Goal: Task Accomplishment & Management: Complete application form

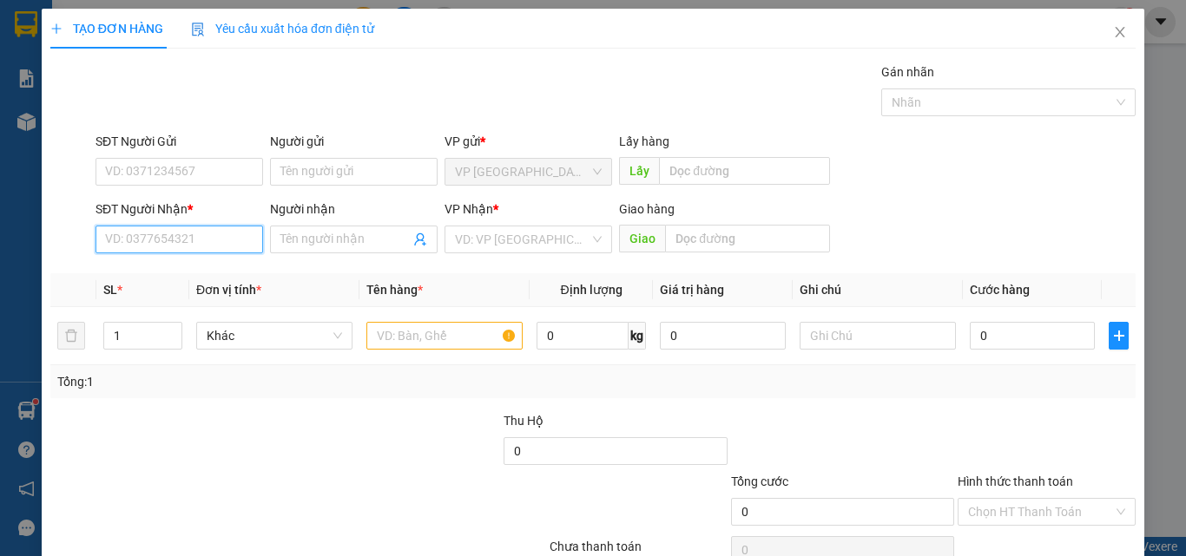
click at [168, 243] on input "SĐT Người Nhận *" at bounding box center [179, 240] width 168 height 28
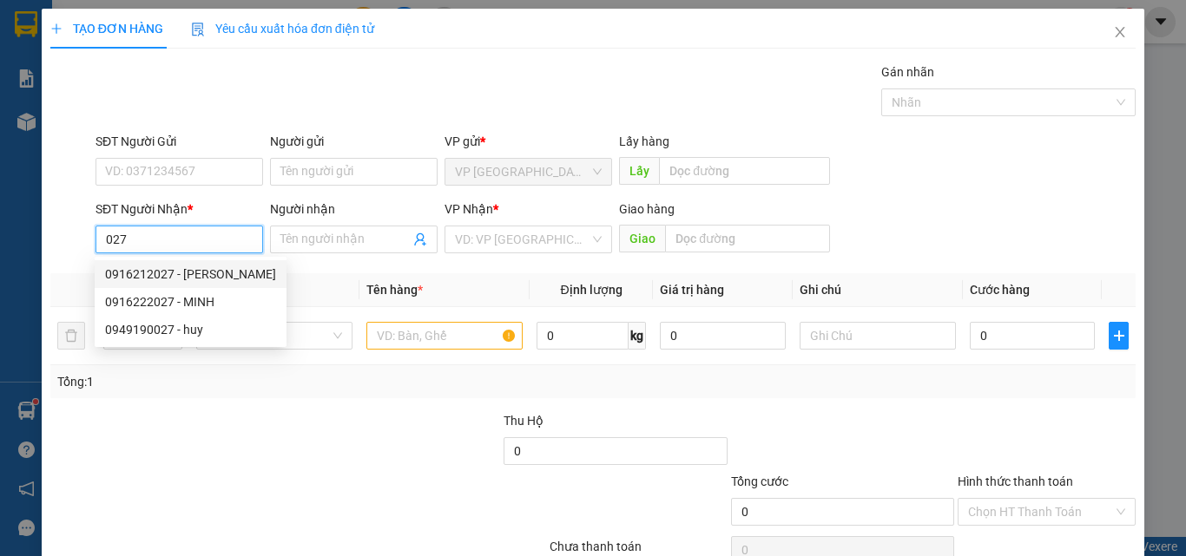
drag, startPoint x: 207, startPoint y: 280, endPoint x: 230, endPoint y: 277, distance: 23.6
click at [207, 280] on div "0916212027 - [PERSON_NAME]" at bounding box center [190, 274] width 171 height 19
type input "0916212027"
type input "[PERSON_NAME]"
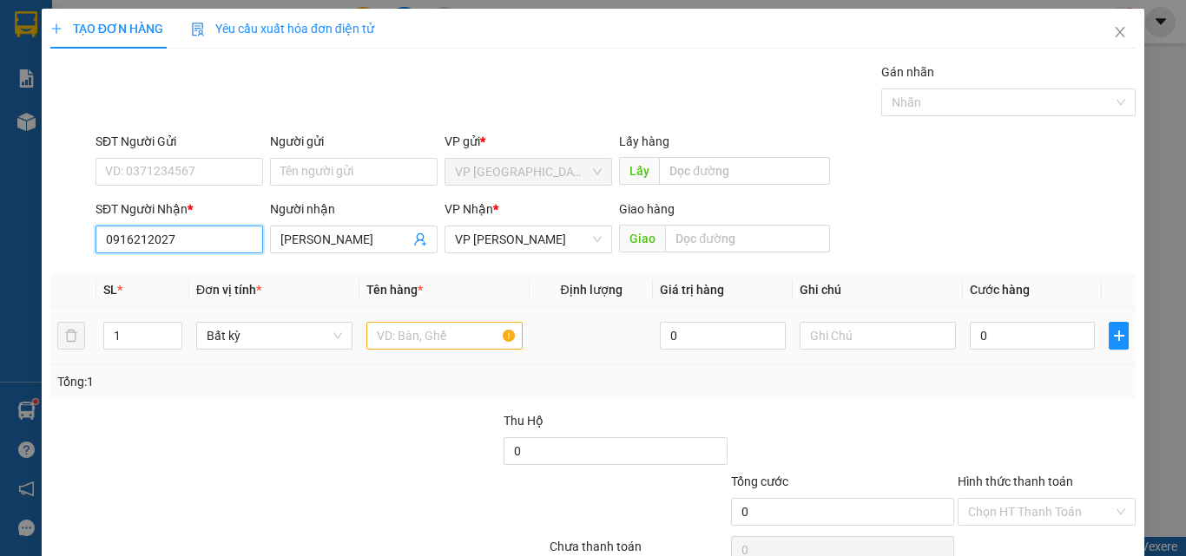
type input "0916212027"
click at [424, 333] on input "text" at bounding box center [444, 336] width 156 height 28
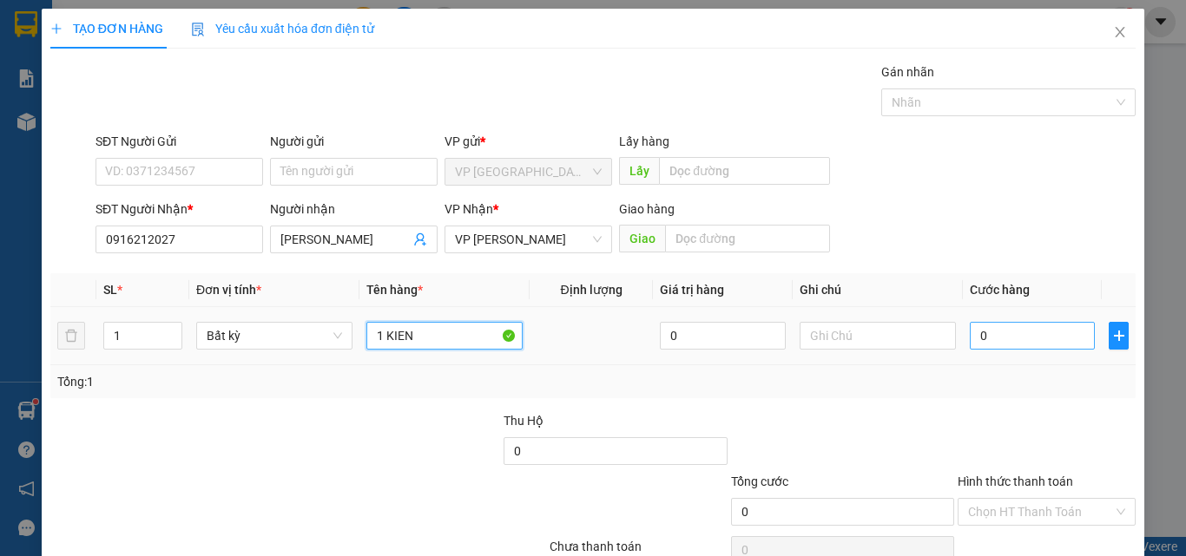
type input "1 KIEN"
click at [1003, 330] on input "0" at bounding box center [1032, 336] width 125 height 28
type input "3"
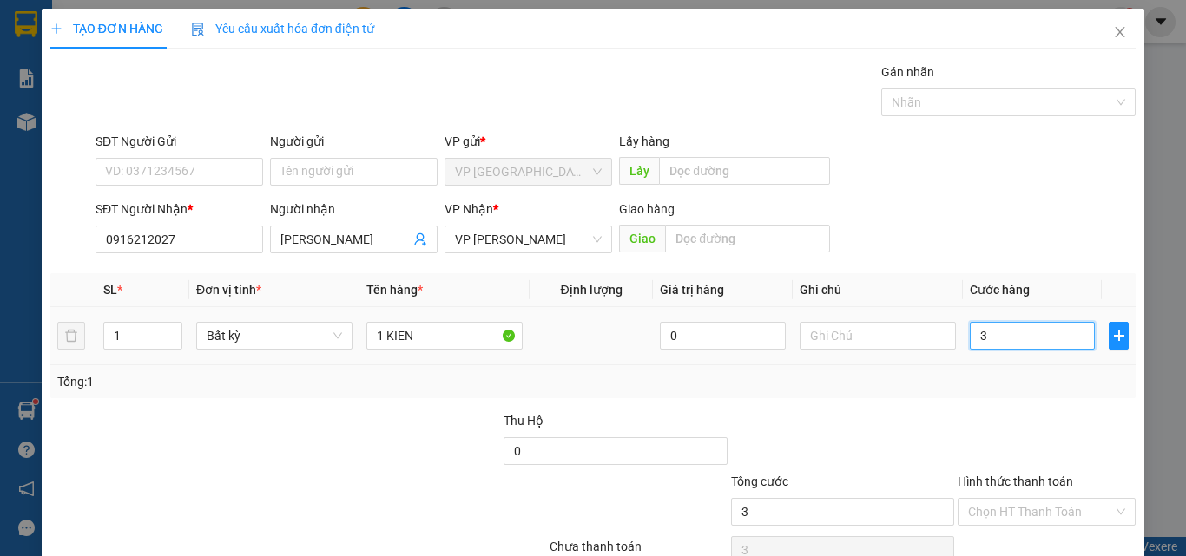
type input "30"
type input "300"
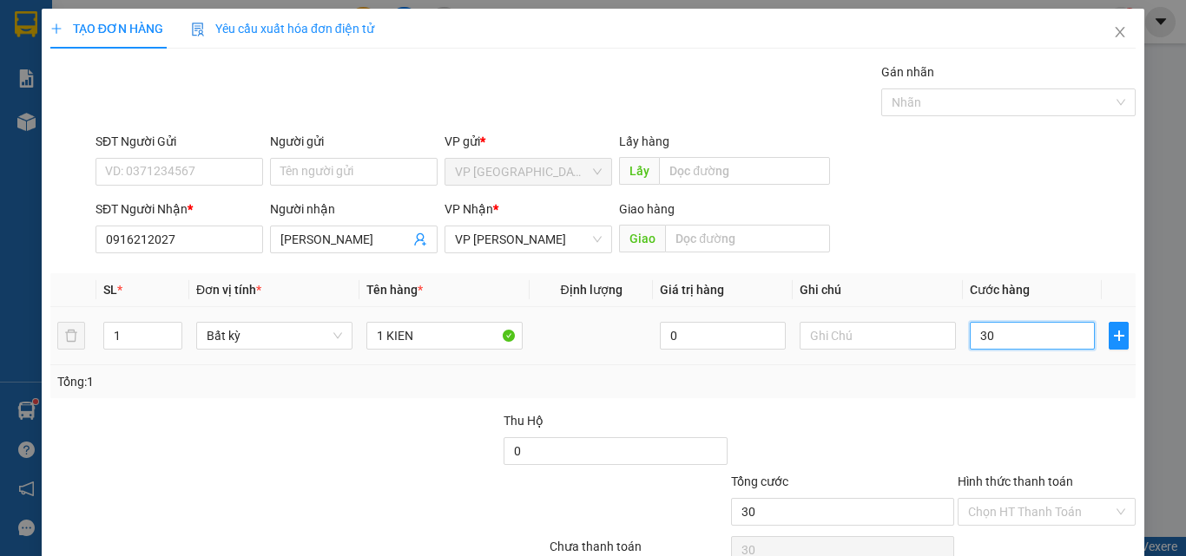
type input "300"
type input "3.000"
type input "30.000"
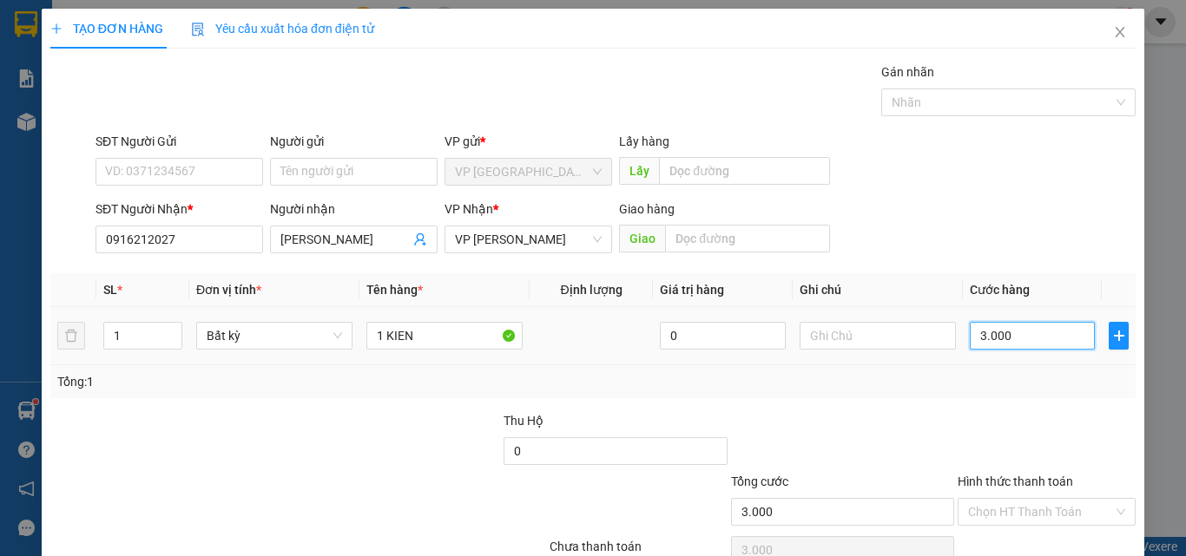
type input "30.000"
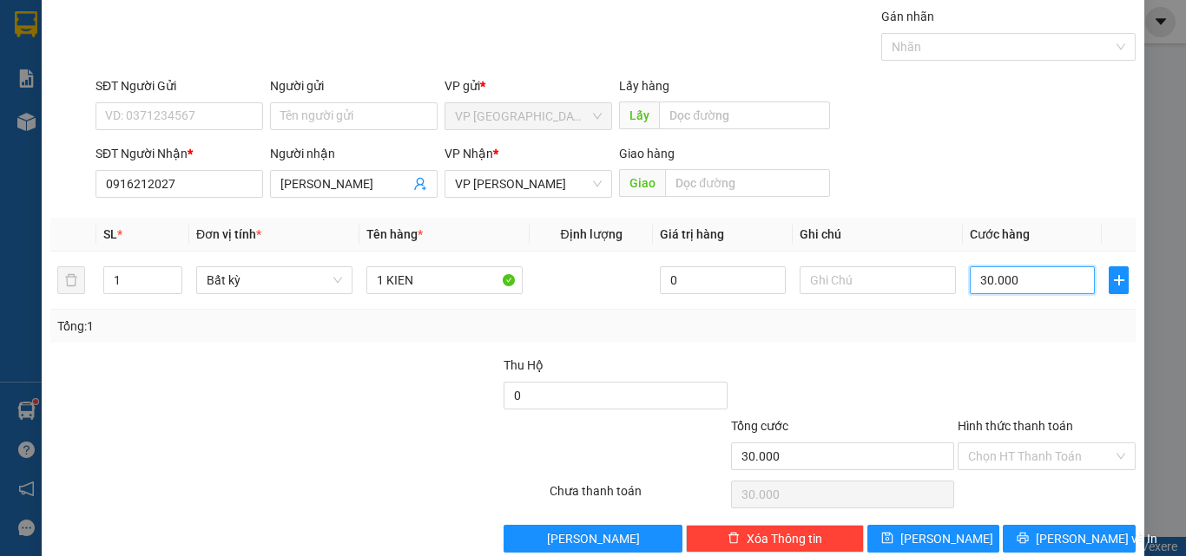
scroll to position [86, 0]
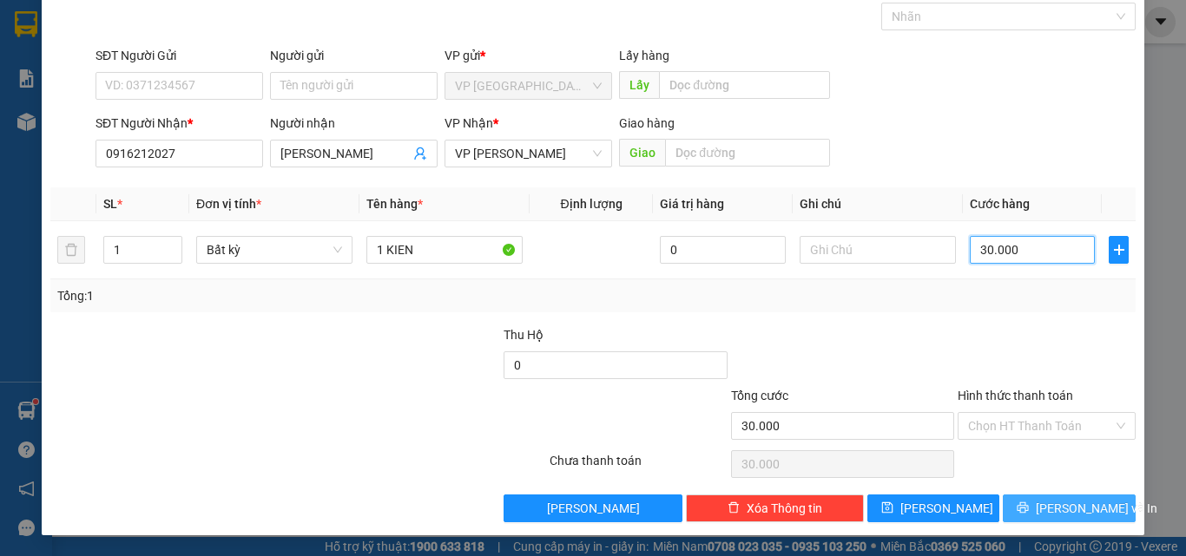
type input "30.000"
click at [1040, 510] on button "[PERSON_NAME] và In" at bounding box center [1069, 509] width 133 height 28
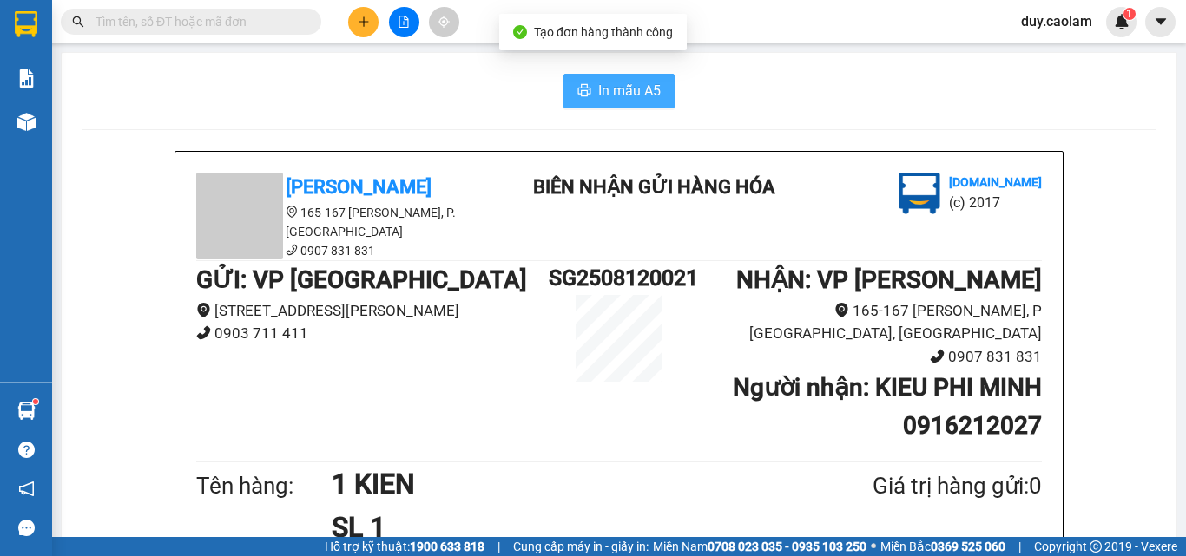
click at [611, 93] on span "In mẫu A5" at bounding box center [629, 91] width 63 height 22
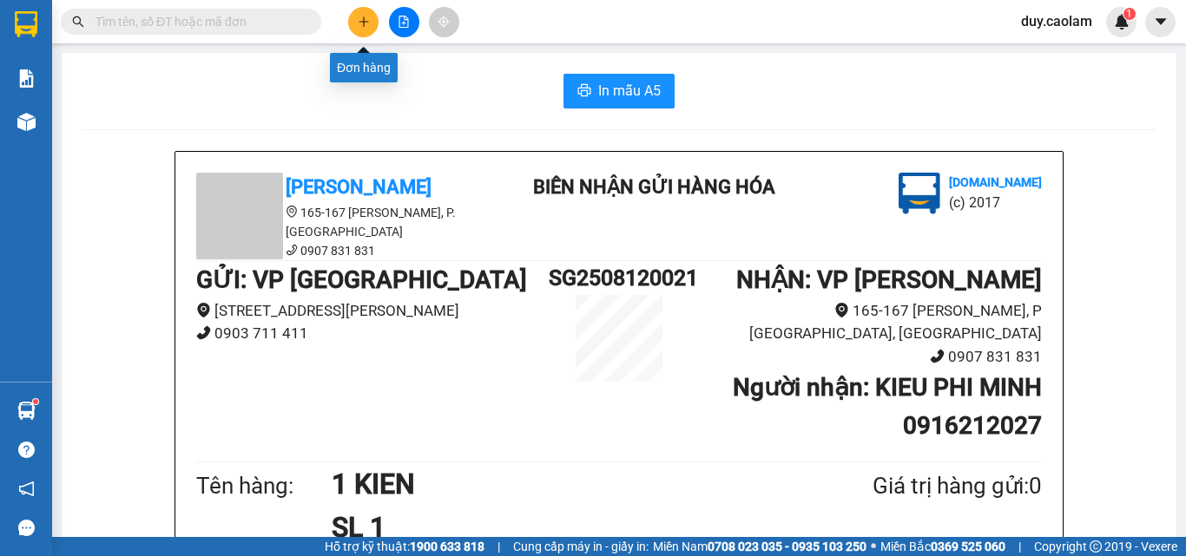
click at [360, 22] on icon "plus" at bounding box center [364, 21] width 10 height 1
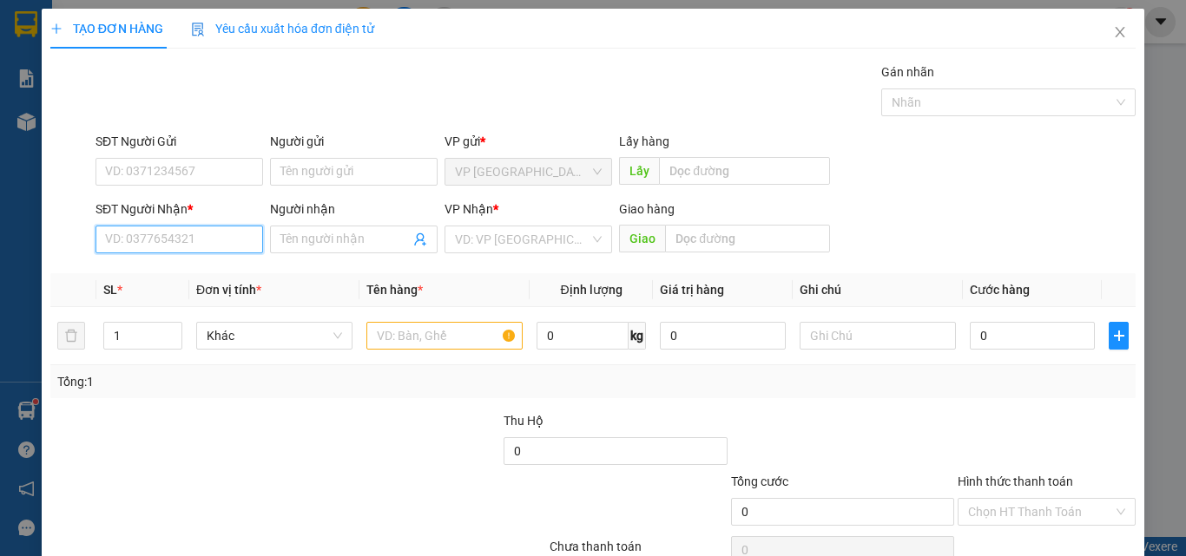
click at [203, 235] on input "SĐT Người Nhận *" at bounding box center [179, 240] width 168 height 28
click at [192, 241] on input "SĐT Người Nhận *" at bounding box center [179, 240] width 168 height 28
click at [411, 329] on input "text" at bounding box center [444, 336] width 156 height 28
type input "1 THUNG"
click at [184, 230] on input "SĐT Người Nhận *" at bounding box center [179, 240] width 168 height 28
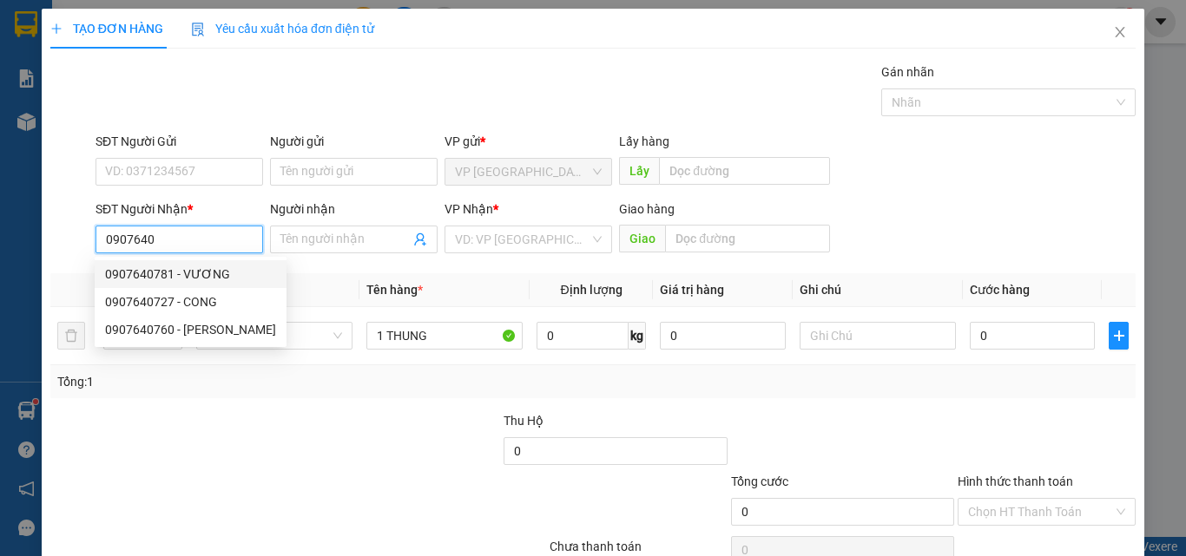
click at [185, 270] on div "0907640781 - VƯƠNG" at bounding box center [190, 274] width 171 height 19
type input "0907640781"
type input "VƯƠNG"
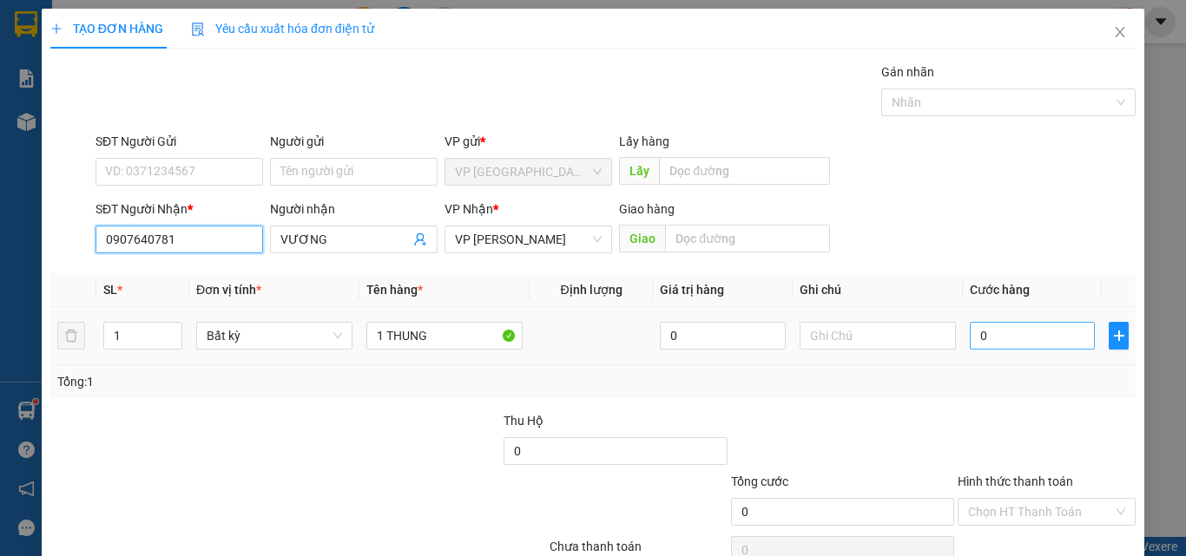
type input "0907640781"
click at [988, 337] on input "0" at bounding box center [1032, 336] width 125 height 28
type input "4"
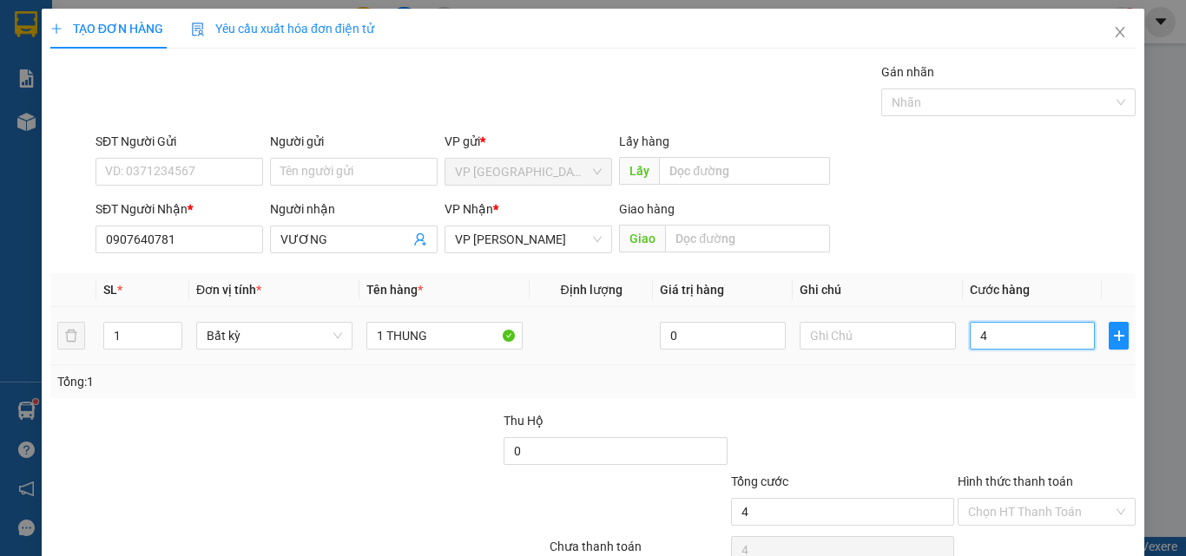
type input "40"
type input "400"
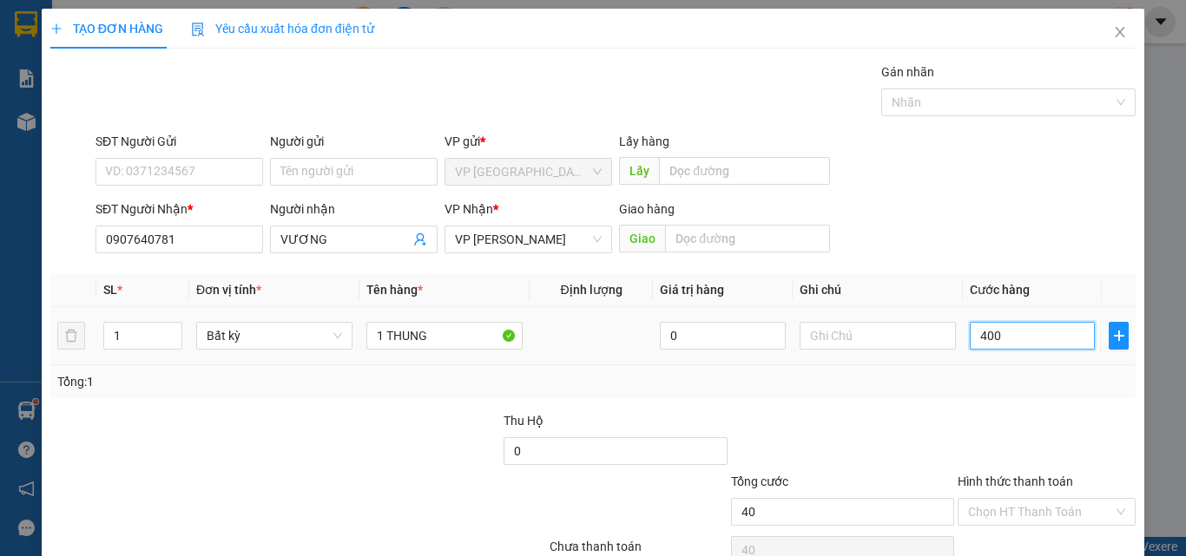
type input "400"
type input "4.000"
type input "40.000"
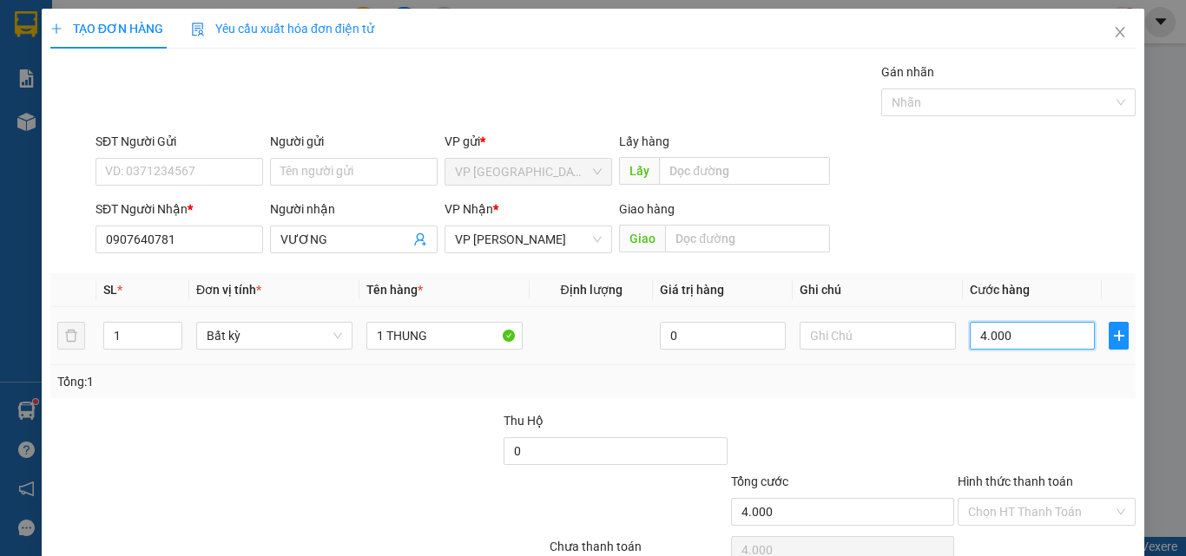
type input "40.000"
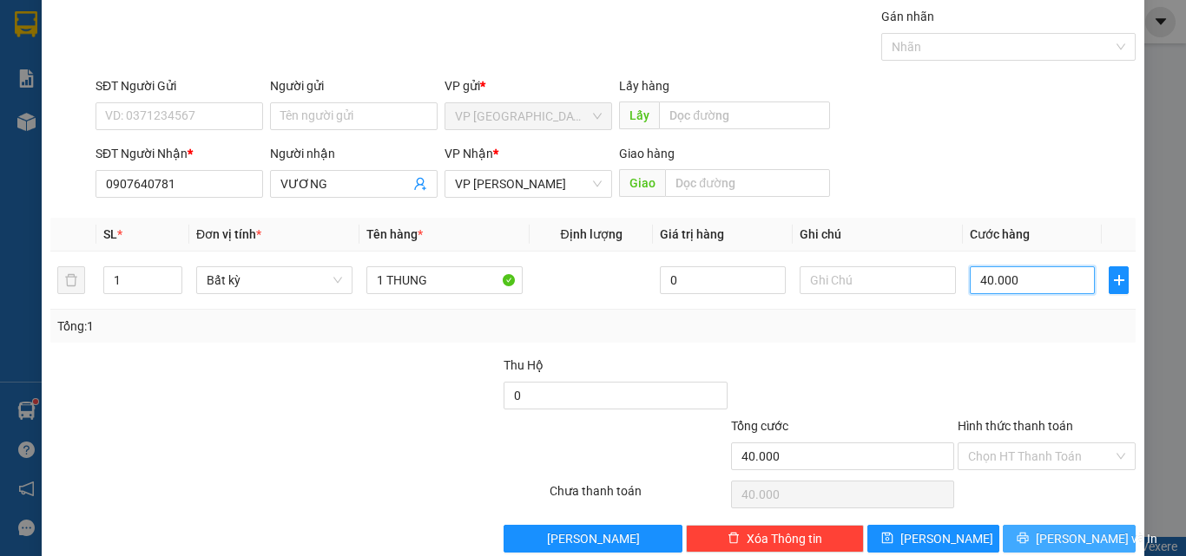
scroll to position [86, 0]
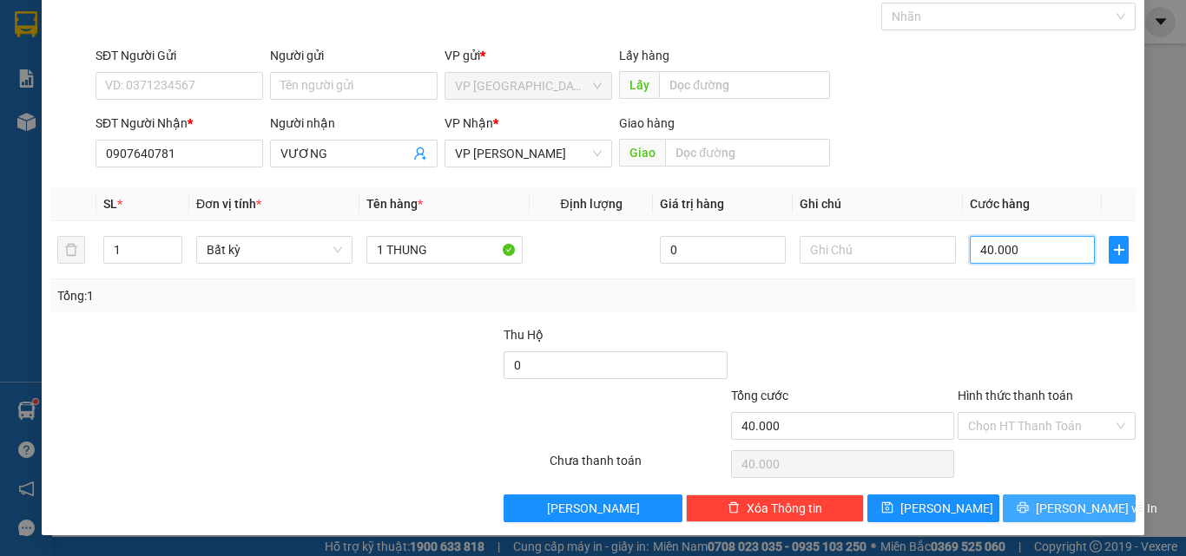
type input "40.000"
click at [1068, 514] on span "[PERSON_NAME] và In" at bounding box center [1097, 508] width 122 height 19
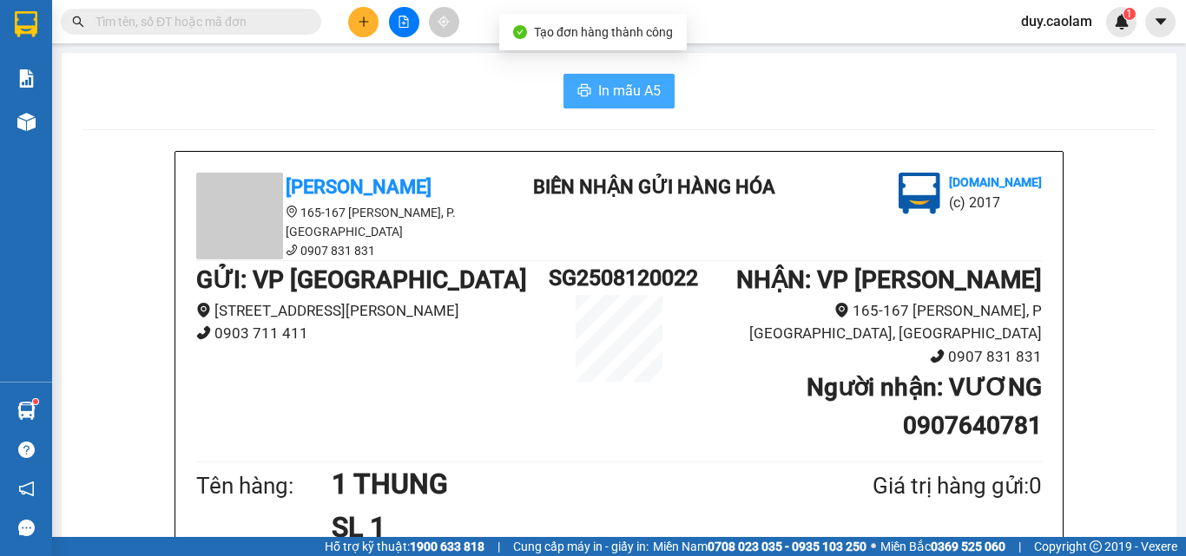
click at [645, 97] on span "In mẫu A5" at bounding box center [629, 91] width 63 height 22
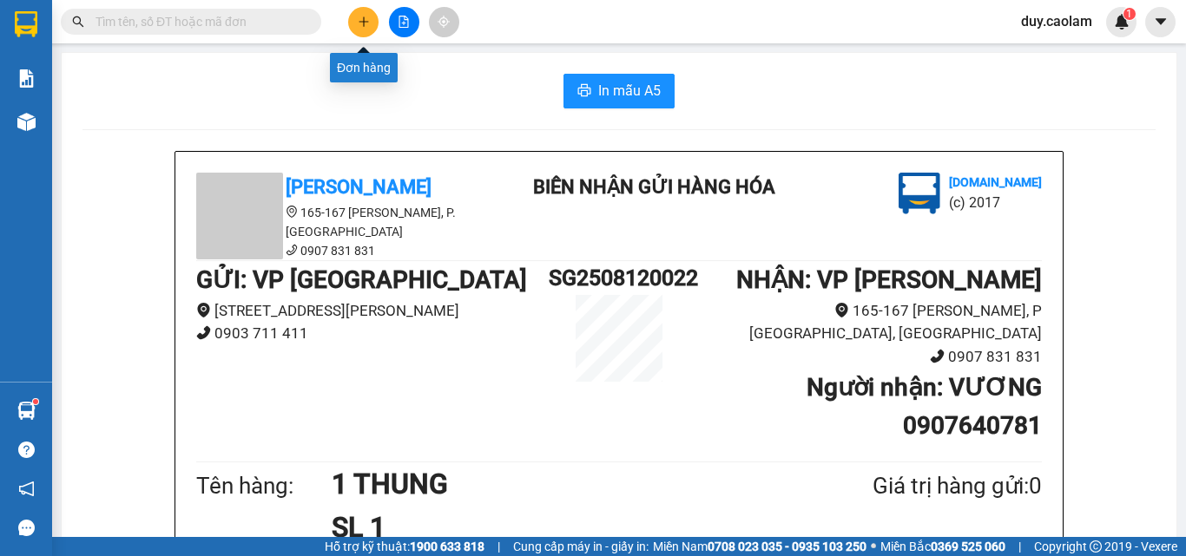
click at [368, 14] on button at bounding box center [363, 22] width 30 height 30
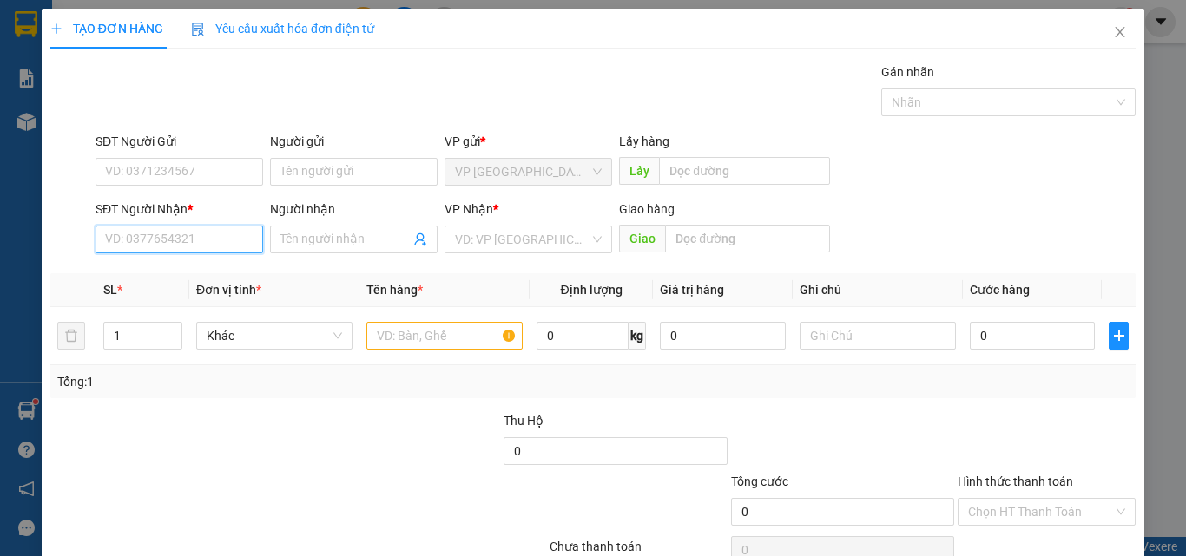
click at [203, 240] on input "SĐT Người Nhận *" at bounding box center [179, 240] width 168 height 28
click at [189, 237] on input "599" at bounding box center [179, 240] width 168 height 28
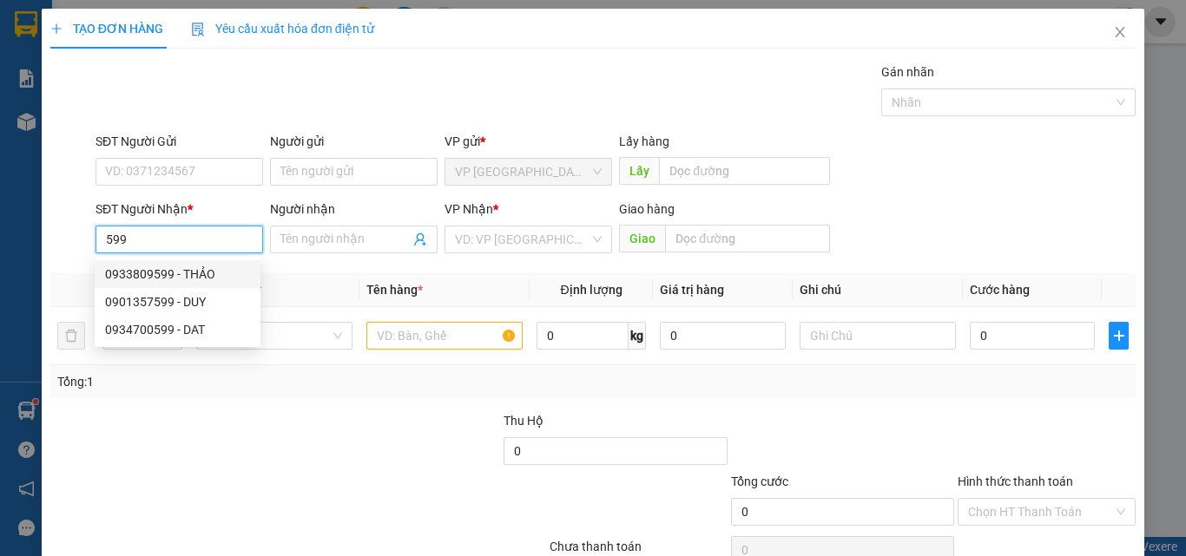
click at [189, 267] on div "0933809599 - THẢO" at bounding box center [177, 274] width 145 height 19
type input "0933809599"
type input "THẢO"
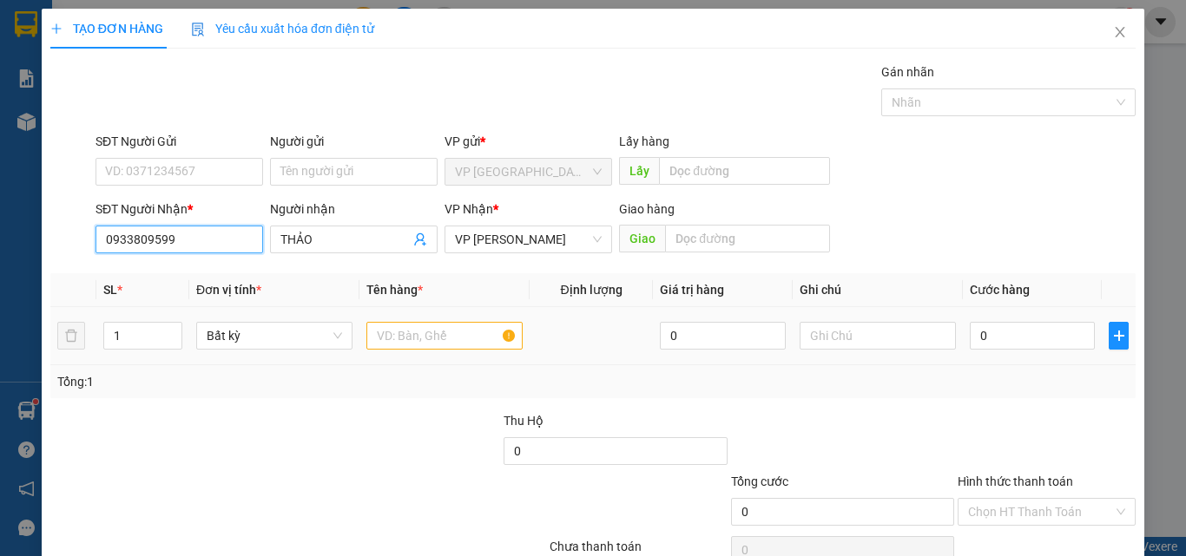
type input "0933809599"
click at [438, 332] on input "text" at bounding box center [444, 336] width 156 height 28
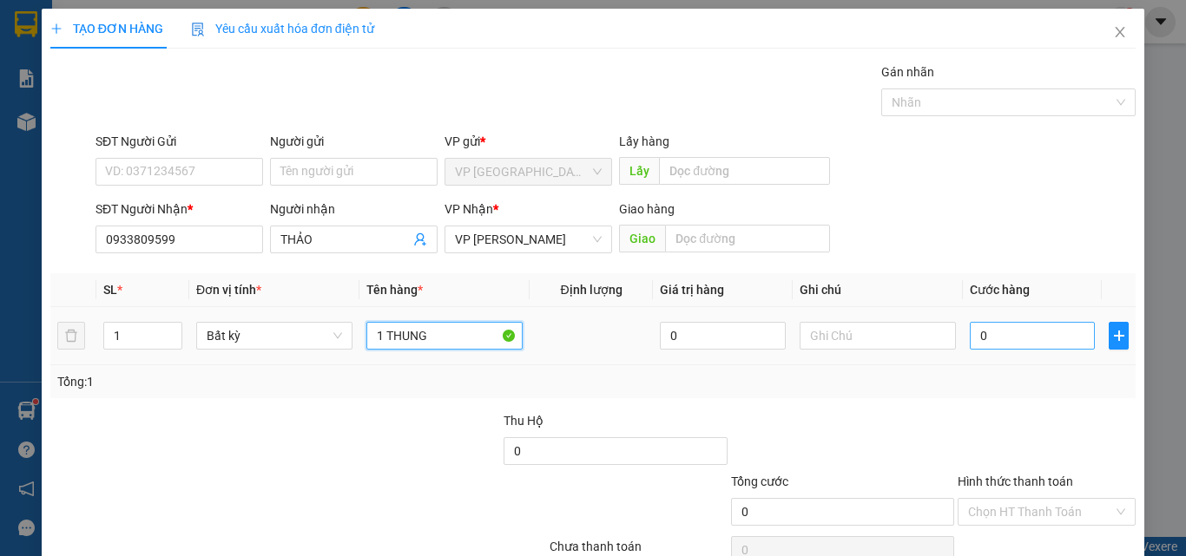
type input "1 THUNG"
click at [983, 340] on input "0" at bounding box center [1032, 336] width 125 height 28
type input "5"
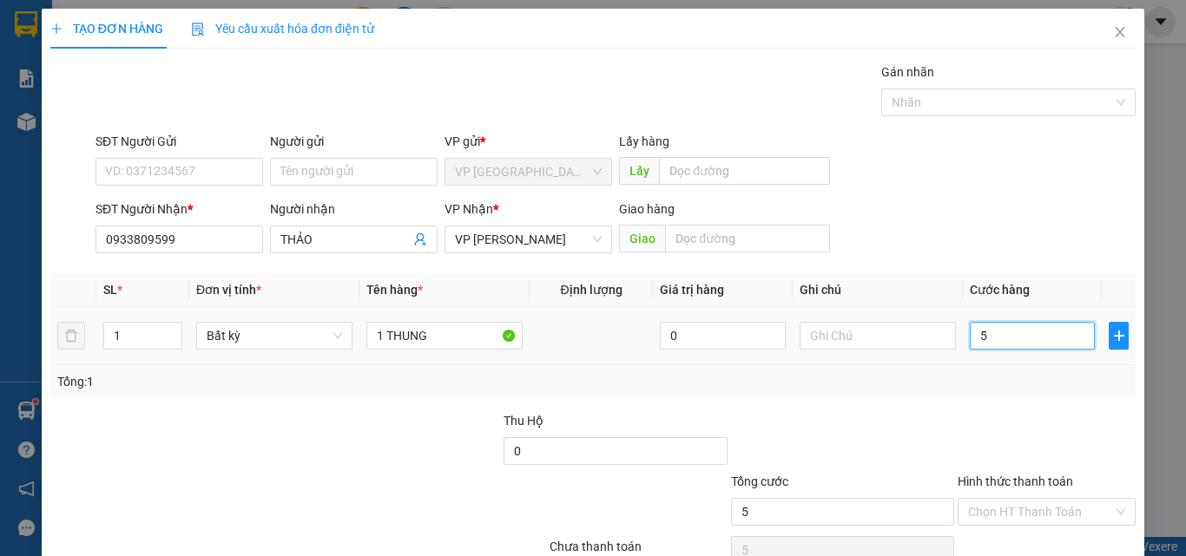
type input "50"
type input "500"
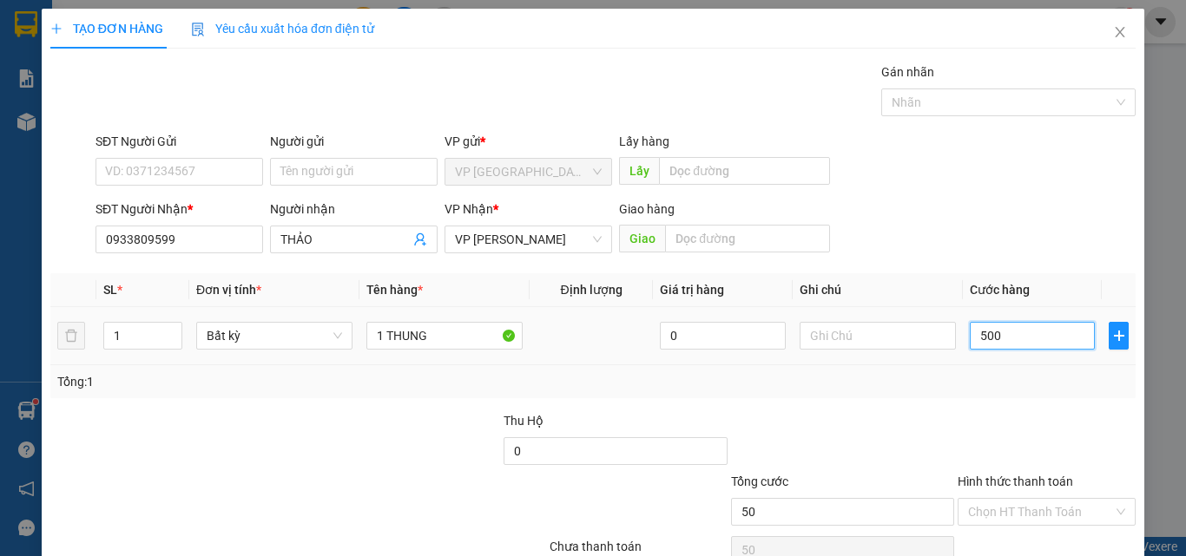
type input "500"
type input "5.000"
type input "50.000"
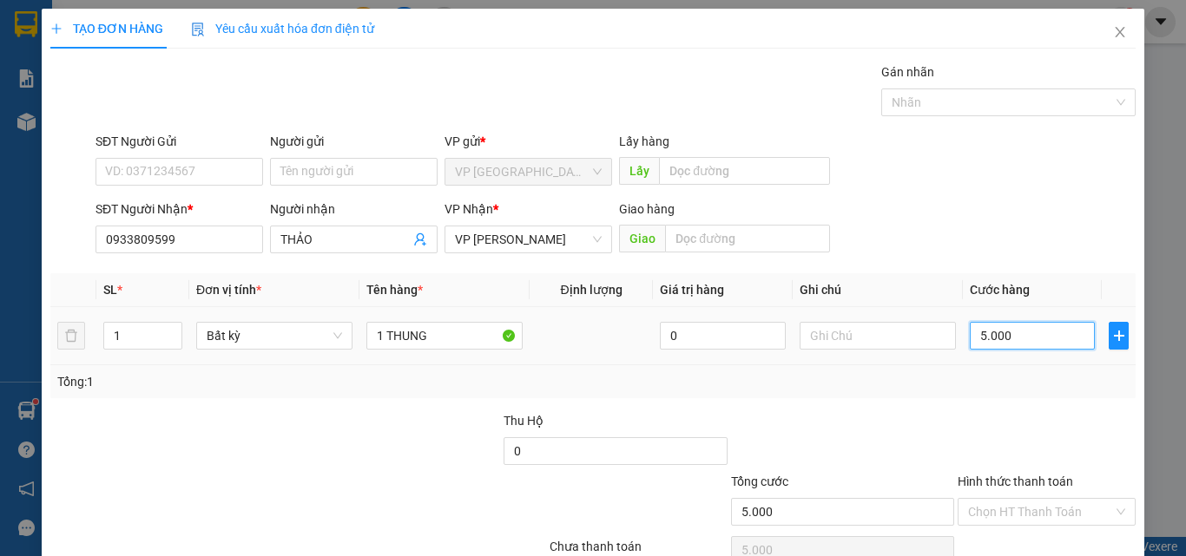
type input "50.000"
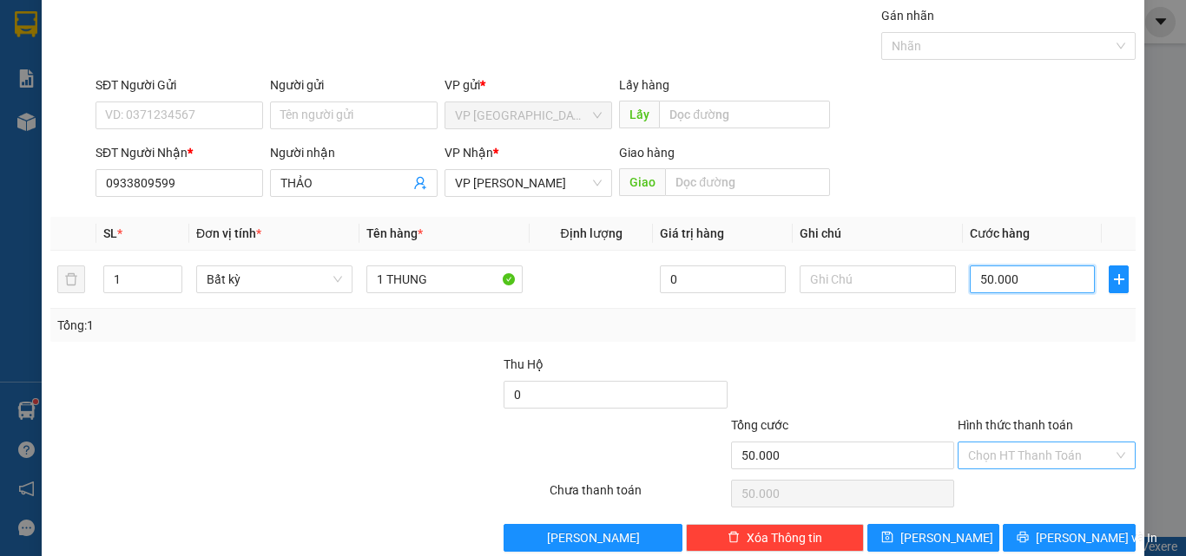
scroll to position [86, 0]
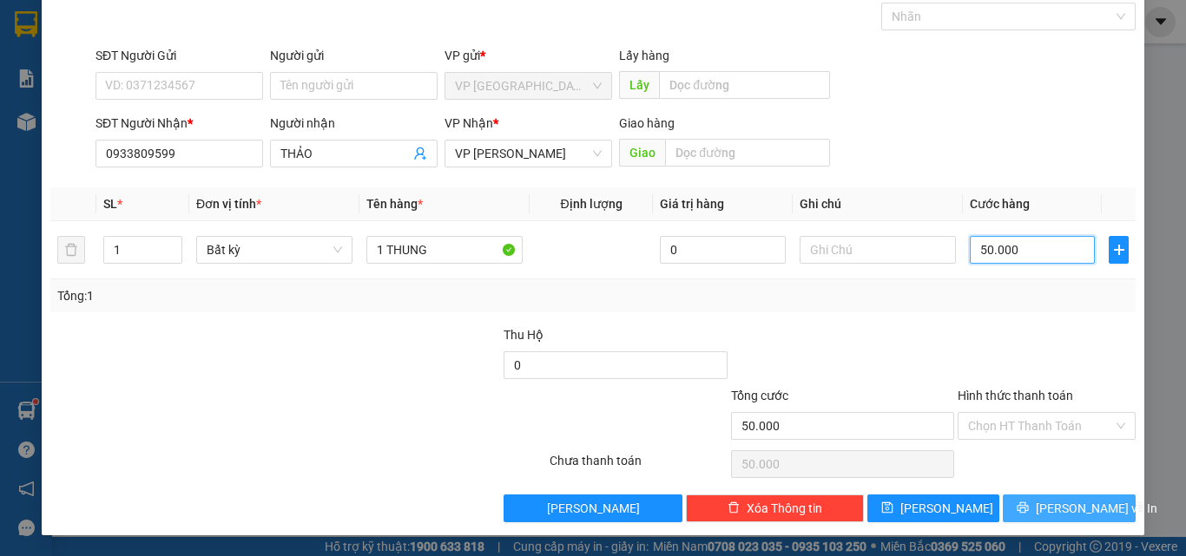
type input "50.000"
click at [1029, 504] on icon "printer" at bounding box center [1023, 508] width 12 height 12
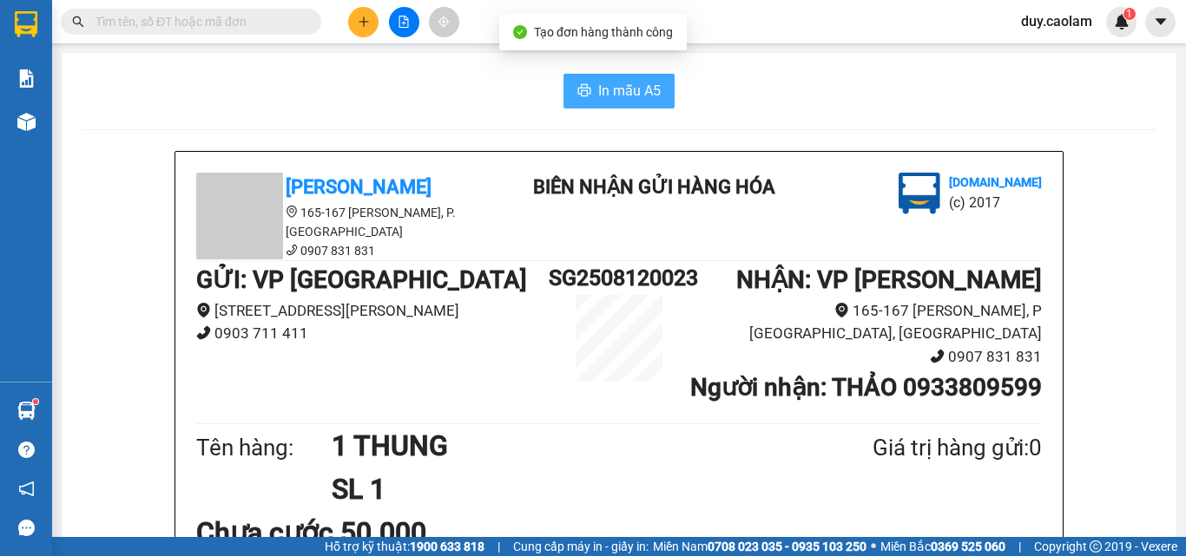
click at [654, 101] on span "In mẫu A5" at bounding box center [629, 91] width 63 height 22
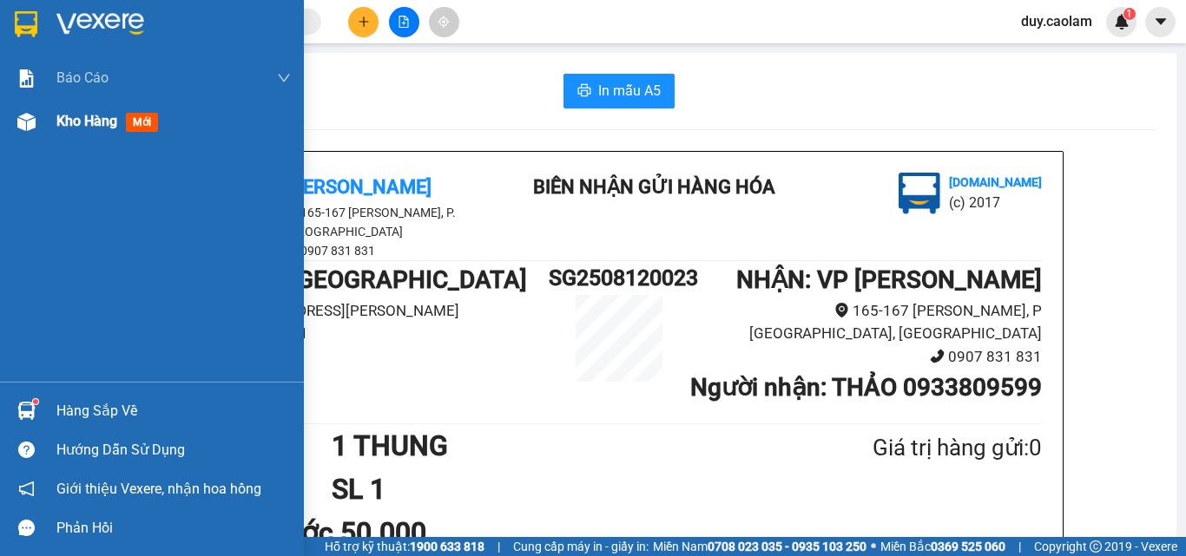
click at [122, 124] on div "Kho hàng mới" at bounding box center [110, 121] width 109 height 22
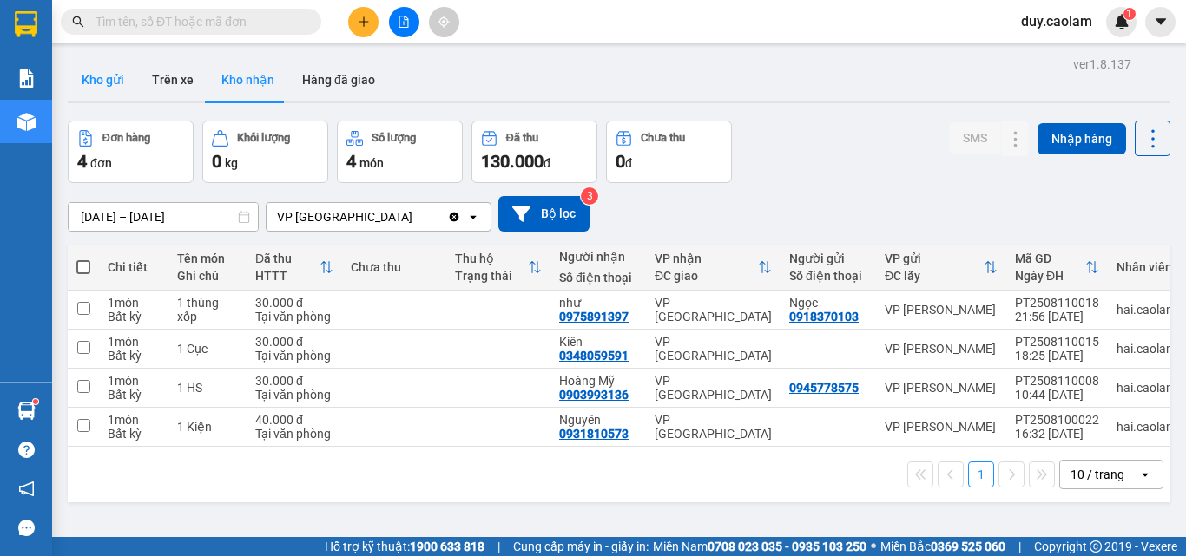
drag, startPoint x: 108, startPoint y: 79, endPoint x: 119, endPoint y: 78, distance: 11.3
click at [108, 80] on button "Kho gửi" at bounding box center [103, 80] width 70 height 42
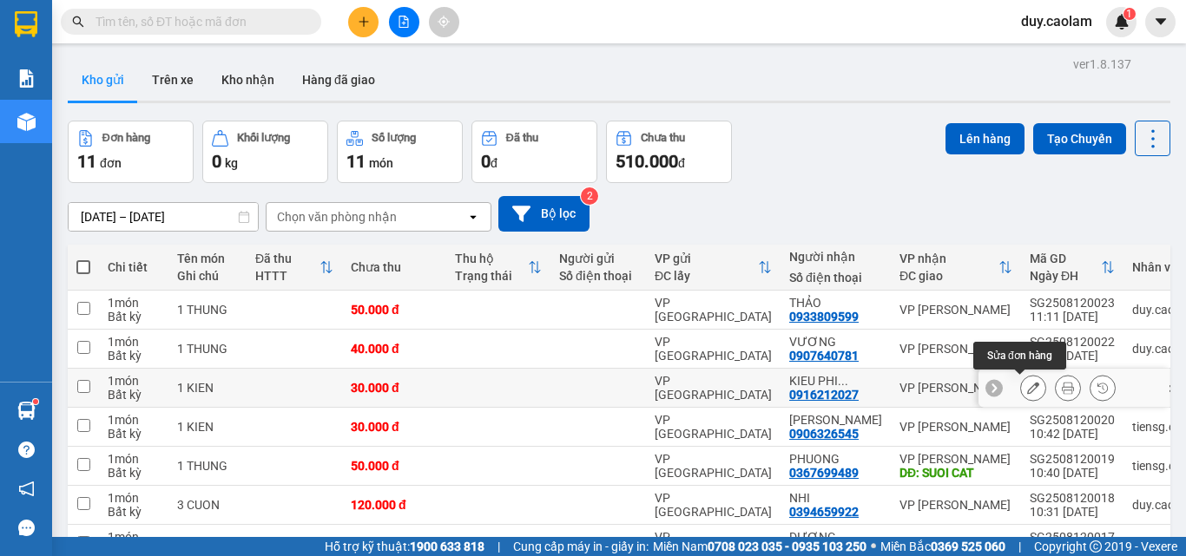
click at [1027, 389] on icon at bounding box center [1033, 388] width 12 height 12
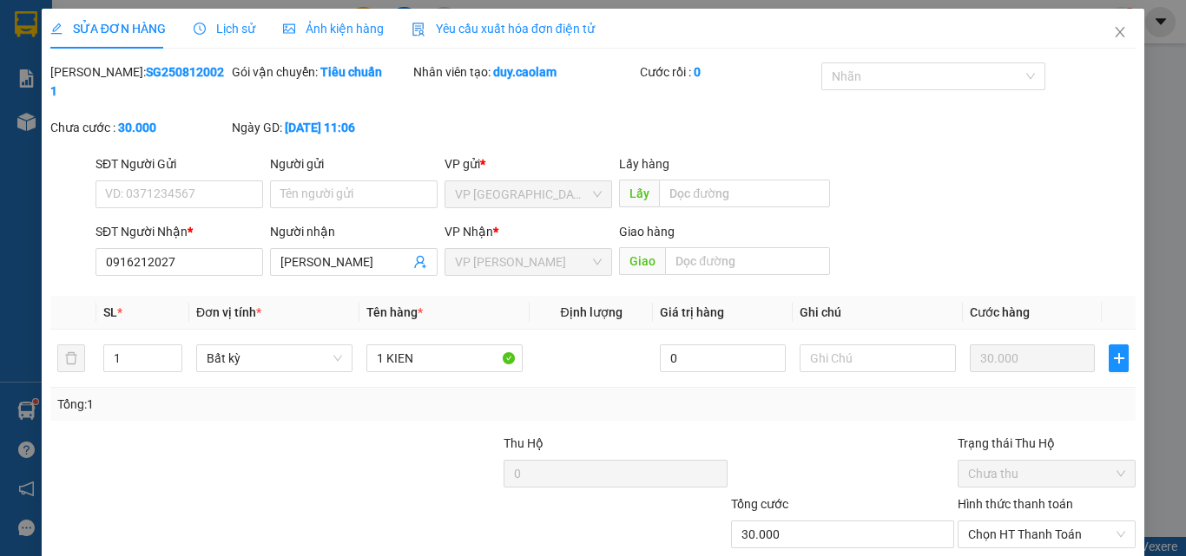
type input "0916212027"
type input "30.000"
click at [144, 248] on input "0916212027" at bounding box center [179, 262] width 168 height 28
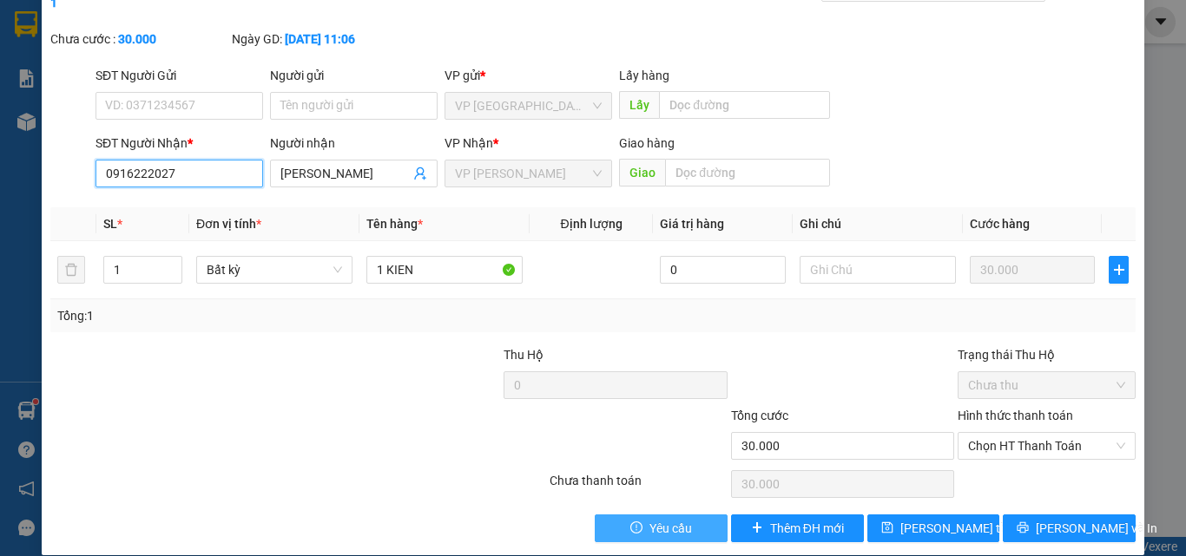
scroll to position [89, 0]
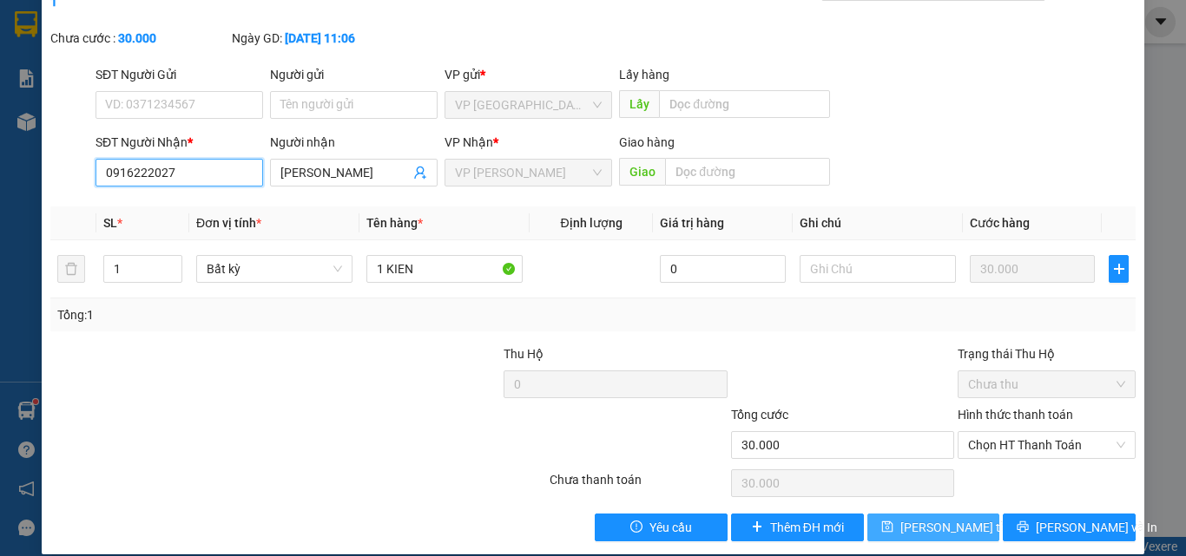
type input "0916222027"
click at [945, 518] on span "[PERSON_NAME] thay đổi" at bounding box center [969, 527] width 139 height 19
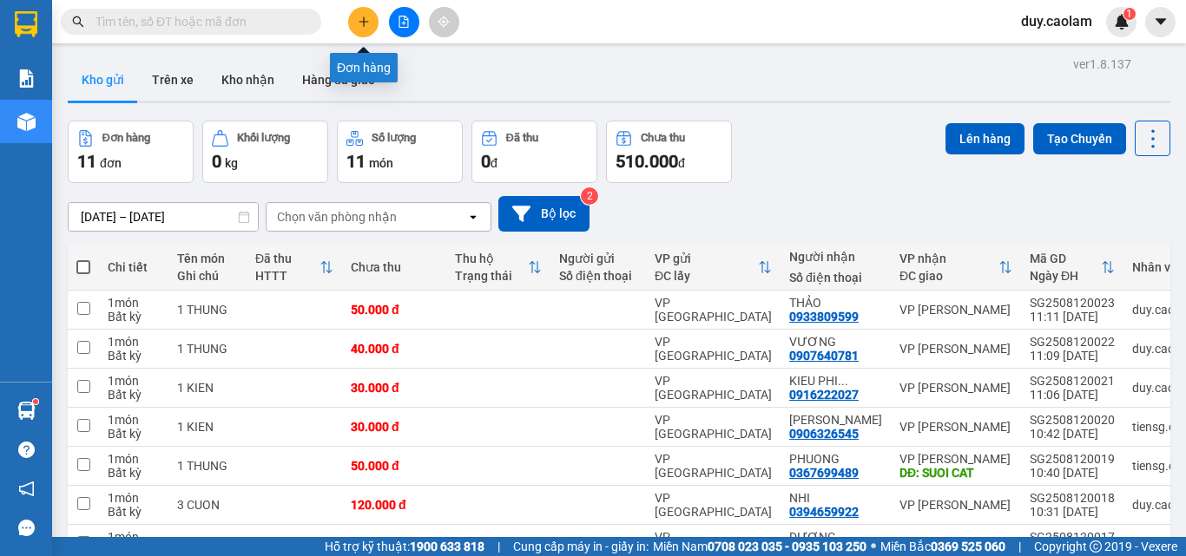
click at [369, 30] on button at bounding box center [363, 22] width 30 height 30
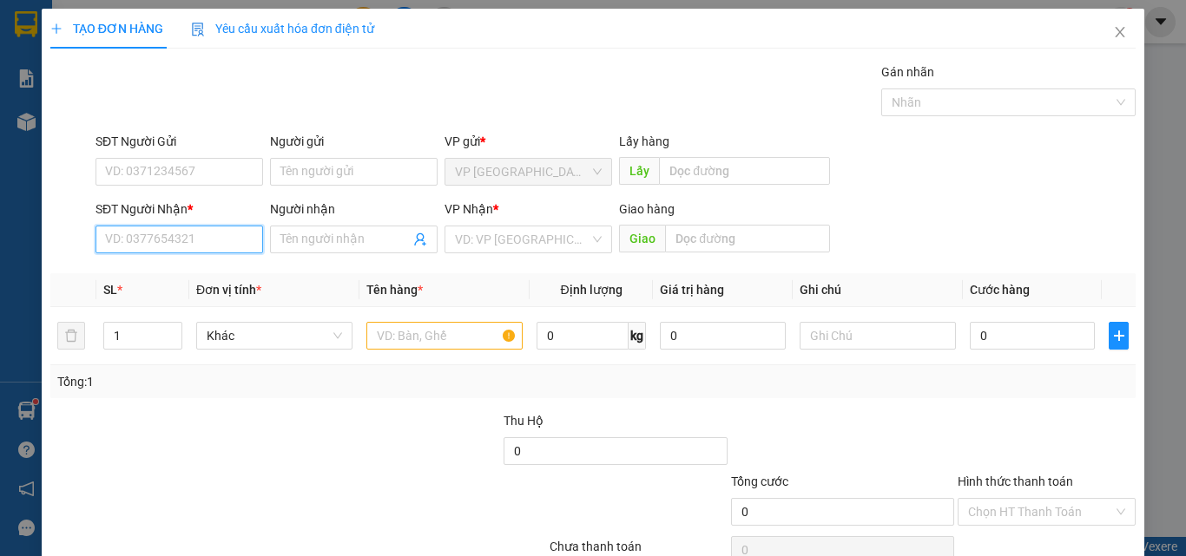
click at [198, 232] on input "SĐT Người Nhận *" at bounding box center [179, 240] width 168 height 28
click at [189, 239] on input "1219" at bounding box center [179, 240] width 168 height 28
drag, startPoint x: 181, startPoint y: 280, endPoint x: 328, endPoint y: 300, distance: 148.2
click at [182, 280] on div "0949001219 - CONG DINH CAR" at bounding box center [189, 274] width 169 height 19
type input "0949001219"
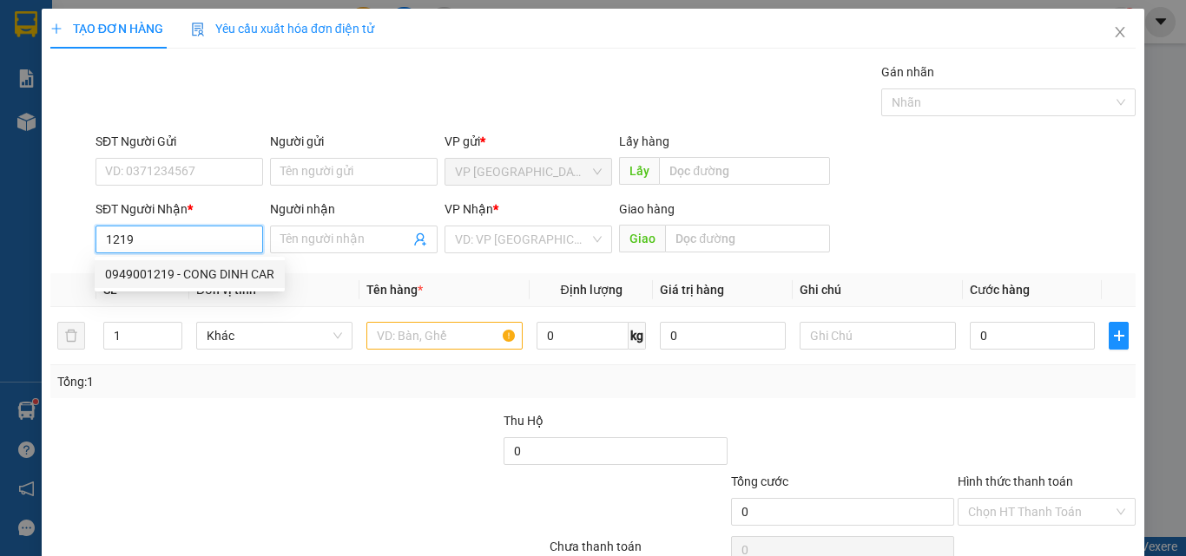
type input "[PERSON_NAME] CAR"
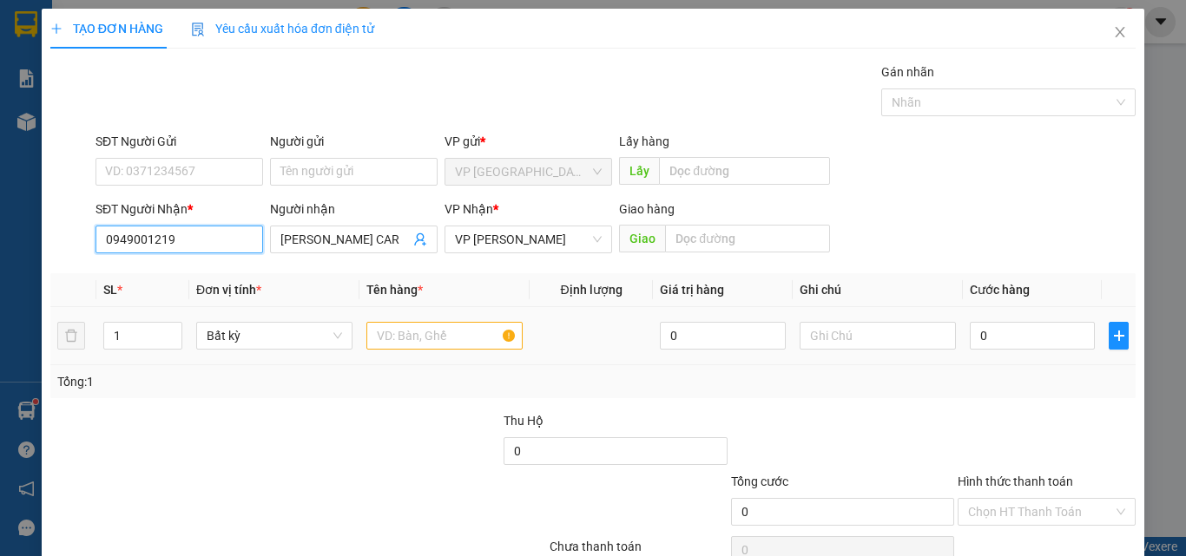
type input "0949001219"
click at [423, 339] on input "text" at bounding box center [444, 336] width 156 height 28
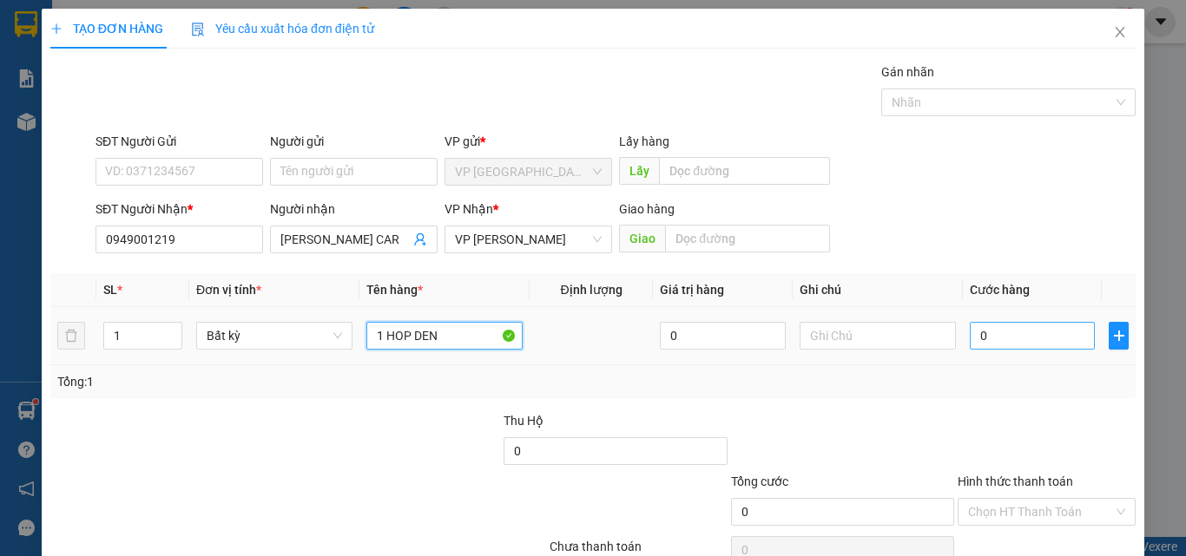
type input "1 HOP DEN"
click at [997, 335] on input "0" at bounding box center [1032, 336] width 125 height 28
type input "3"
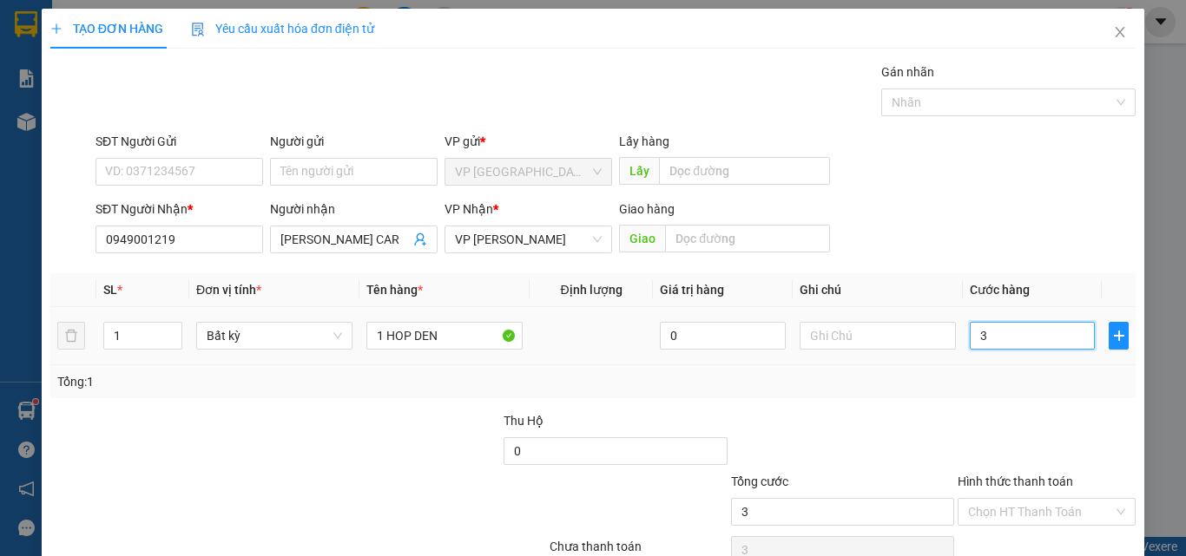
type input "30"
type input "300"
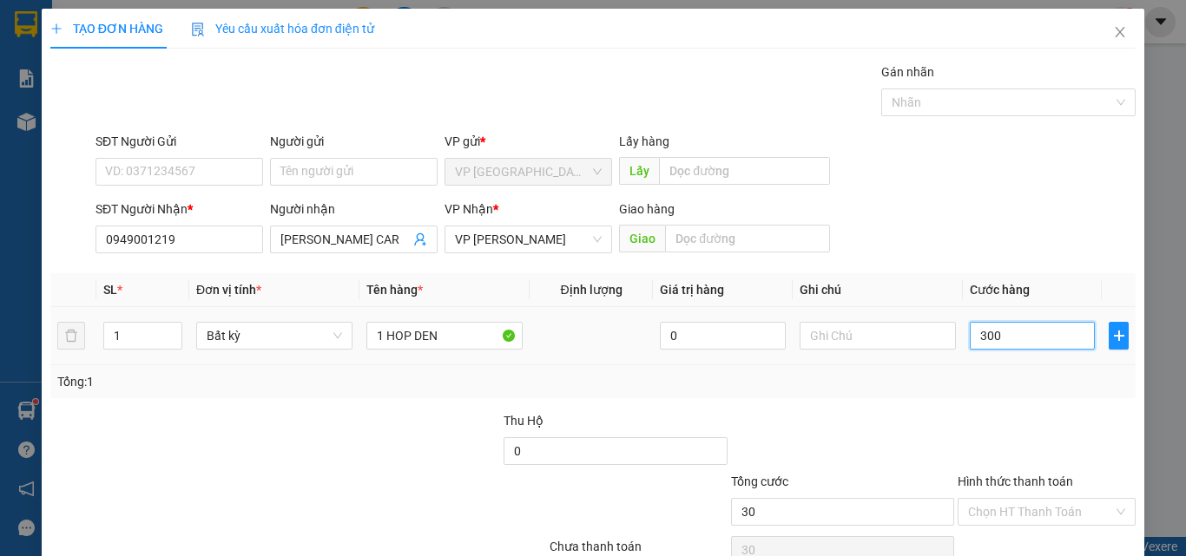
type input "300"
type input "3.000"
type input "30.000"
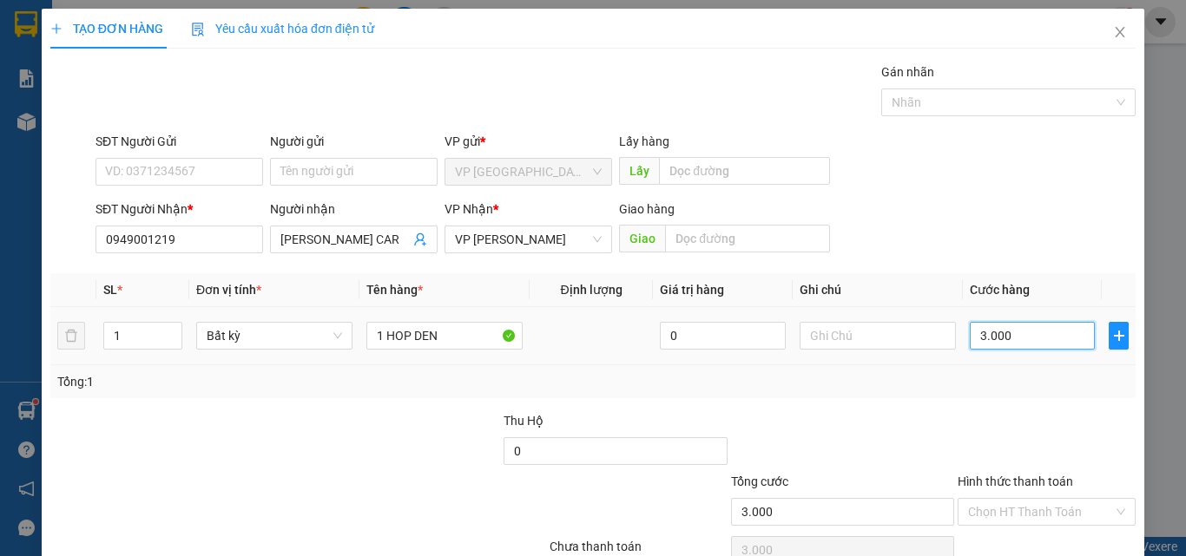
type input "30.000"
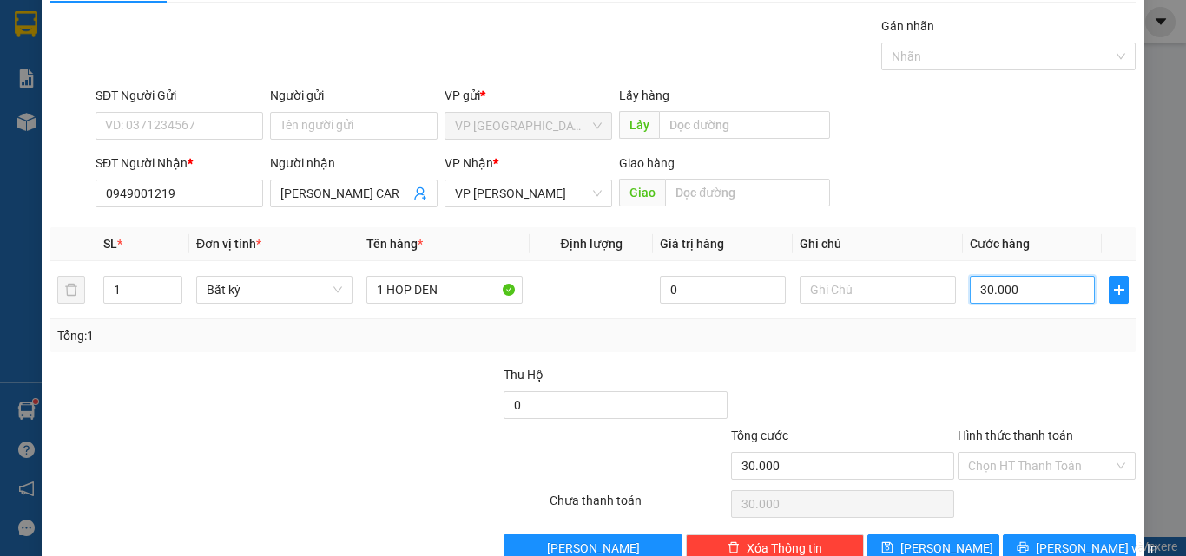
scroll to position [86, 0]
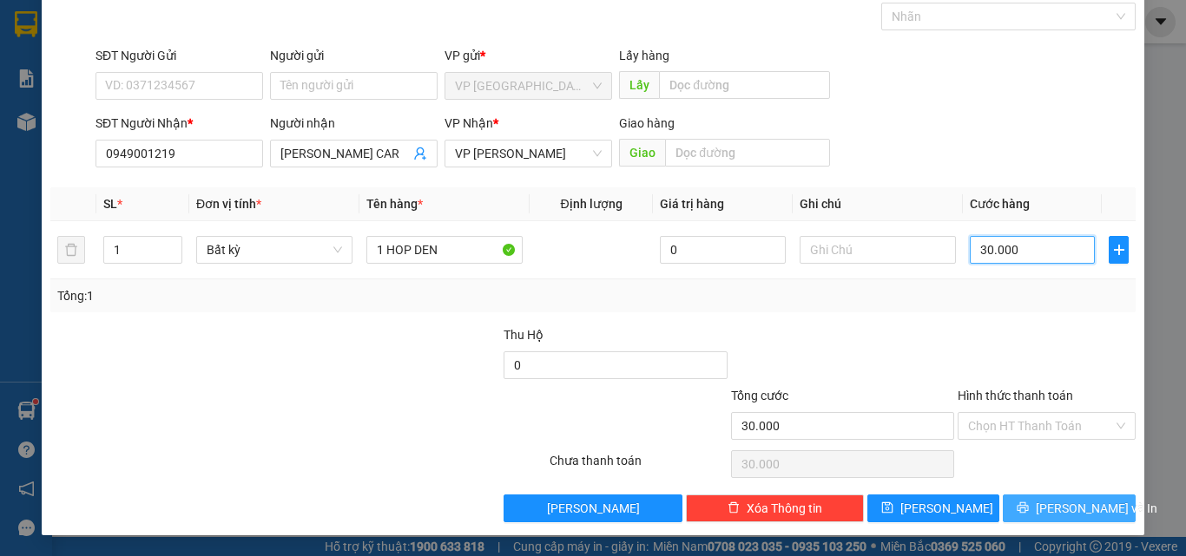
type input "30.000"
click at [1022, 499] on button "[PERSON_NAME] và In" at bounding box center [1069, 509] width 133 height 28
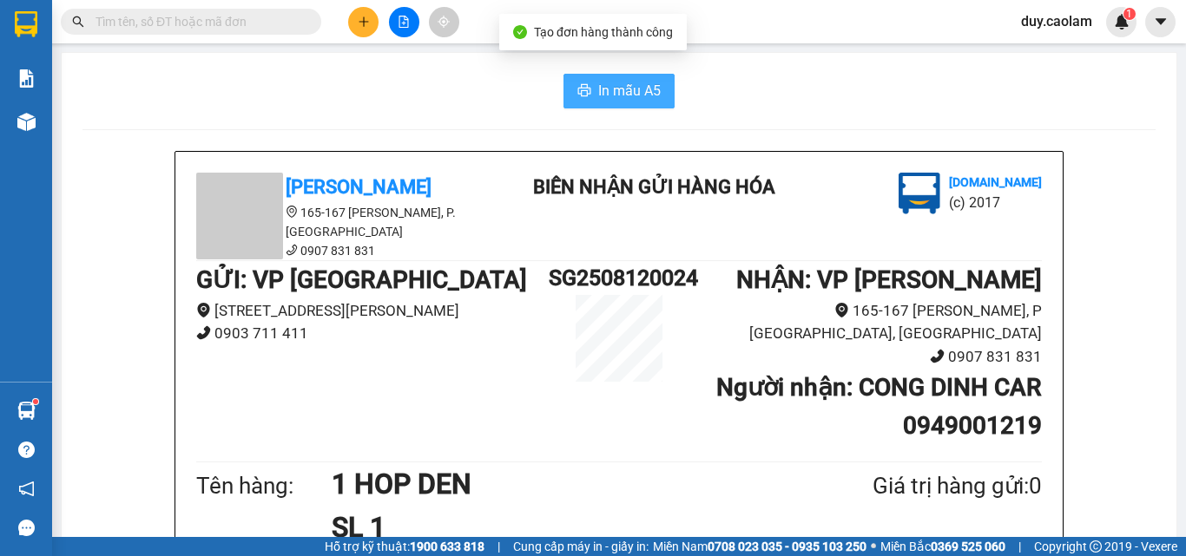
click at [642, 94] on span "In mẫu A5" at bounding box center [629, 91] width 63 height 22
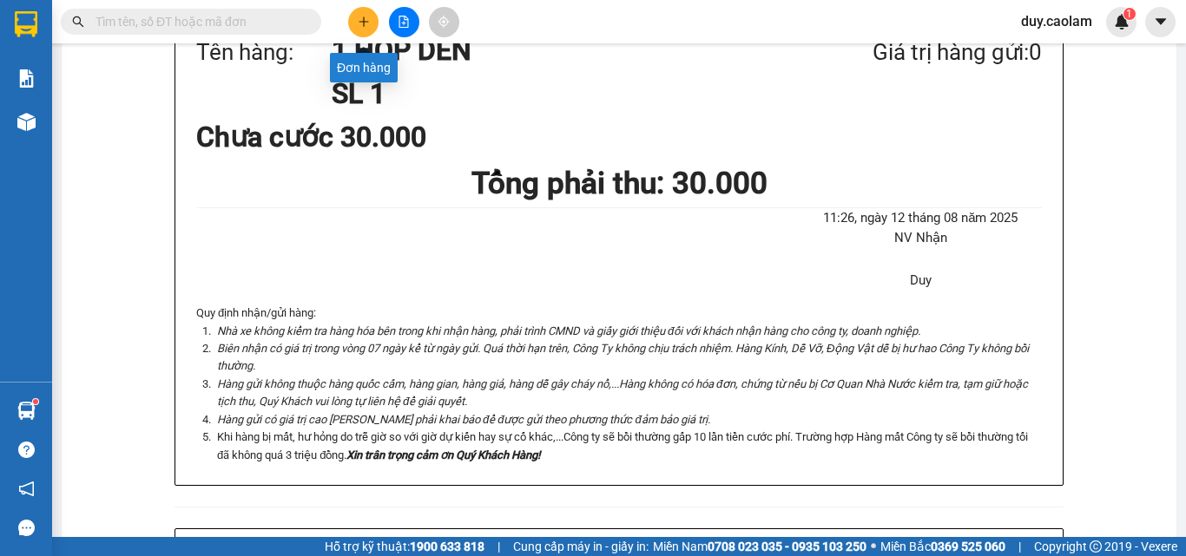
click at [365, 15] on button at bounding box center [363, 22] width 30 height 30
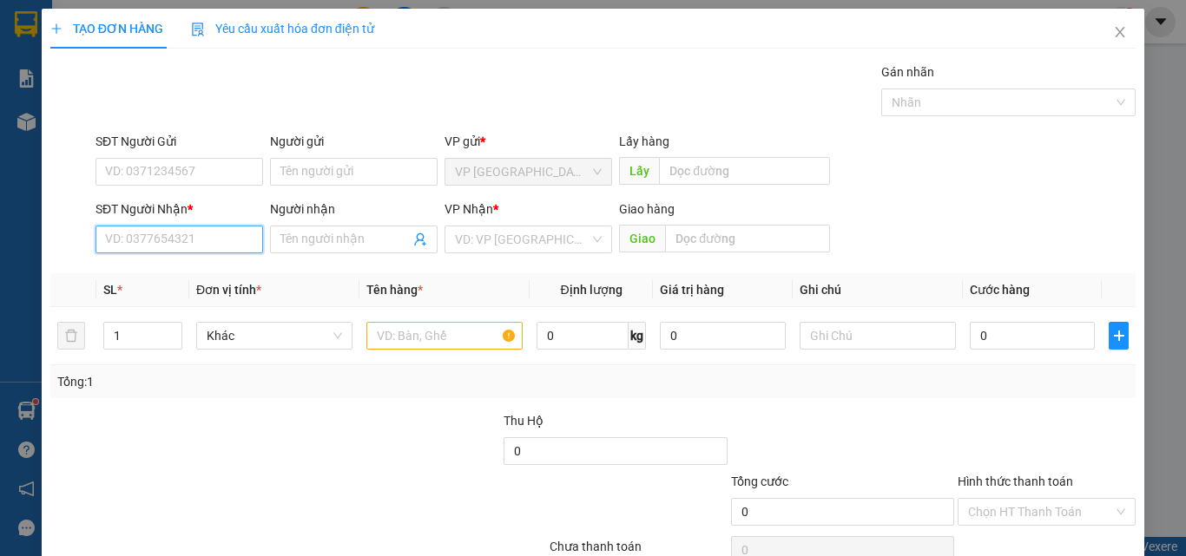
click at [180, 246] on input "SĐT Người Nhận *" at bounding box center [179, 240] width 168 height 28
click at [168, 238] on input "097" at bounding box center [179, 240] width 168 height 28
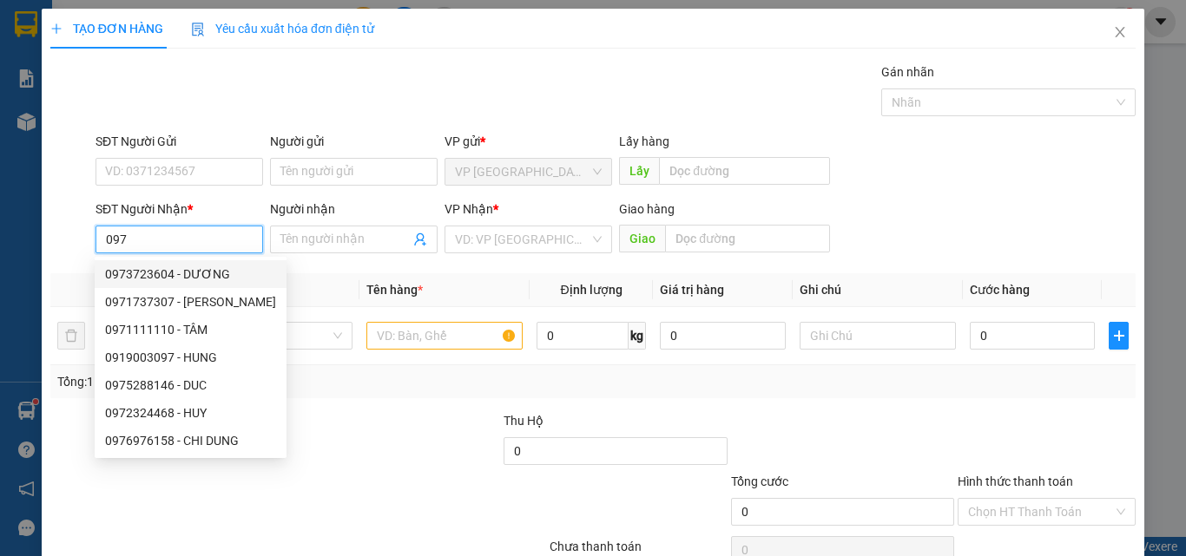
click at [109, 247] on input "097" at bounding box center [179, 240] width 168 height 28
click at [104, 245] on input "097" at bounding box center [179, 240] width 168 height 28
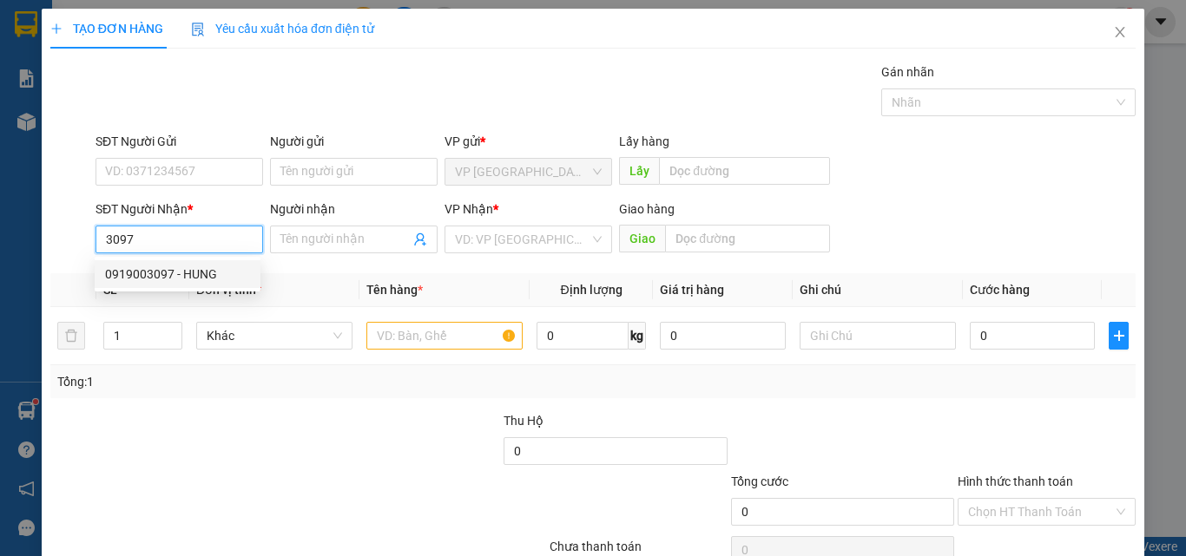
click at [174, 262] on div "0919003097 - HUNG" at bounding box center [178, 274] width 166 height 28
type input "0919003097"
type input "HUNG"
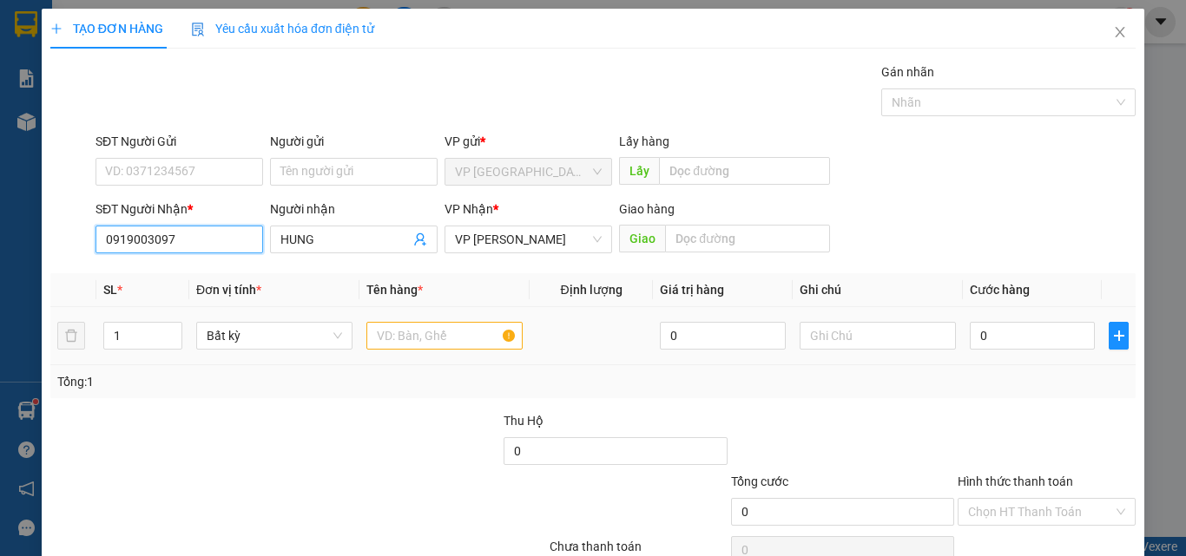
type input "0919003097"
click at [423, 327] on input "text" at bounding box center [444, 336] width 156 height 28
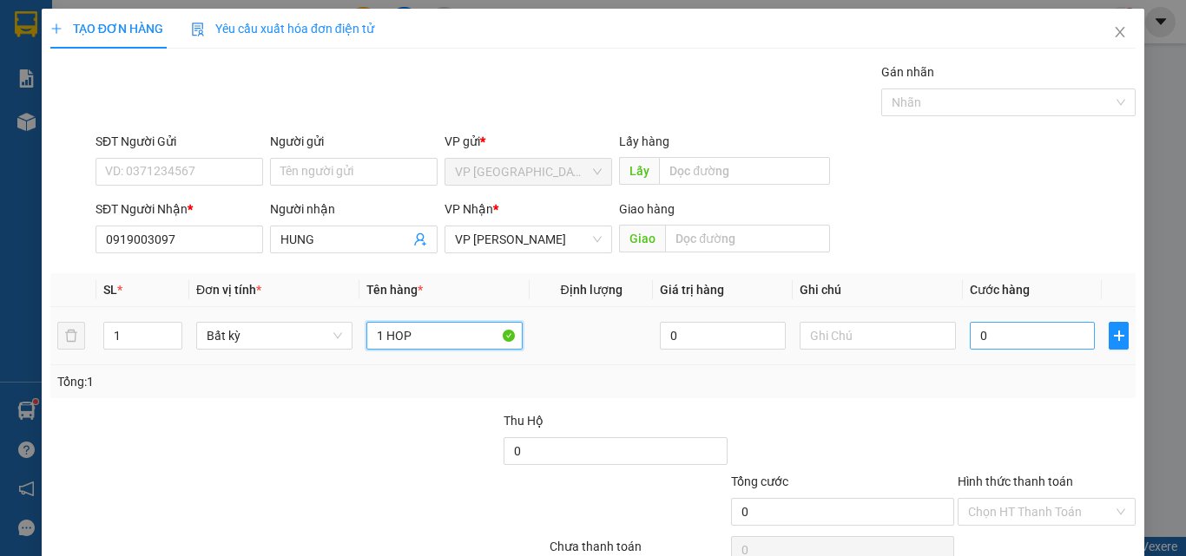
type input "1 HOP"
click at [1005, 335] on input "0" at bounding box center [1032, 336] width 125 height 28
type input "3"
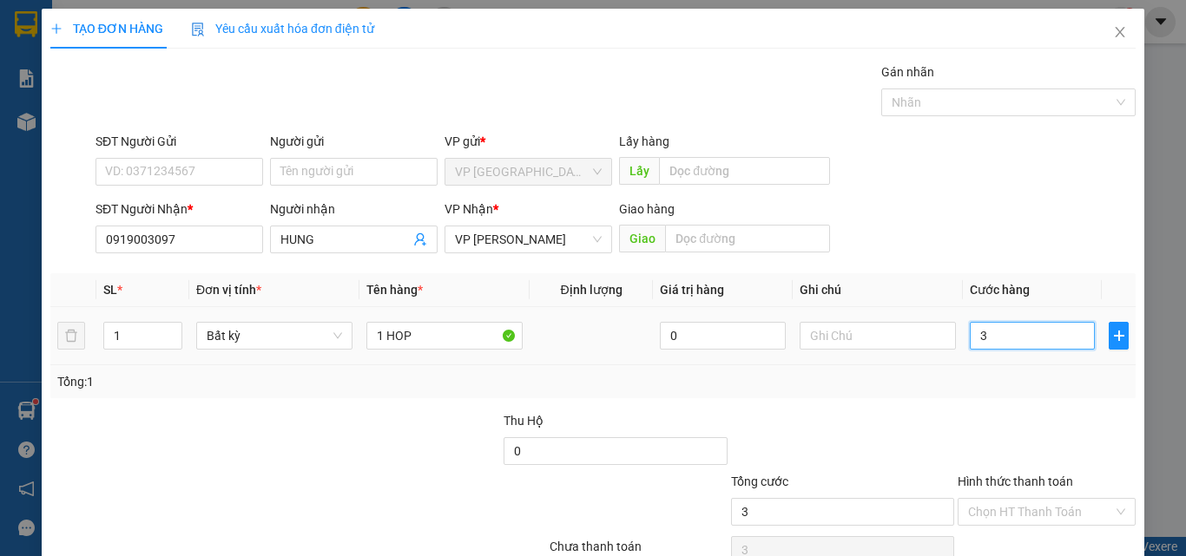
type input "30"
type input "300"
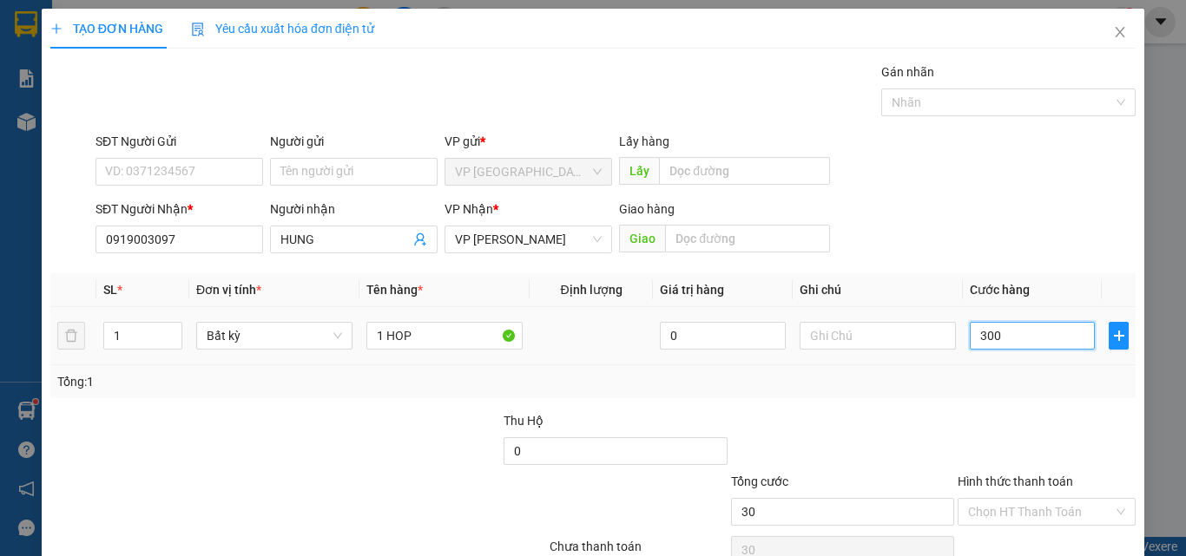
type input "300"
type input "3.000"
type input "30.000"
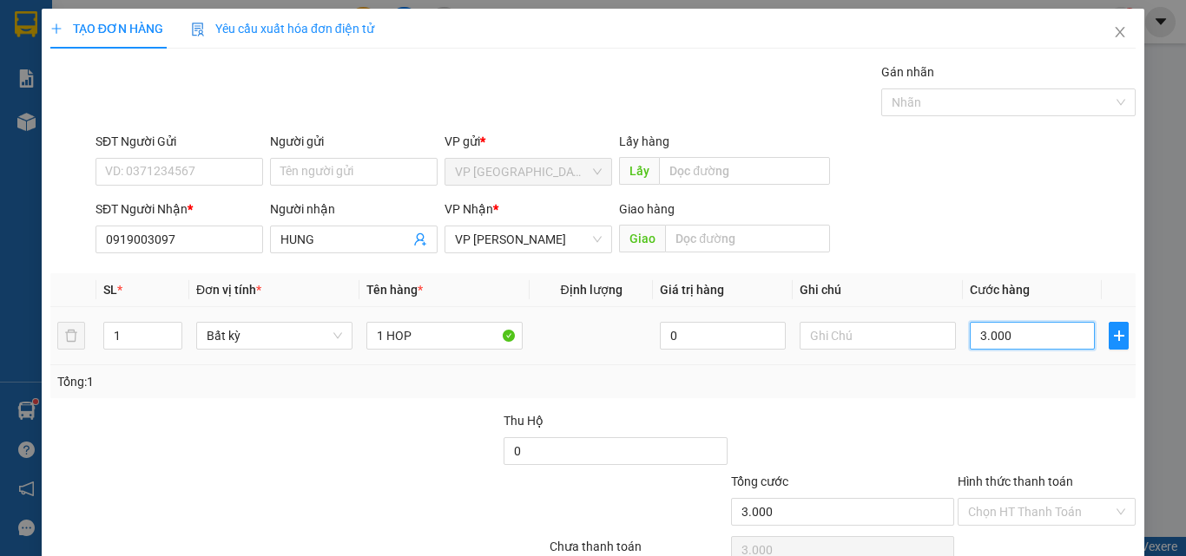
type input "30.000"
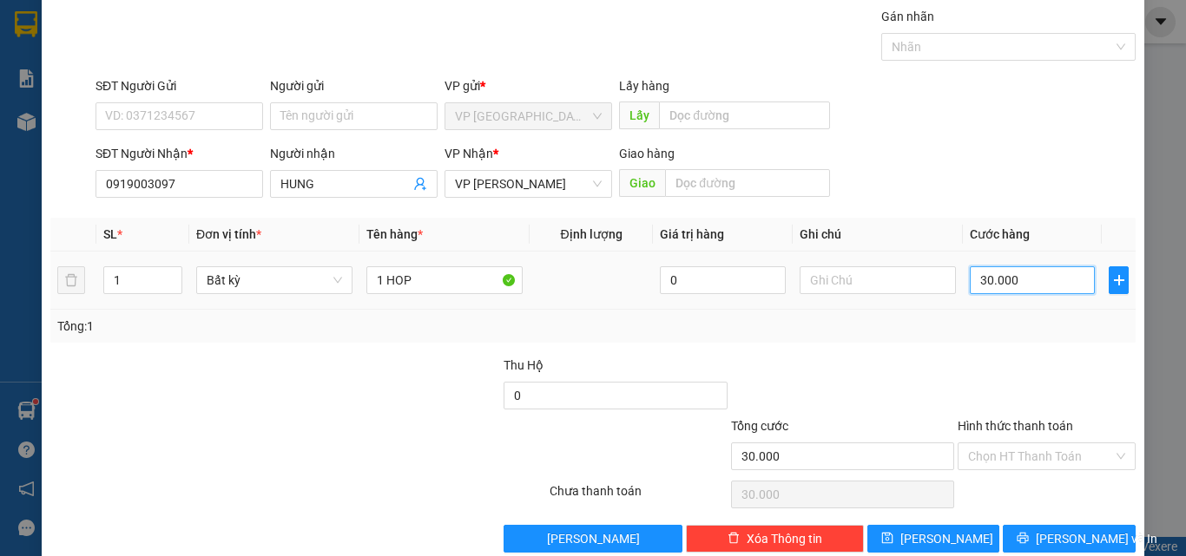
scroll to position [86, 0]
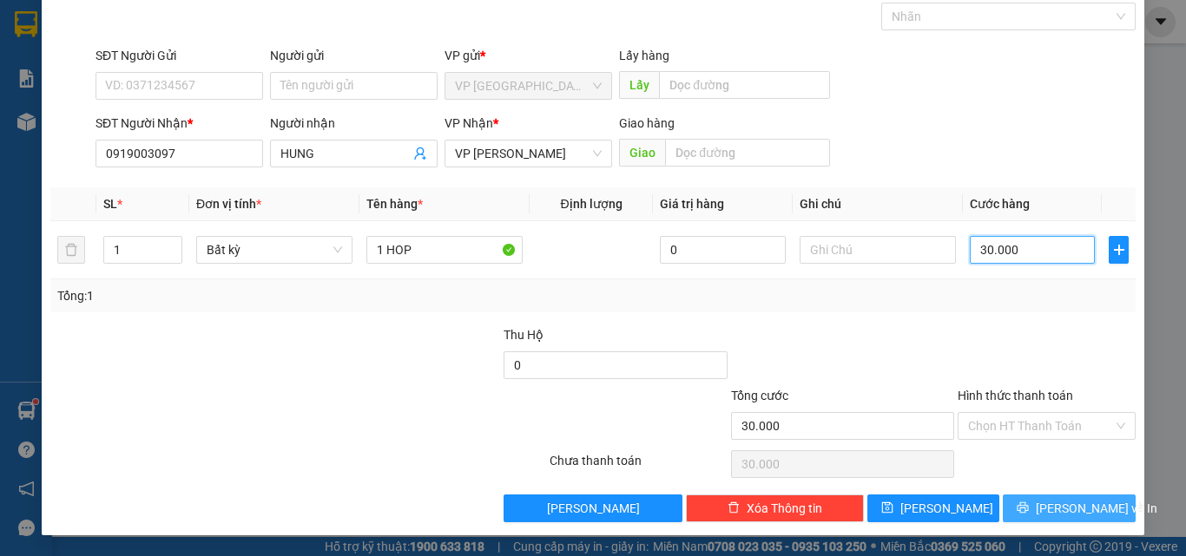
type input "30.000"
click at [1037, 506] on button "[PERSON_NAME] và In" at bounding box center [1069, 509] width 133 height 28
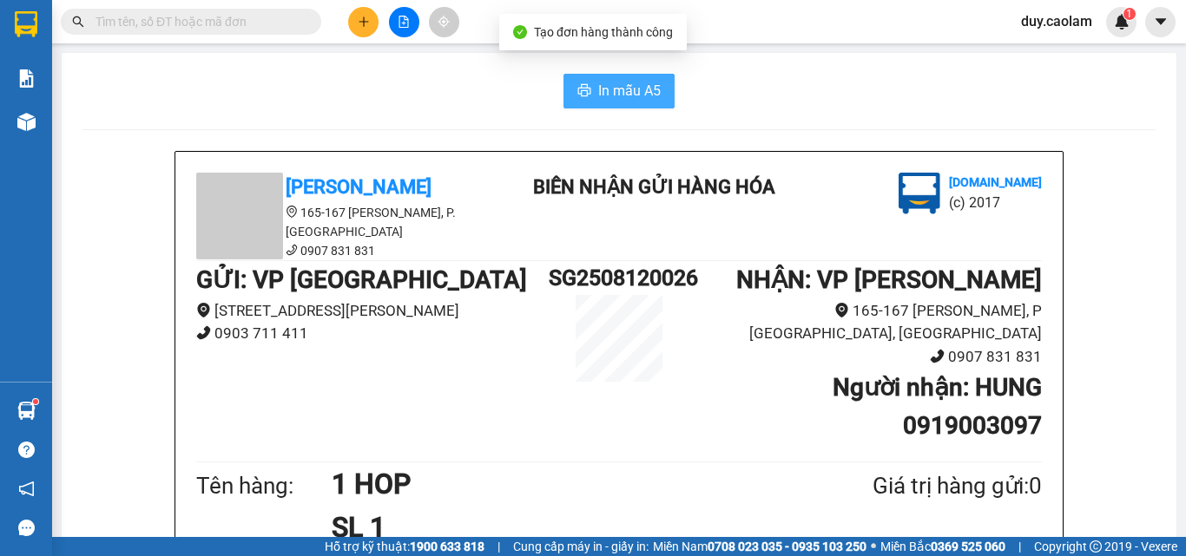
click at [631, 101] on span "In mẫu A5" at bounding box center [629, 91] width 63 height 22
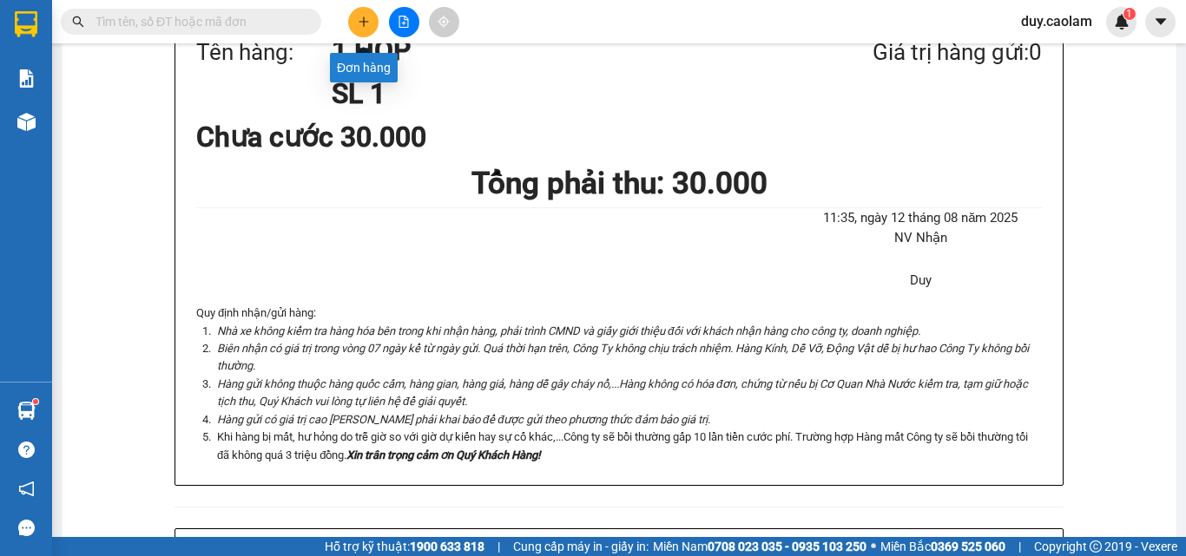
click at [370, 27] on button at bounding box center [363, 22] width 30 height 30
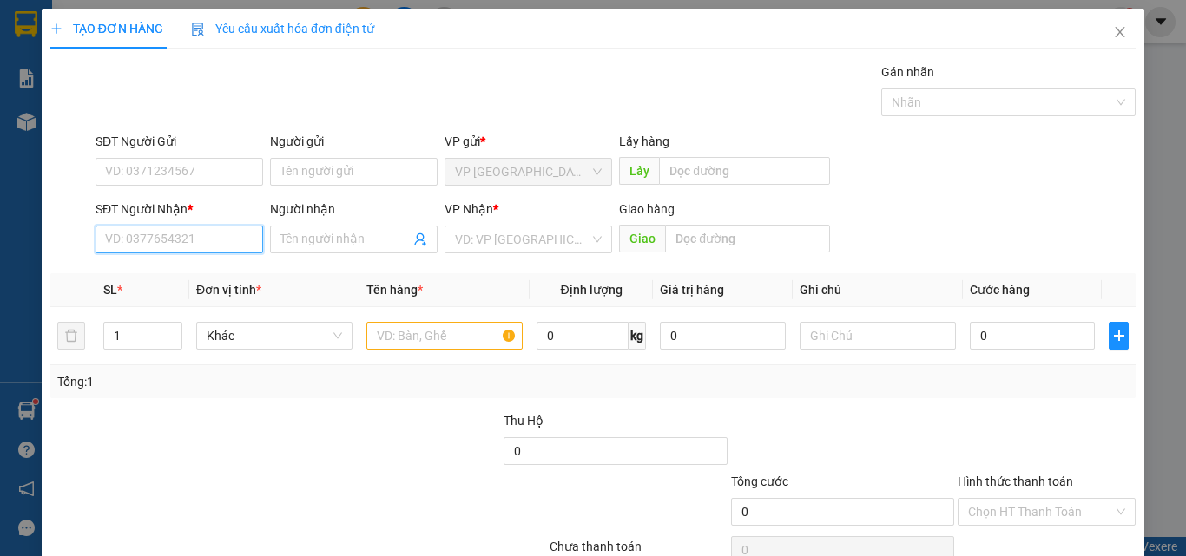
click at [185, 240] on input "SĐT Người Nhận *" at bounding box center [179, 240] width 168 height 28
click at [179, 240] on input "003" at bounding box center [179, 240] width 168 height 28
click at [162, 244] on input "033" at bounding box center [179, 240] width 168 height 28
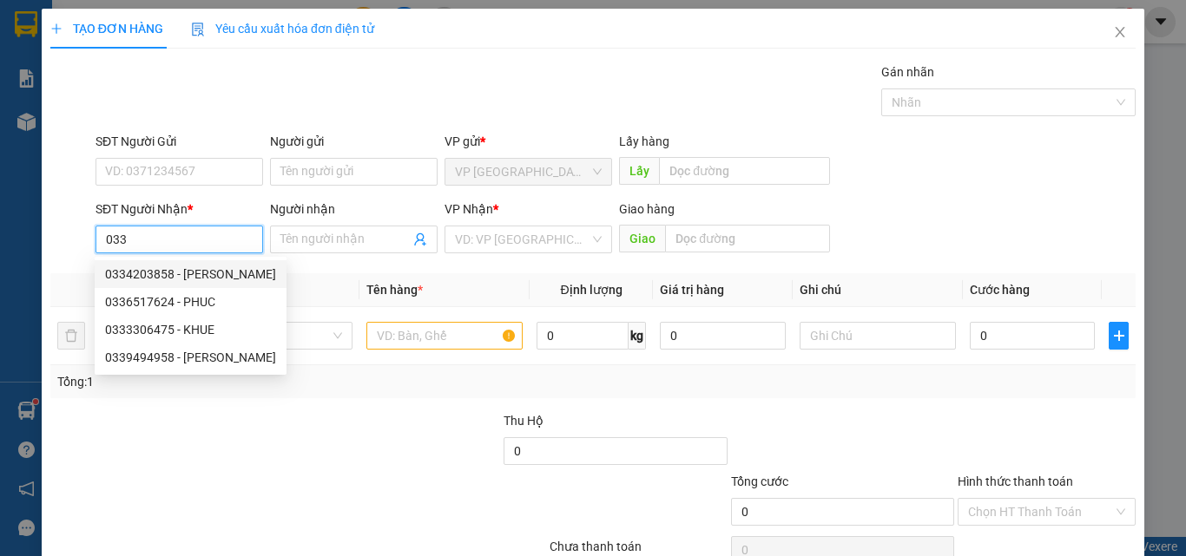
click at [119, 235] on input "033" at bounding box center [179, 240] width 168 height 28
click at [128, 233] on input "03" at bounding box center [179, 240] width 168 height 28
click at [156, 240] on input "033" at bounding box center [179, 240] width 168 height 28
click at [218, 238] on input "033" at bounding box center [179, 240] width 168 height 28
drag, startPoint x: 205, startPoint y: 247, endPoint x: 345, endPoint y: 260, distance: 140.4
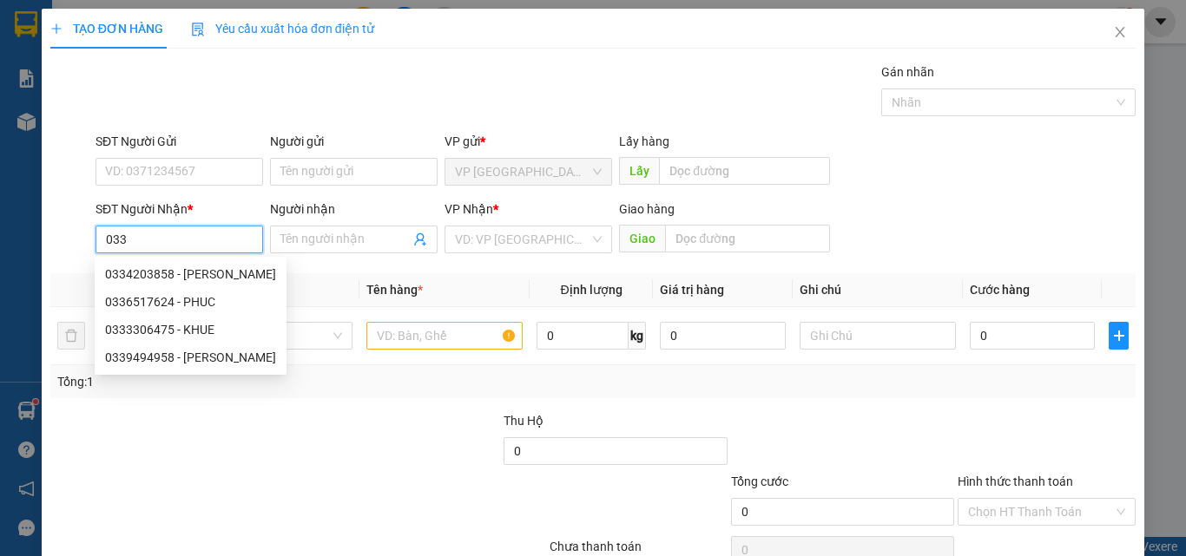
click at [211, 247] on input "033" at bounding box center [179, 240] width 168 height 28
click at [368, 248] on span at bounding box center [354, 240] width 168 height 28
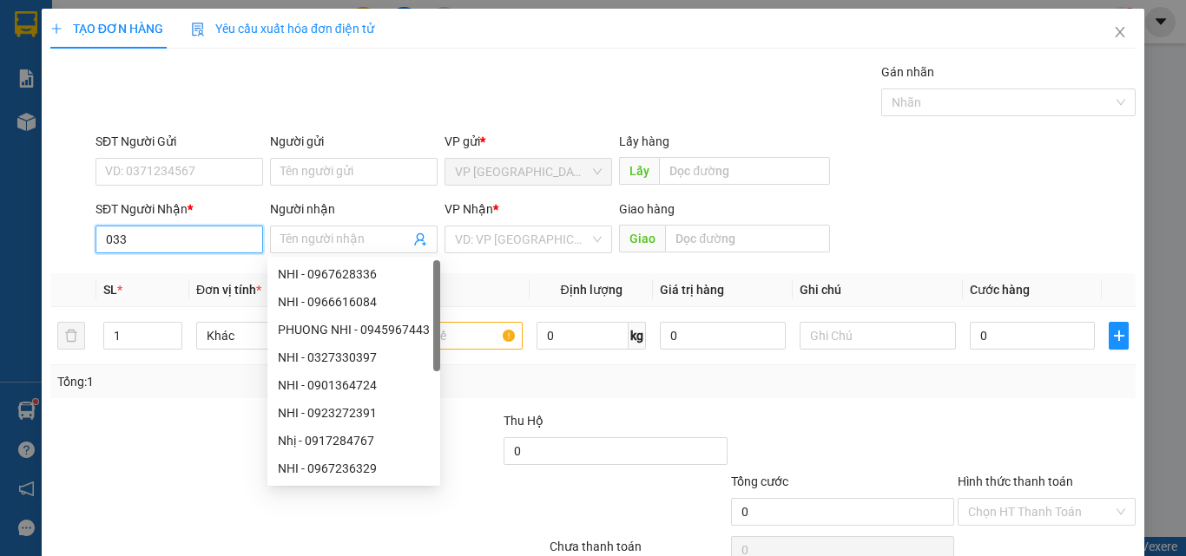
click at [130, 237] on input "033" at bounding box center [179, 240] width 168 height 28
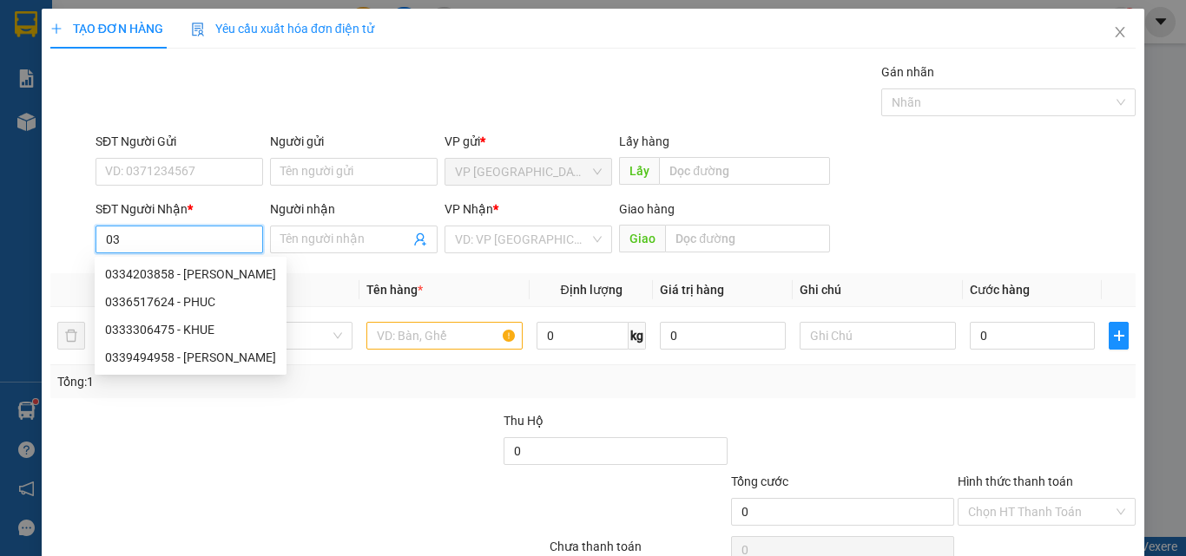
type input "0"
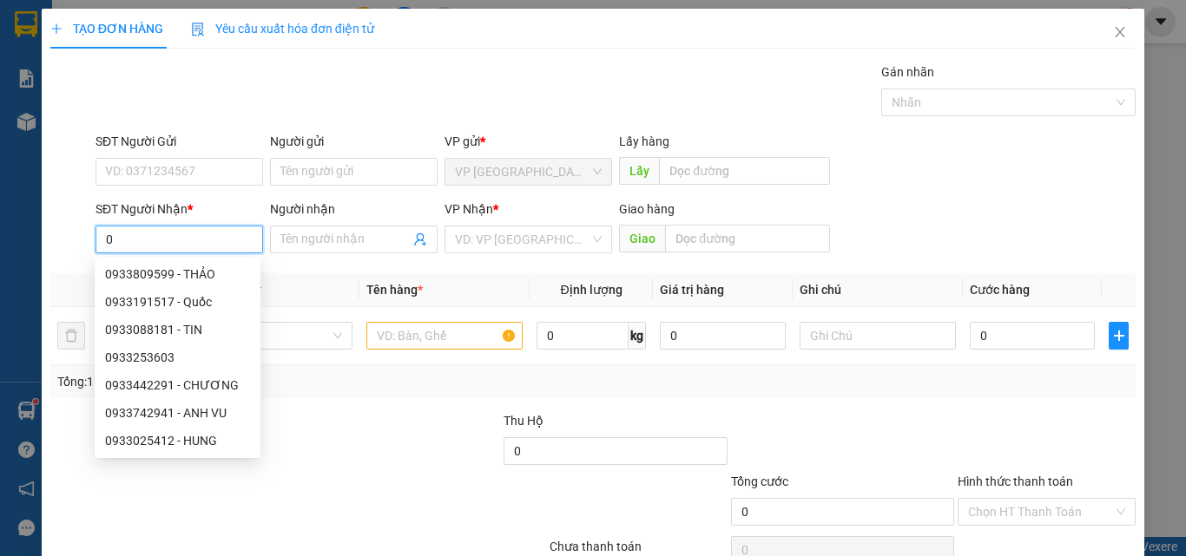
click at [157, 249] on input "0" at bounding box center [179, 240] width 168 height 28
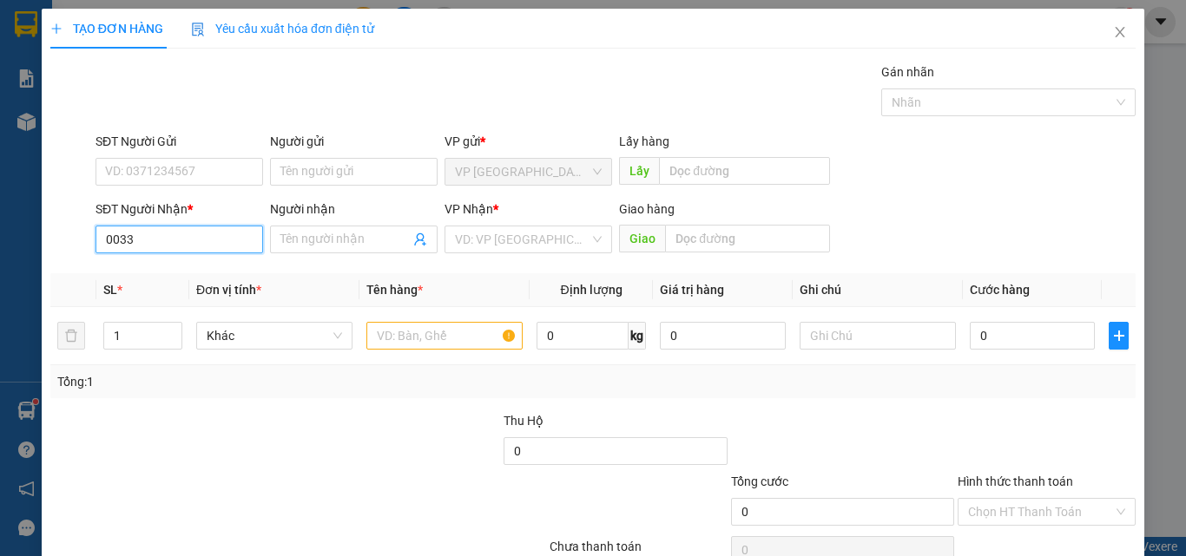
click at [162, 242] on input "0033" at bounding box center [179, 240] width 168 height 28
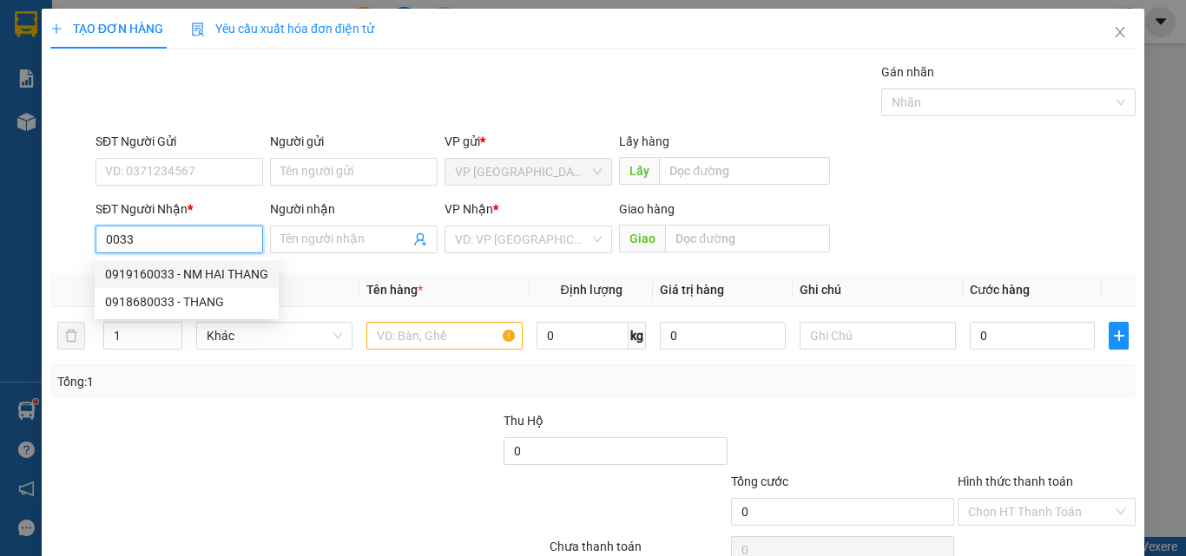
click at [219, 276] on div "0919160033 - NM HAI THANG" at bounding box center [186, 274] width 163 height 19
type input "0919160033"
type input "NM HAI THANG"
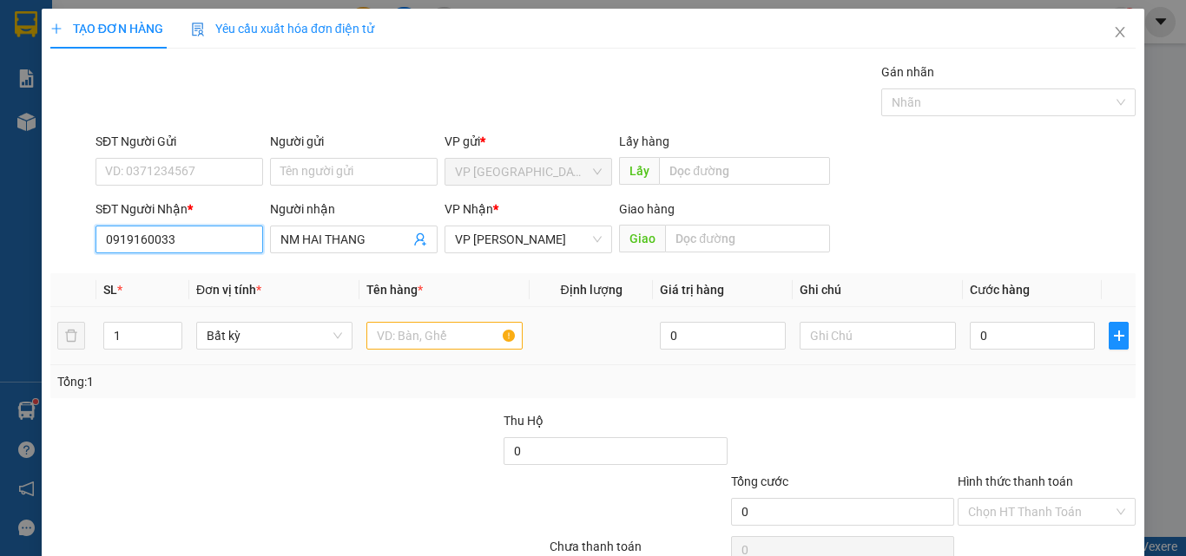
type input "0919160033"
click at [406, 342] on input "text" at bounding box center [444, 336] width 156 height 28
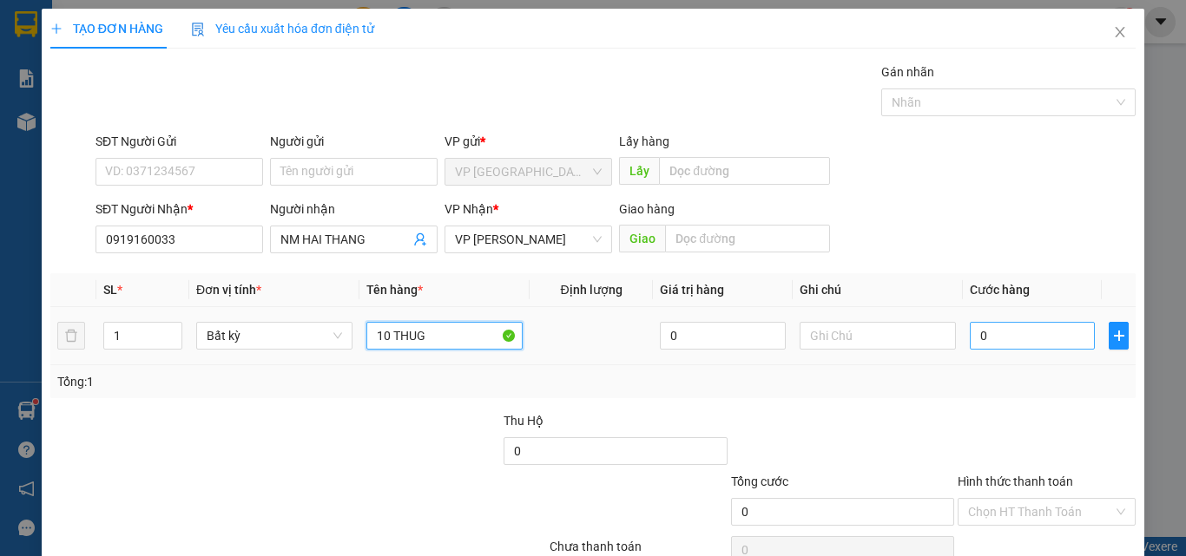
type input "10 THUG"
click at [1022, 347] on input "0" at bounding box center [1032, 336] width 125 height 28
type input "3"
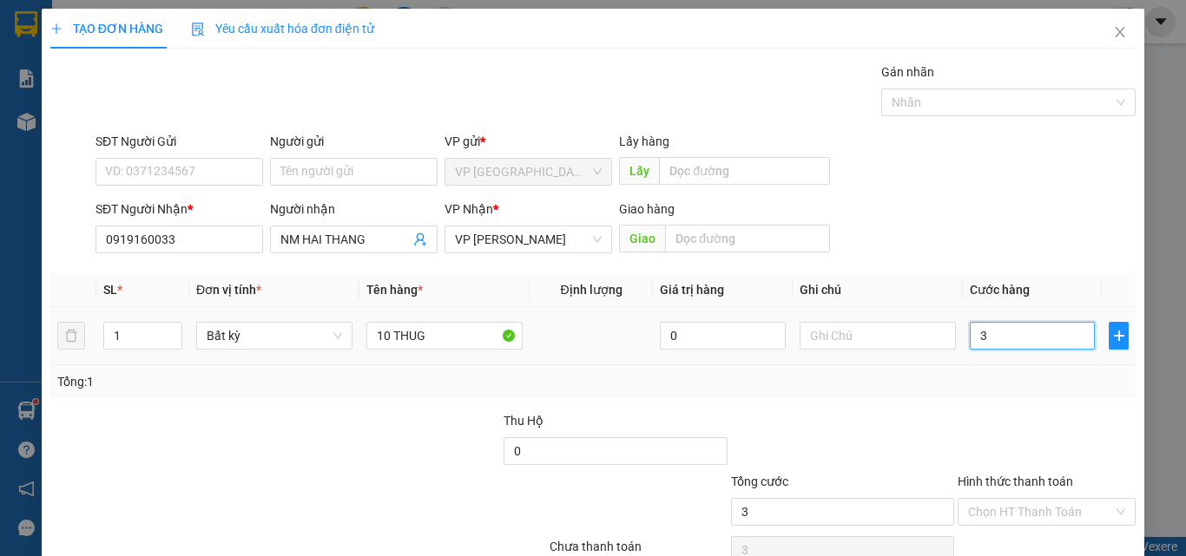
type input "30"
type input "300"
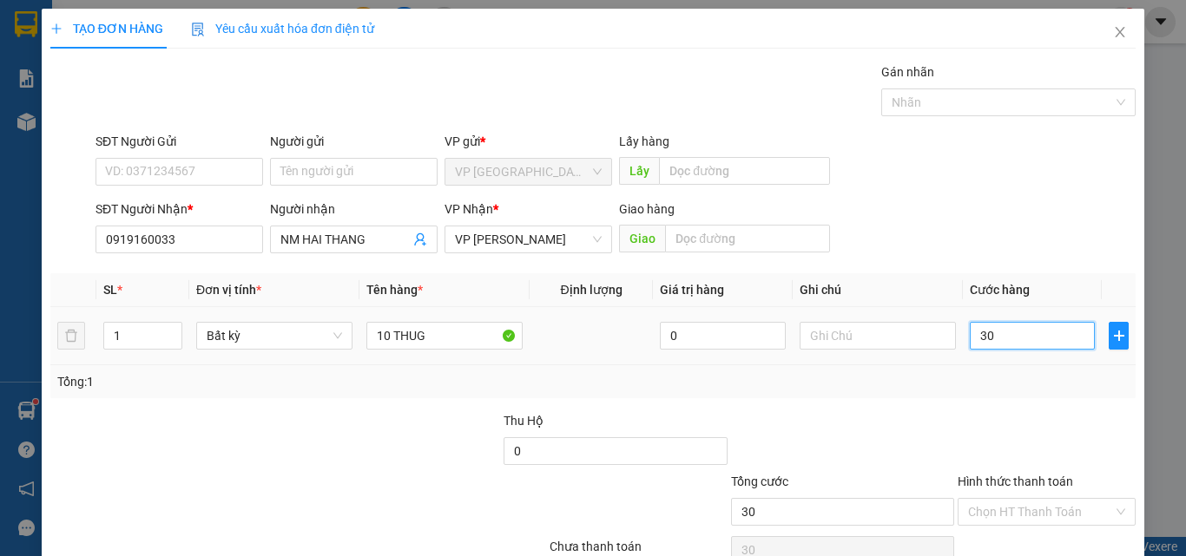
type input "300"
type input "3.000"
type input "30.000"
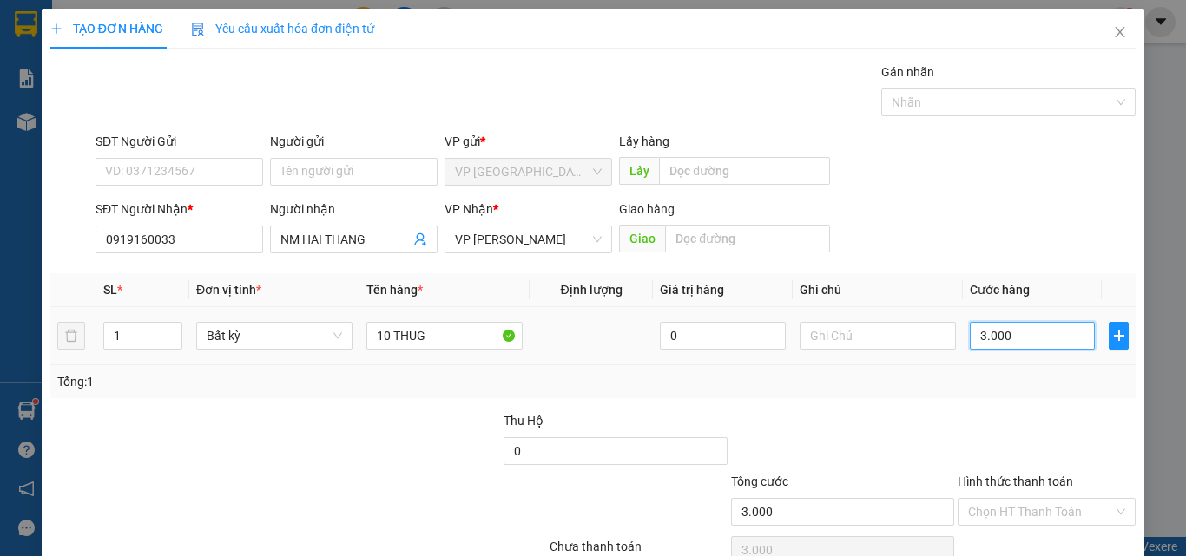
type input "30.000"
type input "300.000"
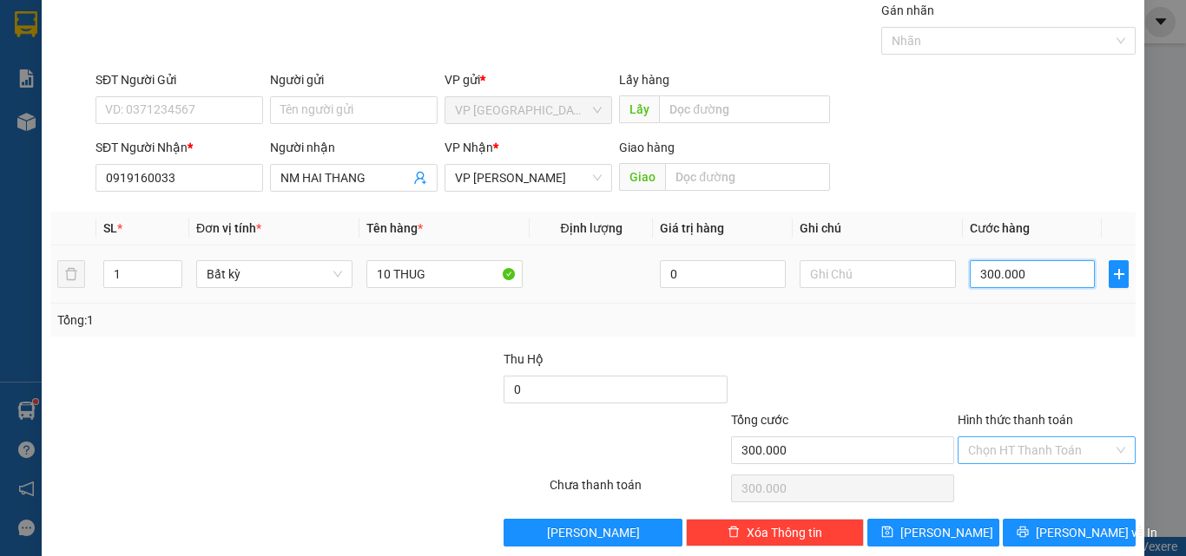
scroll to position [86, 0]
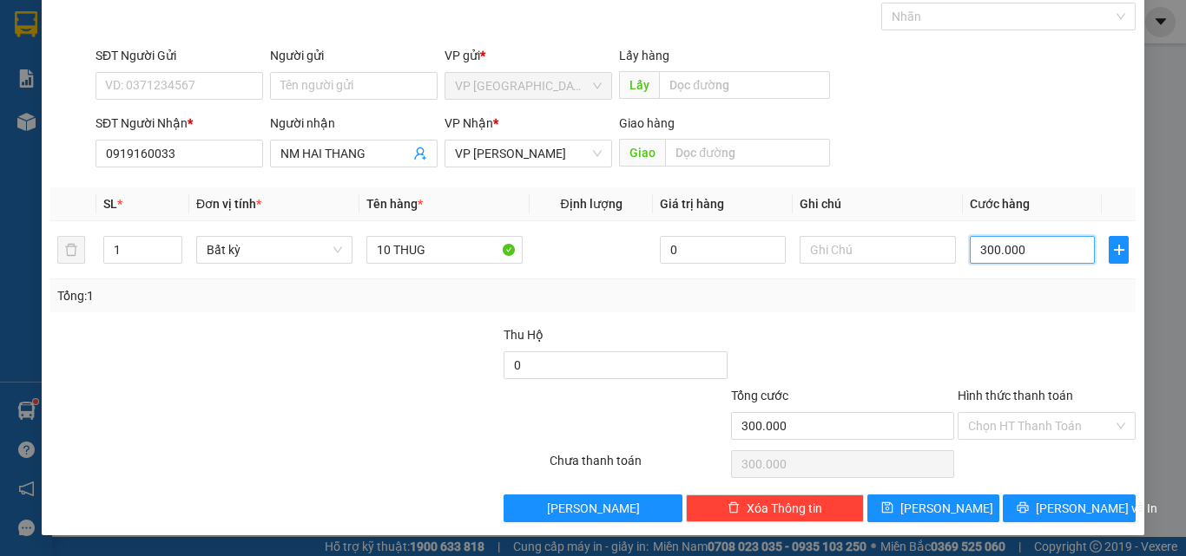
type input "300.000"
click at [1037, 393] on label "Hình thức thanh toán" at bounding box center [1015, 396] width 115 height 14
click at [1037, 413] on input "Hình thức thanh toán" at bounding box center [1040, 426] width 145 height 26
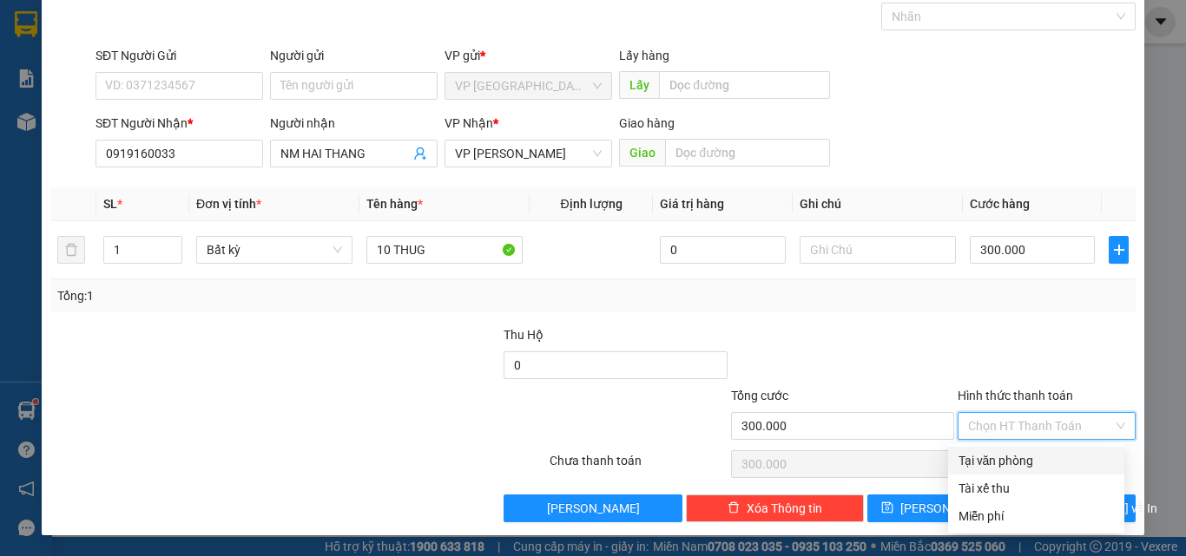
click at [1027, 460] on div "Tại văn phòng" at bounding box center [1035, 460] width 155 height 19
type input "0"
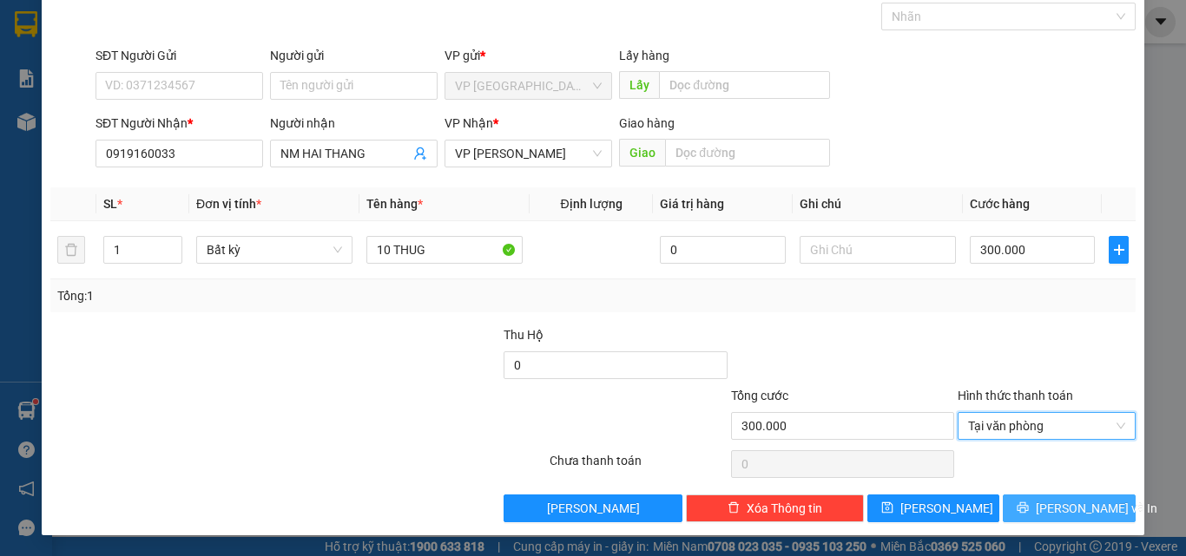
click at [1029, 503] on icon "printer" at bounding box center [1023, 508] width 12 height 12
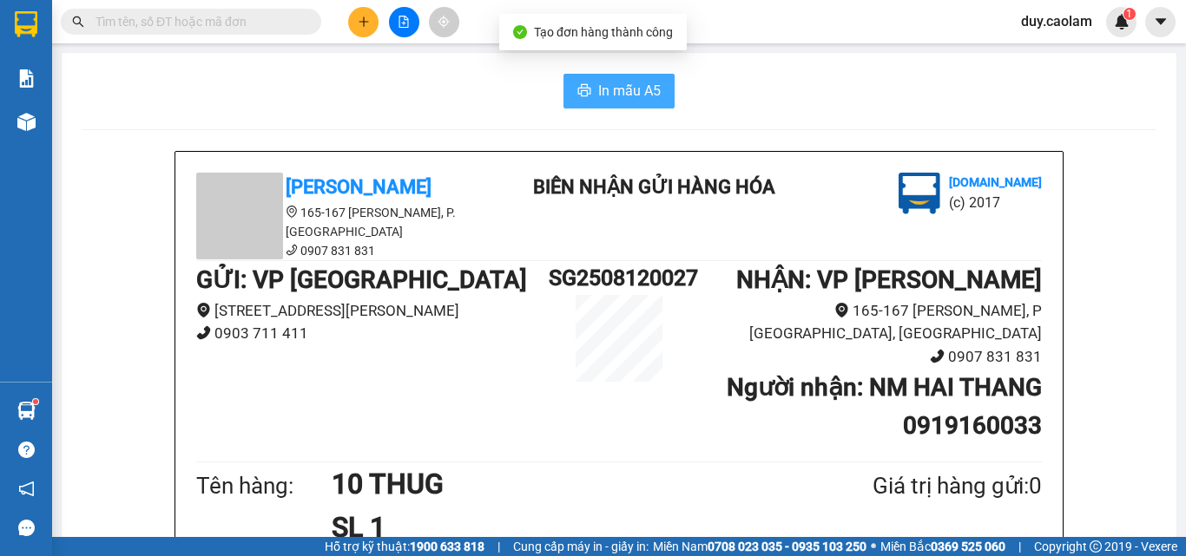
click at [642, 82] on span "In mẫu A5" at bounding box center [629, 91] width 63 height 22
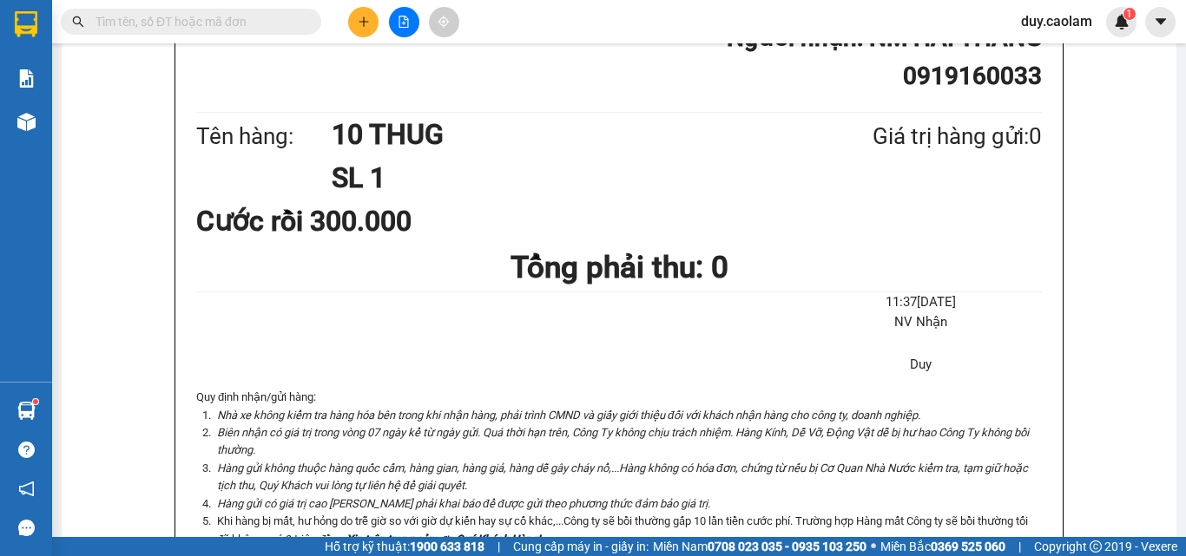
scroll to position [174, 0]
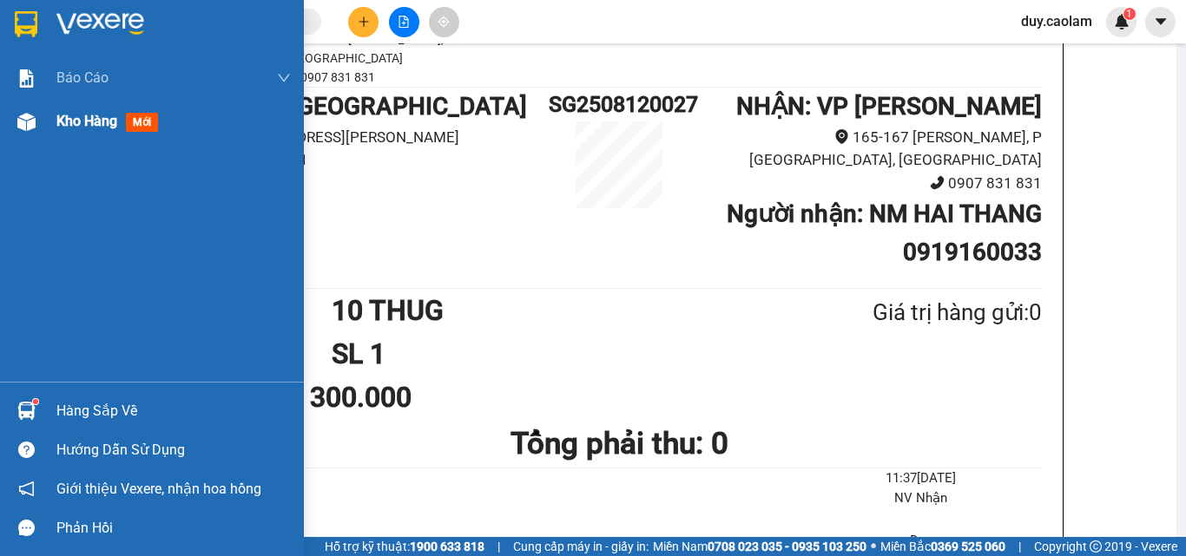
click at [45, 125] on div "Kho hàng mới" at bounding box center [152, 121] width 304 height 43
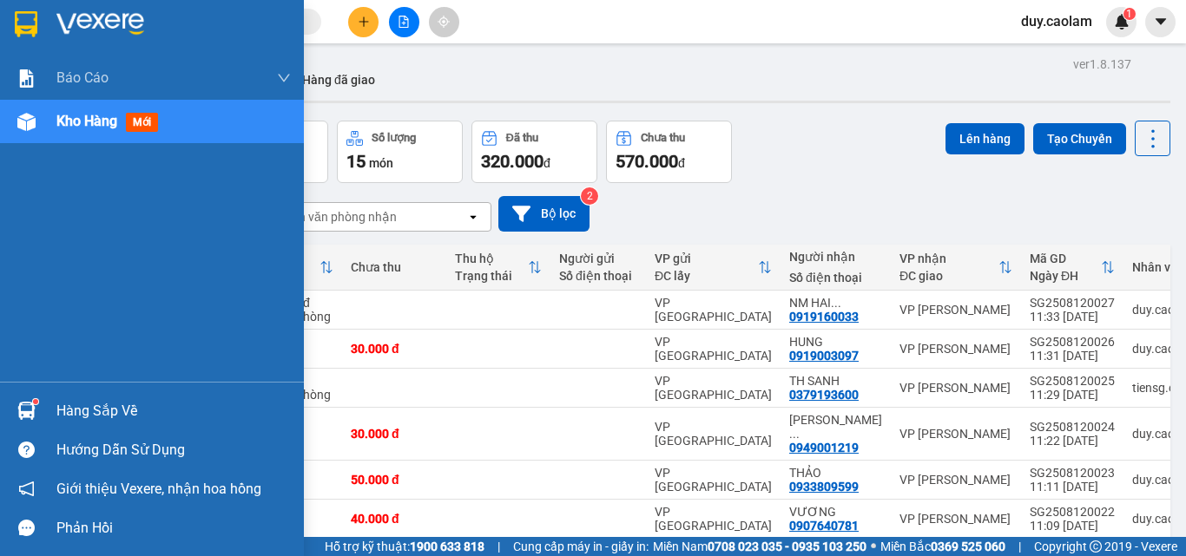
click at [81, 102] on div "Kho hàng mới" at bounding box center [173, 121] width 234 height 43
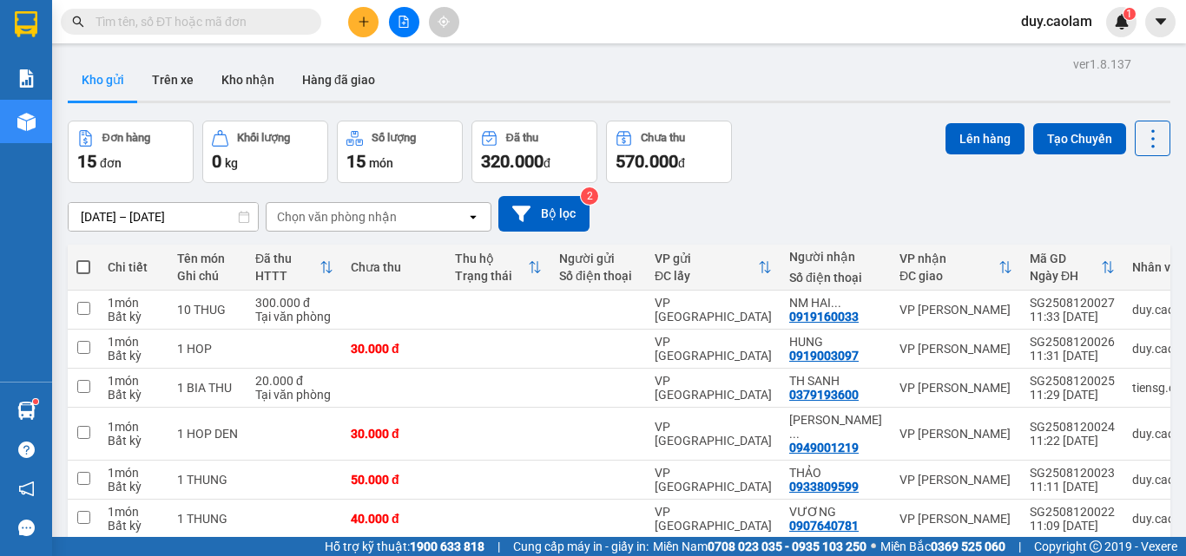
click at [369, 26] on icon "plus" at bounding box center [364, 22] width 12 height 12
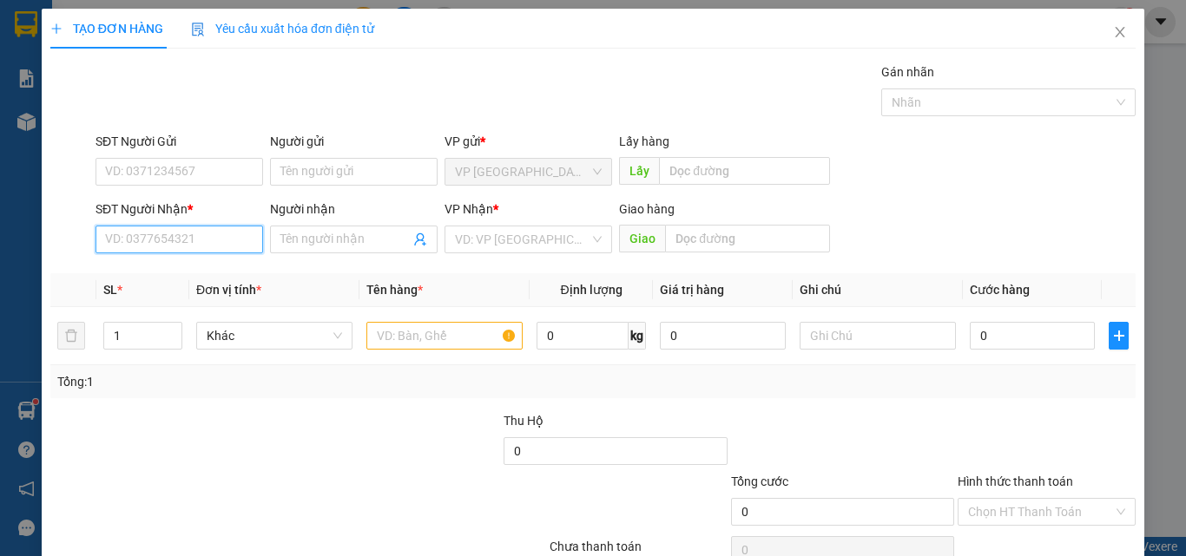
click at [180, 235] on input "SĐT Người Nhận *" at bounding box center [179, 240] width 168 height 28
drag, startPoint x: 180, startPoint y: 242, endPoint x: 187, endPoint y: 236, distance: 9.2
click at [180, 241] on input "239" at bounding box center [179, 240] width 168 height 28
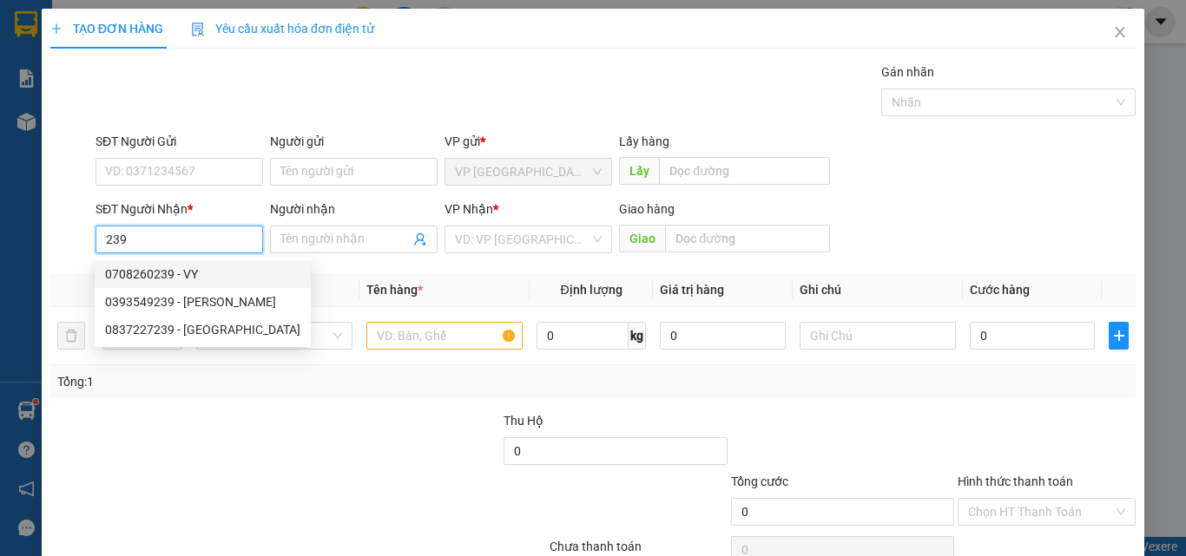
click at [99, 237] on input "239" at bounding box center [179, 240] width 168 height 28
click at [102, 235] on input "239" at bounding box center [179, 240] width 168 height 28
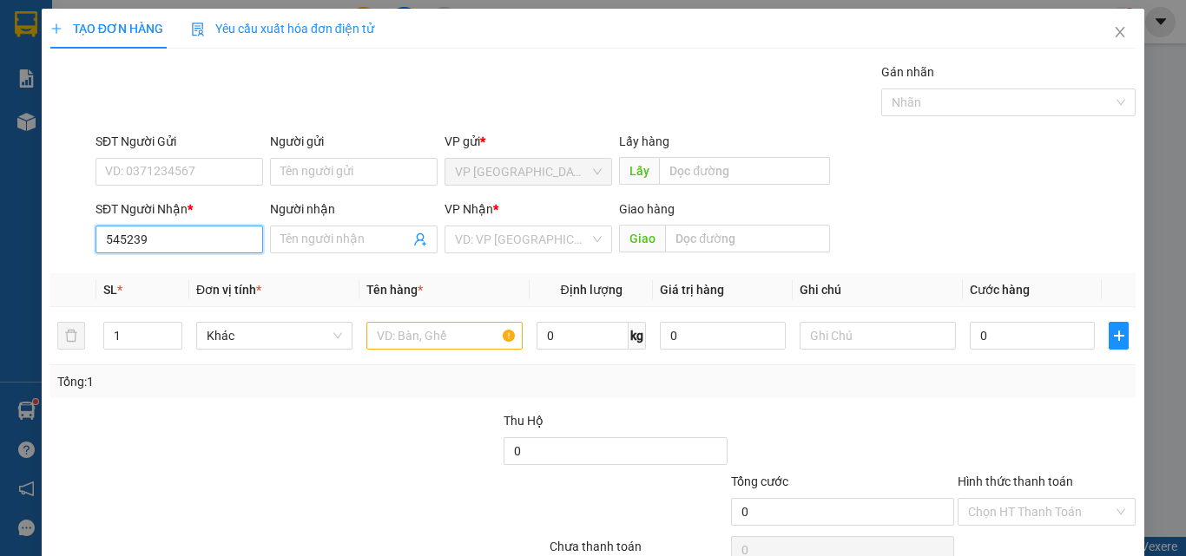
drag, startPoint x: 174, startPoint y: 242, endPoint x: 207, endPoint y: 237, distance: 32.5
click at [180, 240] on input "545239" at bounding box center [179, 240] width 168 height 28
click at [101, 234] on input "545239" at bounding box center [179, 240] width 168 height 28
click at [227, 244] on input "0916545239" at bounding box center [179, 240] width 168 height 28
type input "0916545239"
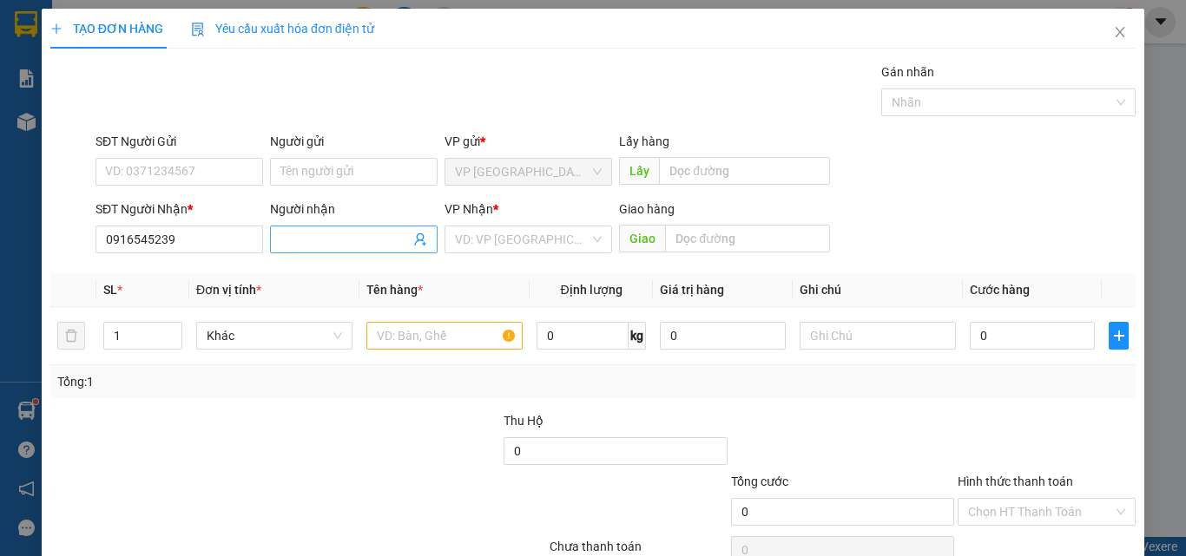
click at [342, 251] on span at bounding box center [354, 240] width 168 height 28
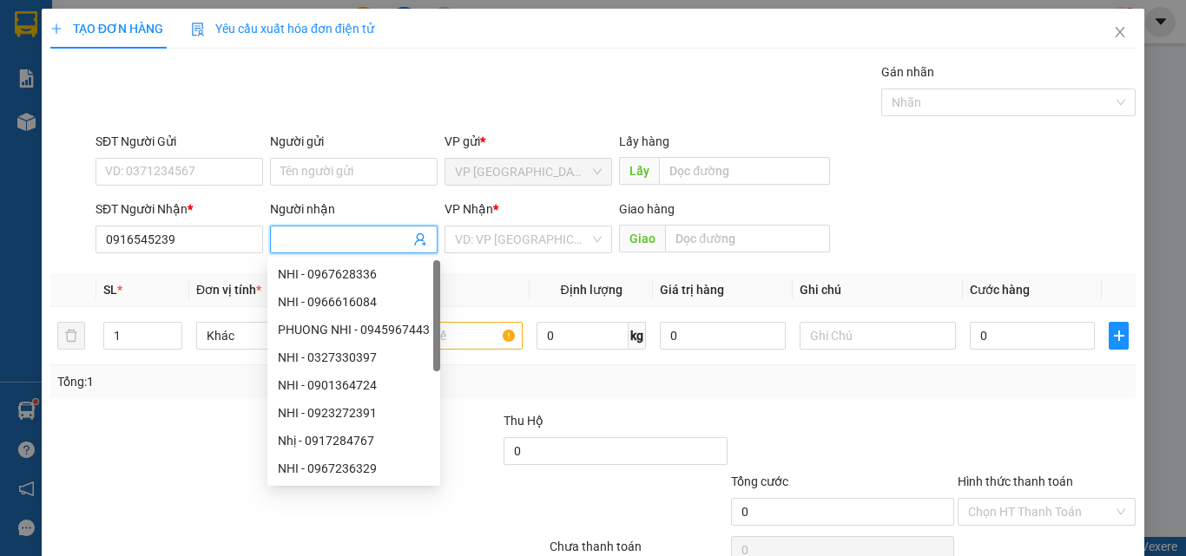
click at [349, 244] on input "Người nhận" at bounding box center [344, 239] width 129 height 19
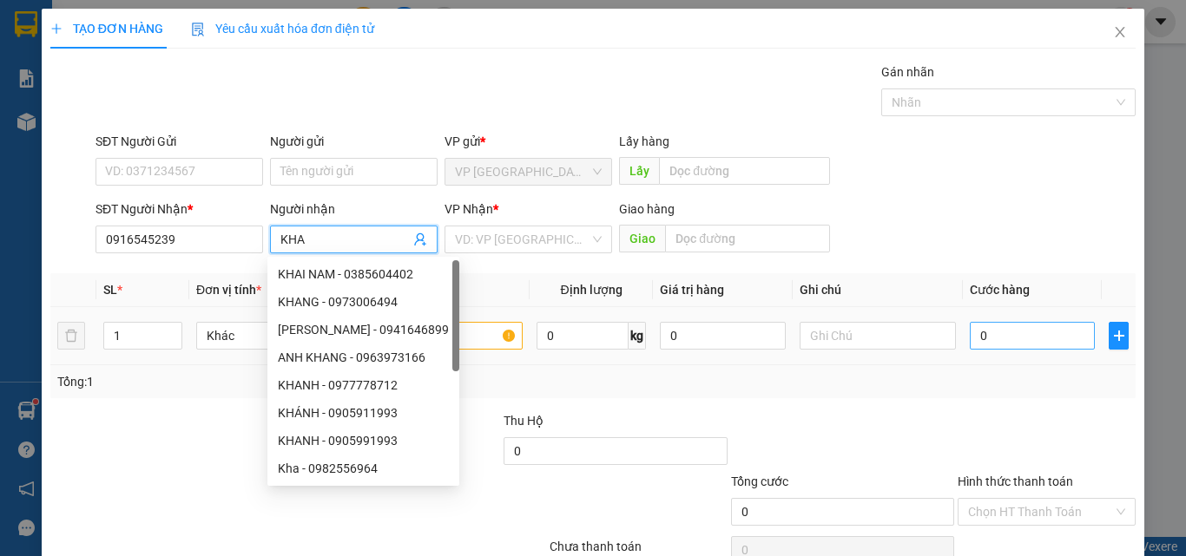
type input "KHA"
click at [987, 325] on input "0" at bounding box center [1032, 336] width 125 height 28
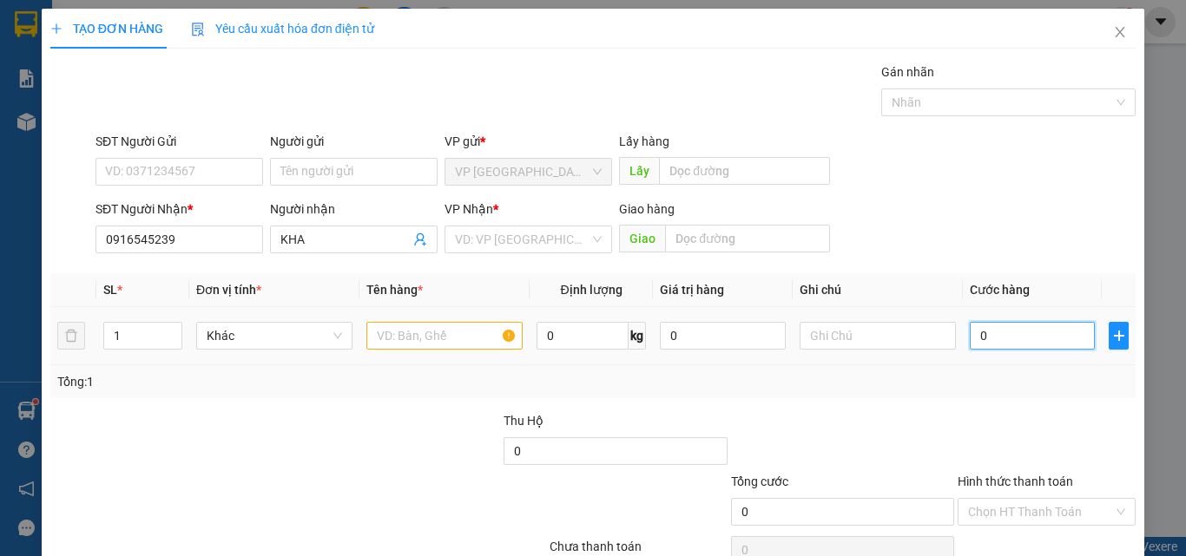
type input "3"
type input "30"
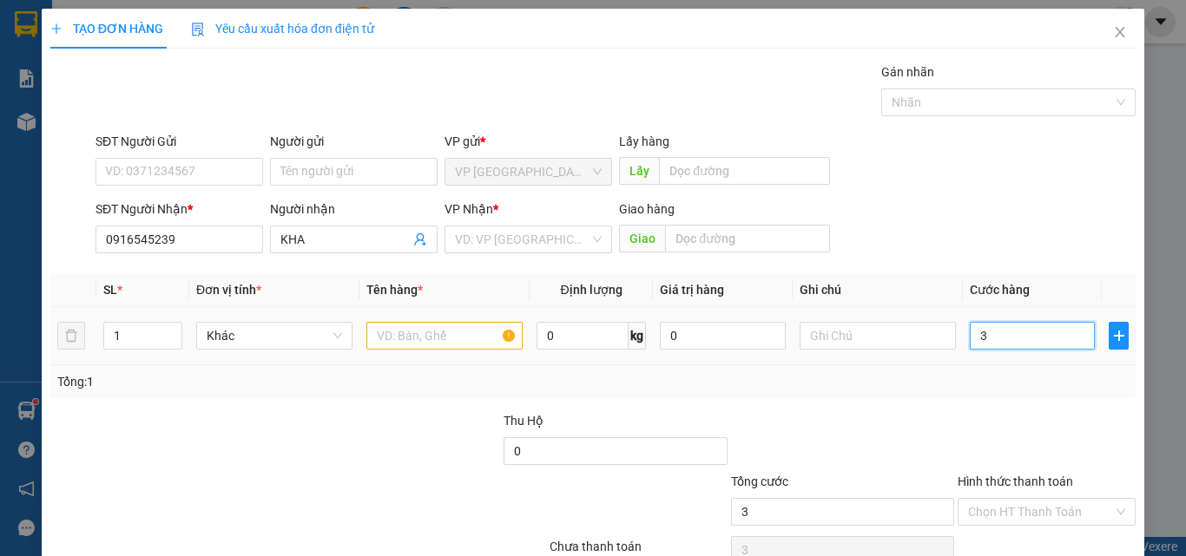
type input "30"
type input "300"
type input "3.000"
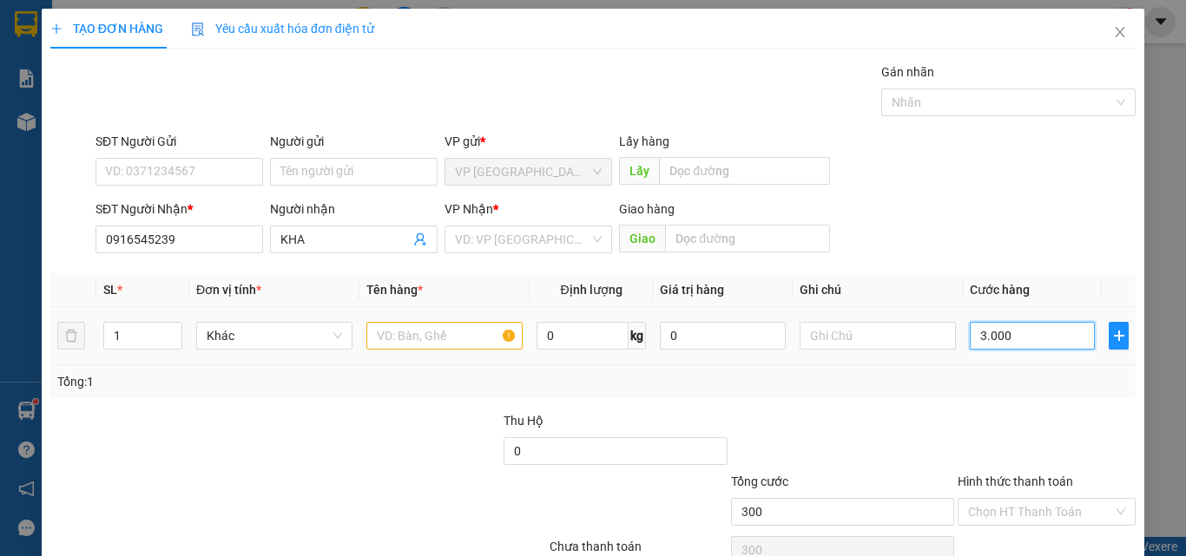
type input "3.000"
type input "30.000"
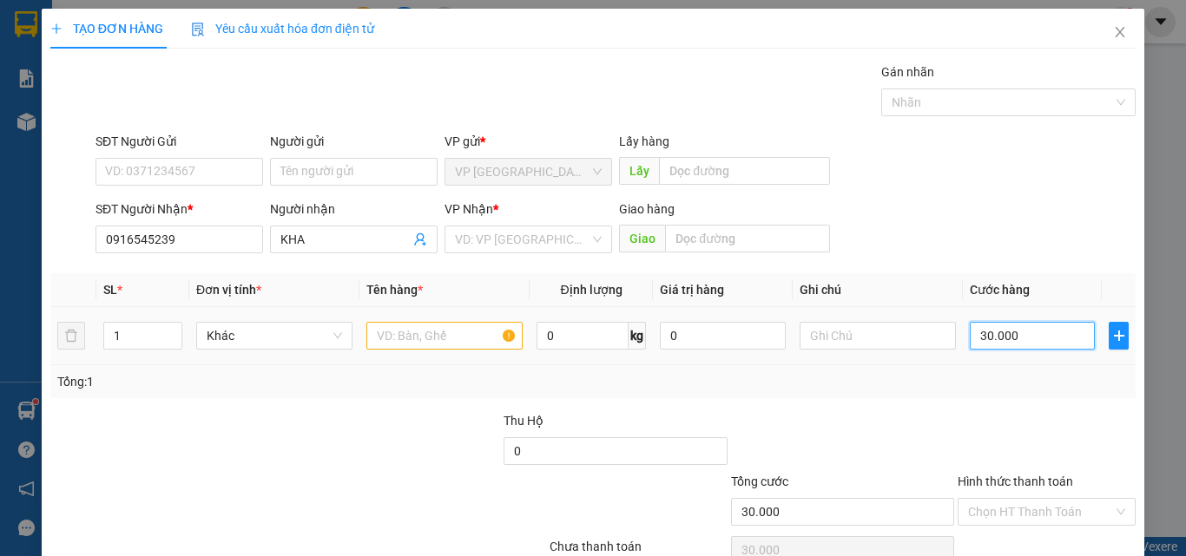
type input "30.000"
click at [432, 335] on input "text" at bounding box center [444, 336] width 156 height 28
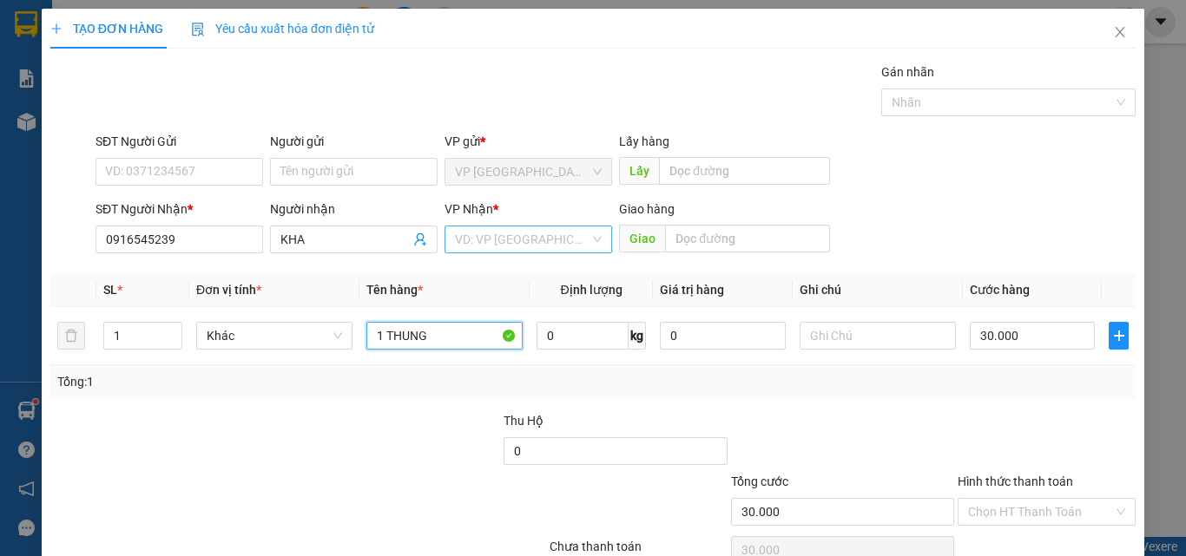
type input "1 THUNG"
drag, startPoint x: 510, startPoint y: 238, endPoint x: 587, endPoint y: 243, distance: 76.6
click at [512, 238] on input "search" at bounding box center [522, 240] width 135 height 26
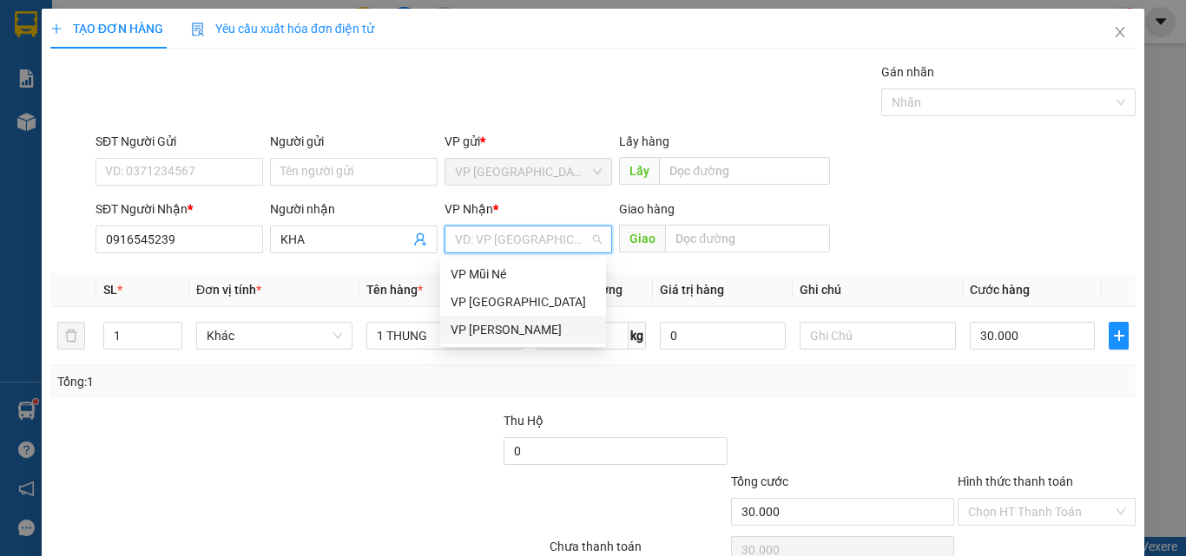
drag, startPoint x: 539, startPoint y: 325, endPoint x: 582, endPoint y: 302, distance: 48.2
click at [539, 326] on div "VP [PERSON_NAME]" at bounding box center [523, 329] width 145 height 19
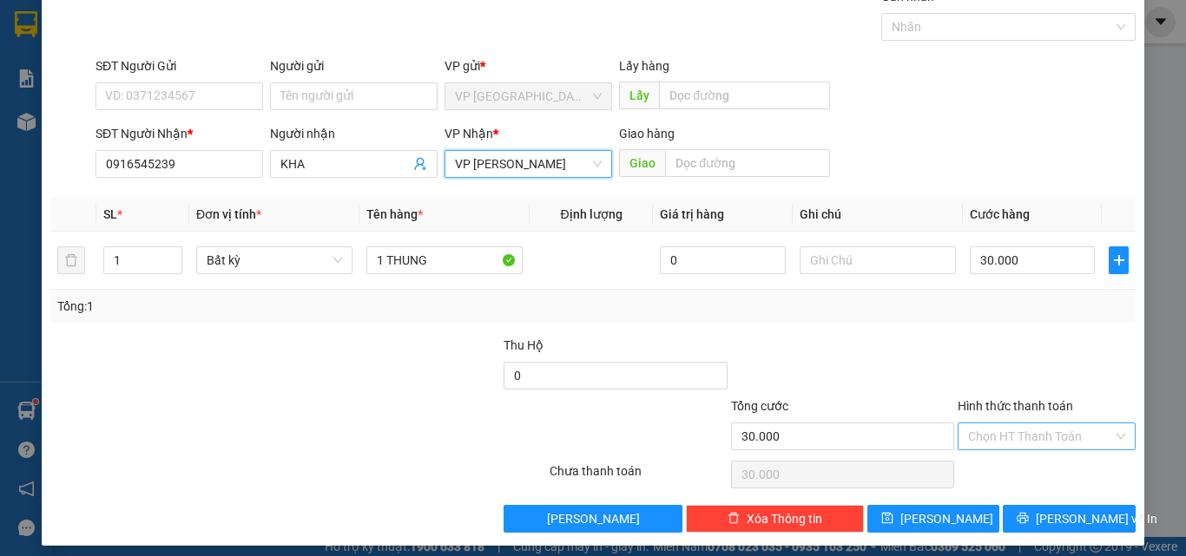
scroll to position [86, 0]
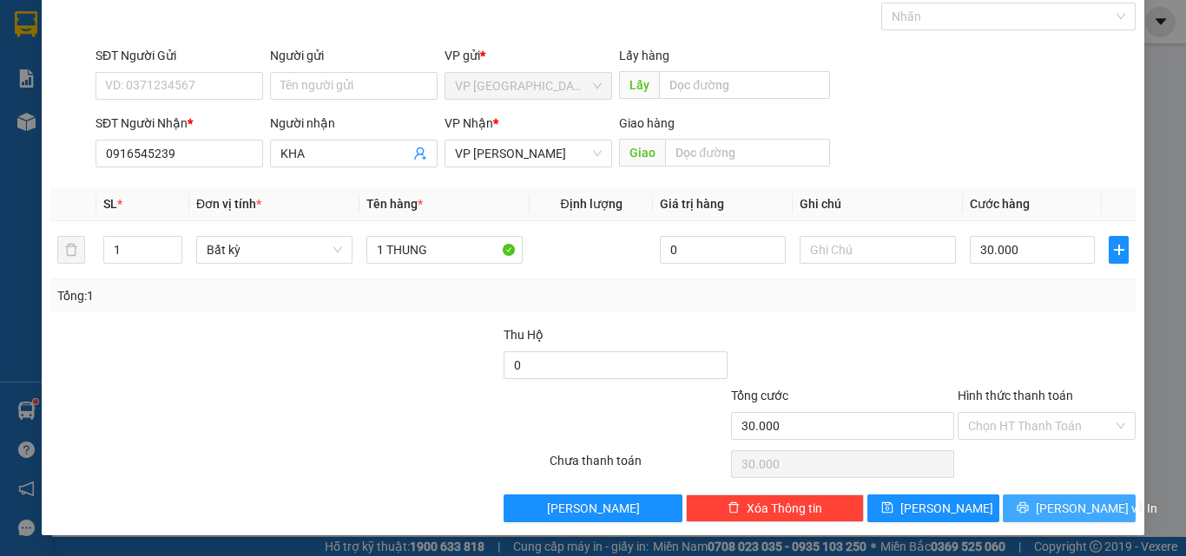
click at [1025, 501] on button "[PERSON_NAME] và In" at bounding box center [1069, 509] width 133 height 28
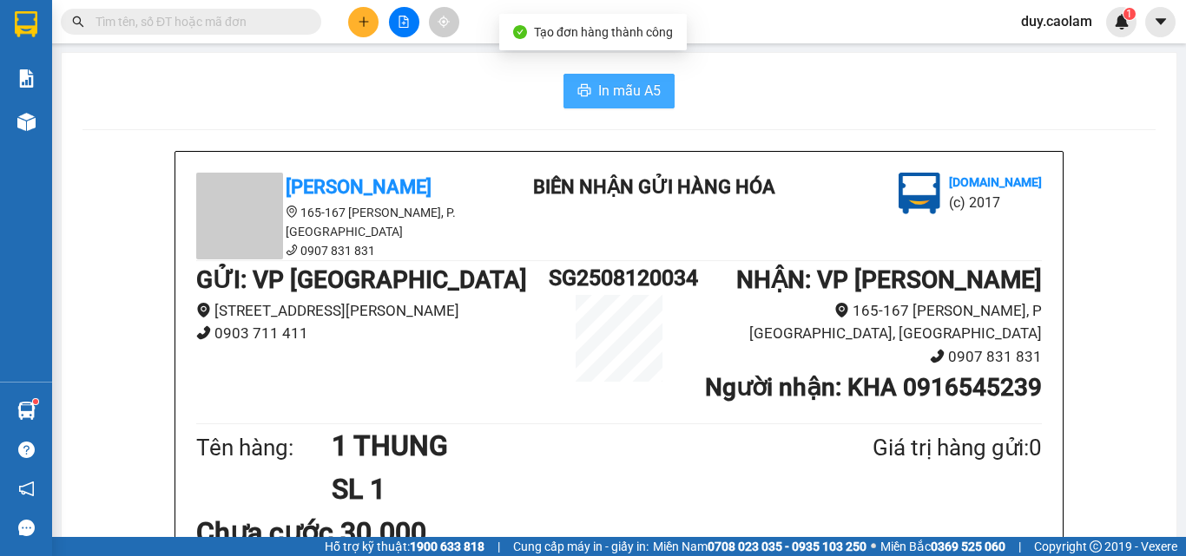
drag, startPoint x: 602, startPoint y: 91, endPoint x: 625, endPoint y: 104, distance: 26.8
click at [602, 91] on span "In mẫu A5" at bounding box center [629, 91] width 63 height 22
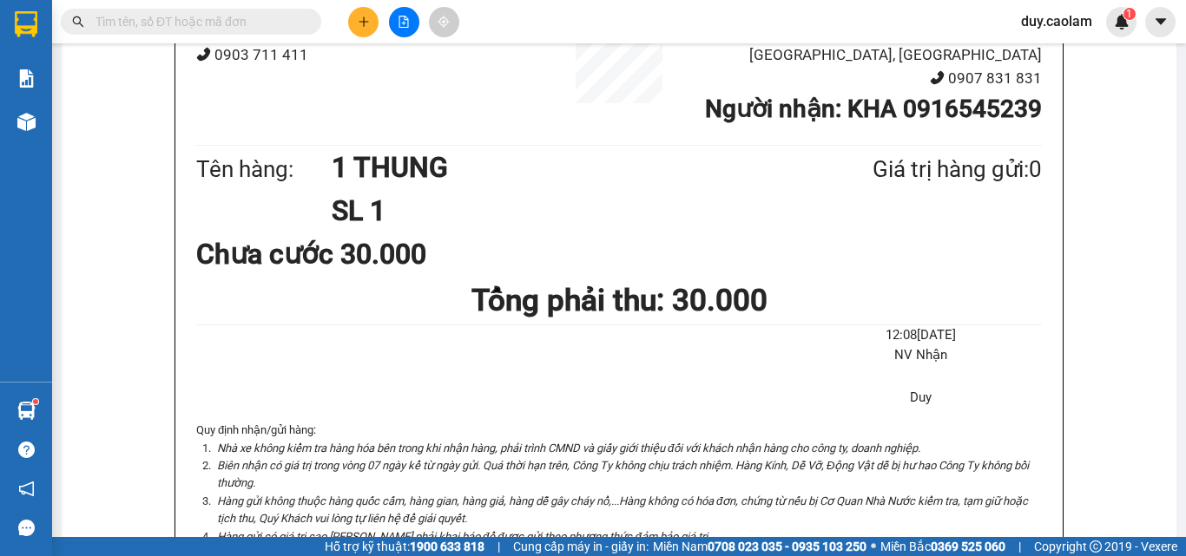
scroll to position [174, 0]
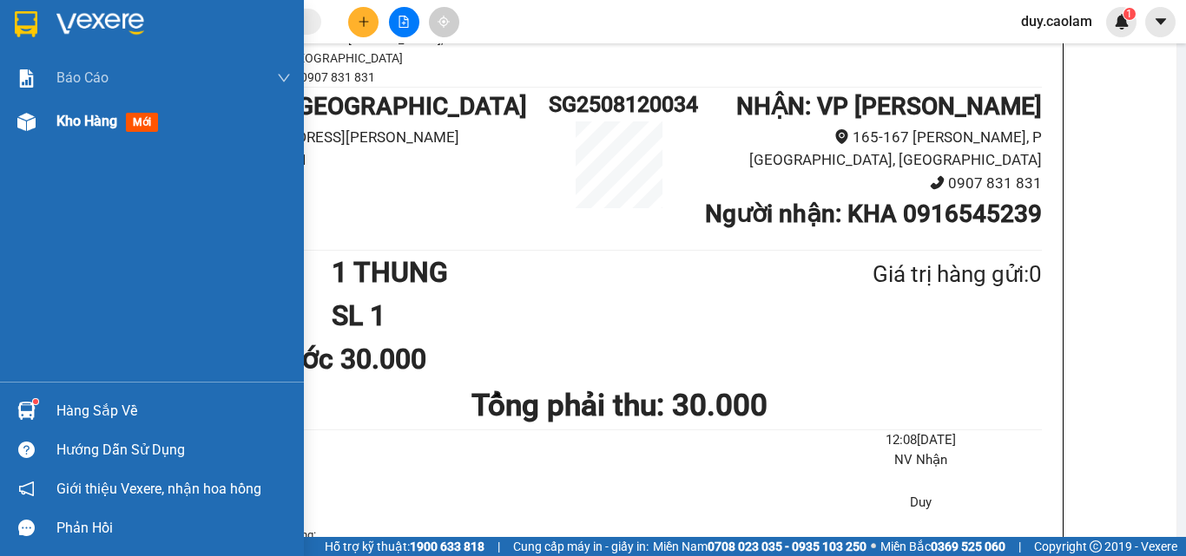
click at [58, 118] on span "Kho hàng" at bounding box center [86, 121] width 61 height 16
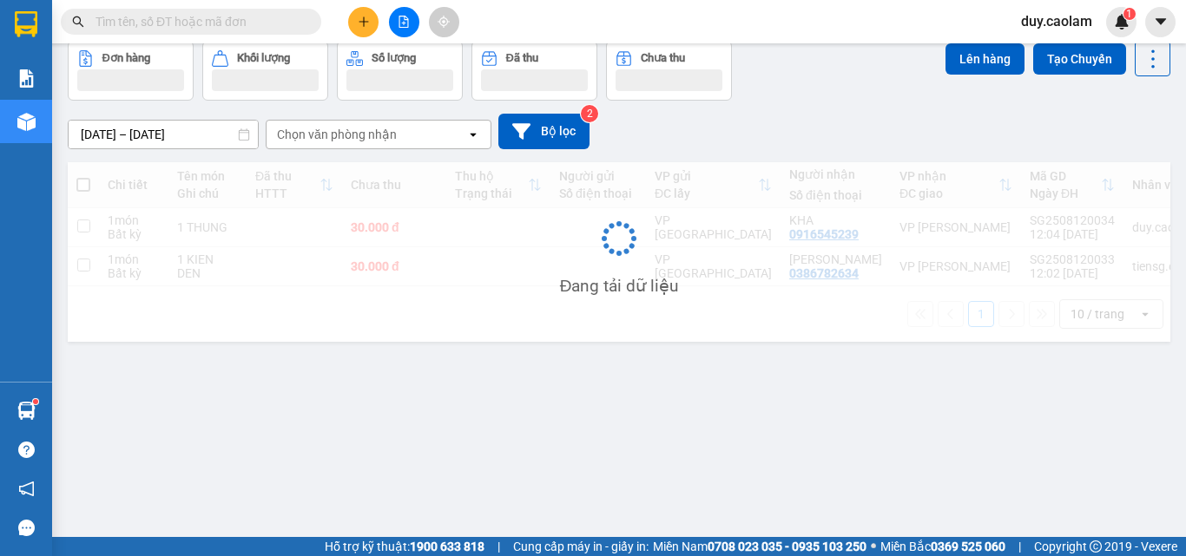
scroll to position [80, 0]
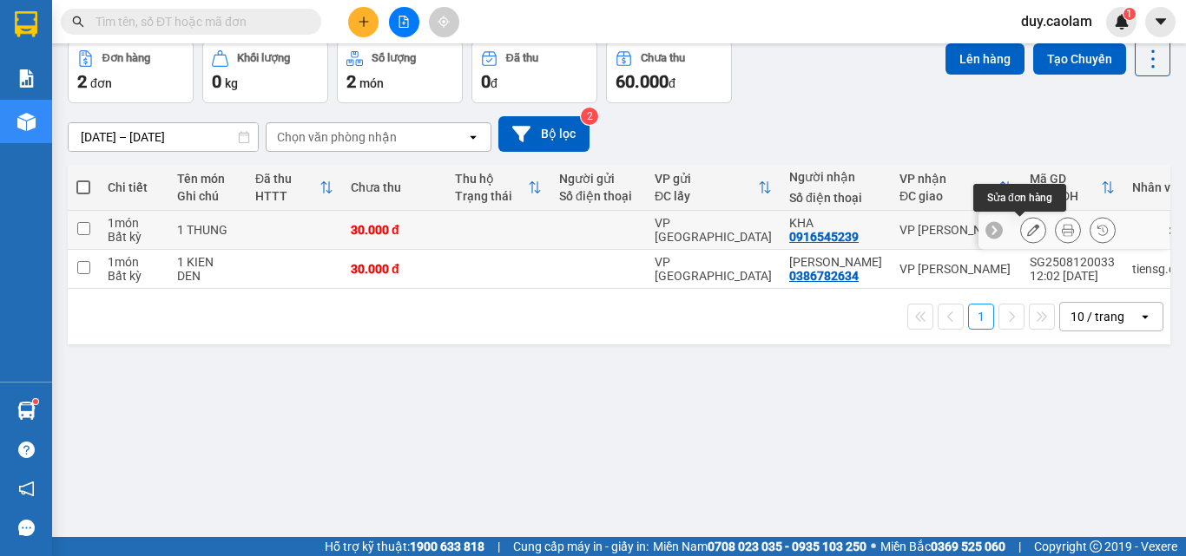
click at [1027, 230] on icon at bounding box center [1033, 230] width 12 height 12
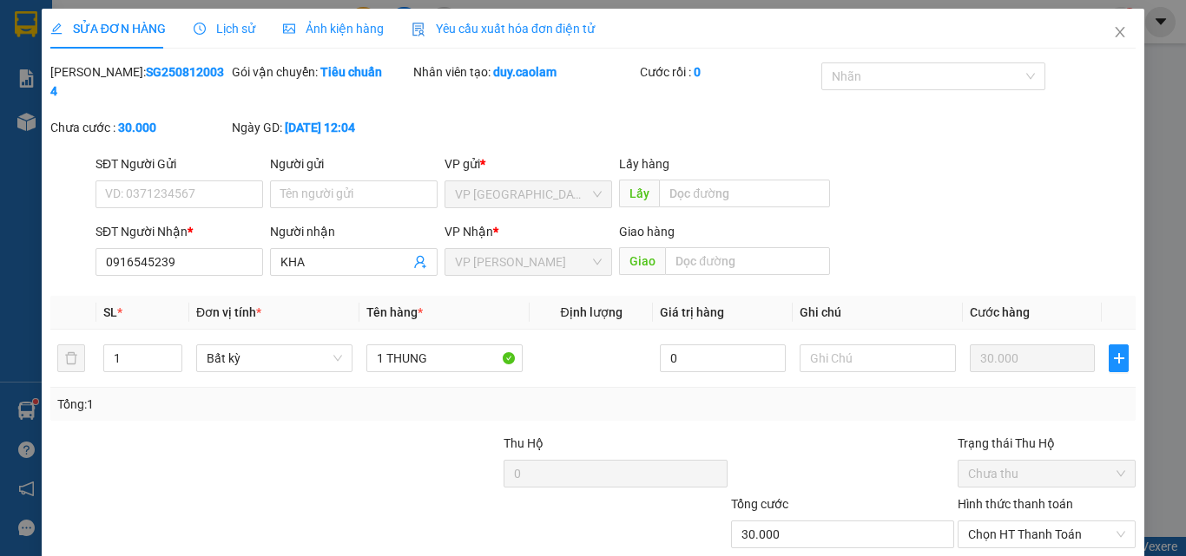
type input "0916545239"
type input "30.000"
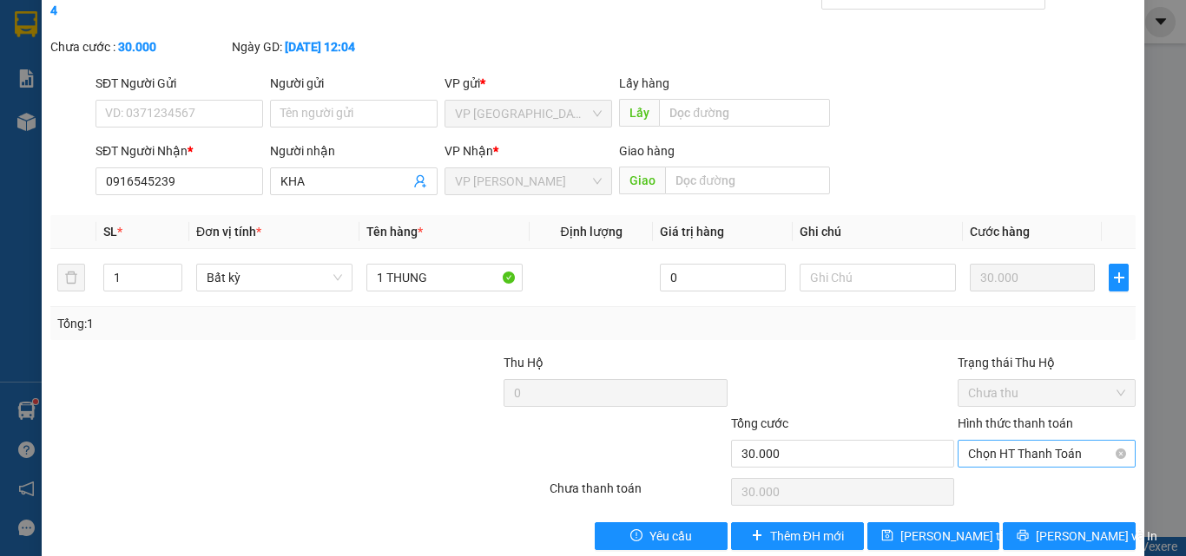
drag, startPoint x: 1040, startPoint y: 403, endPoint x: 1035, endPoint y: 420, distance: 18.1
click at [1040, 417] on label "Hình thức thanh toán" at bounding box center [1015, 424] width 115 height 14
click at [1040, 441] on input "Hình thức thanh toán" at bounding box center [1040, 454] width 145 height 26
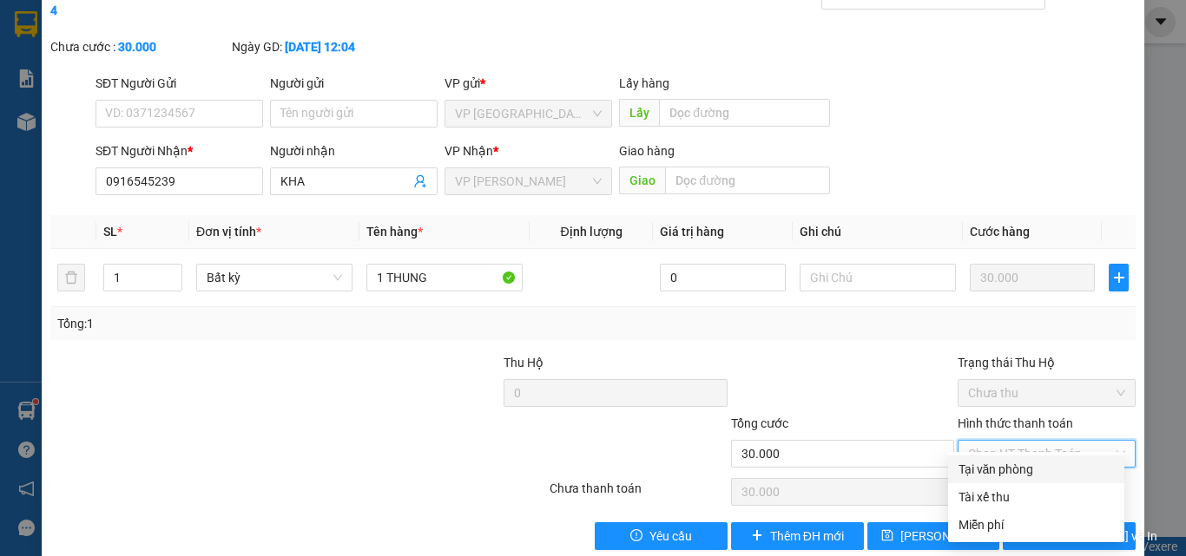
click at [1020, 464] on div "Tại văn phòng" at bounding box center [1035, 469] width 155 height 19
type input "0"
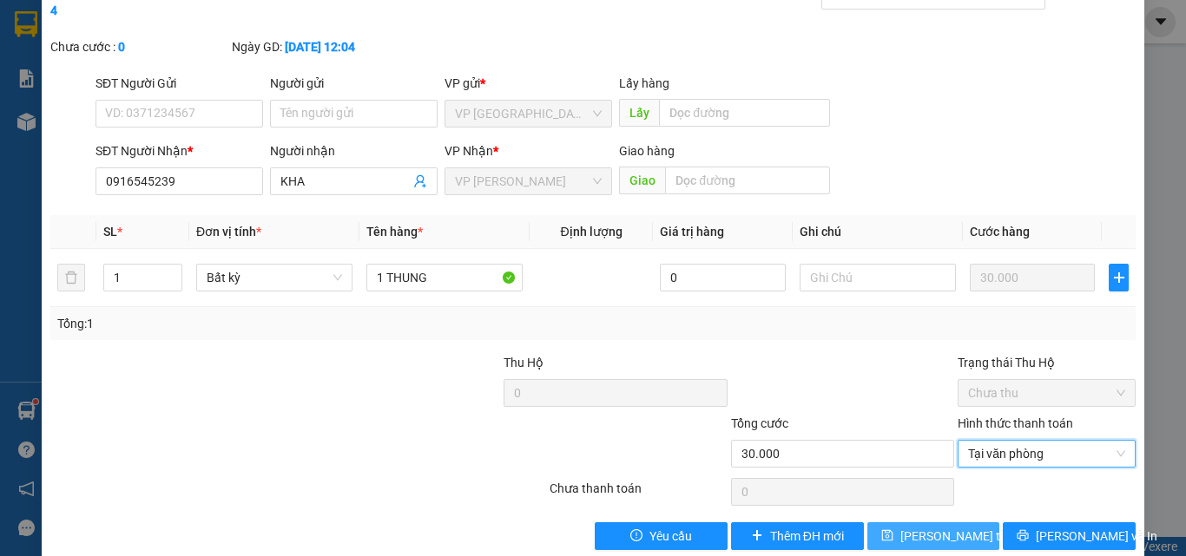
drag, startPoint x: 963, startPoint y: 518, endPoint x: 983, endPoint y: 471, distance: 51.0
click at [963, 527] on span "[PERSON_NAME] thay đổi" at bounding box center [969, 536] width 139 height 19
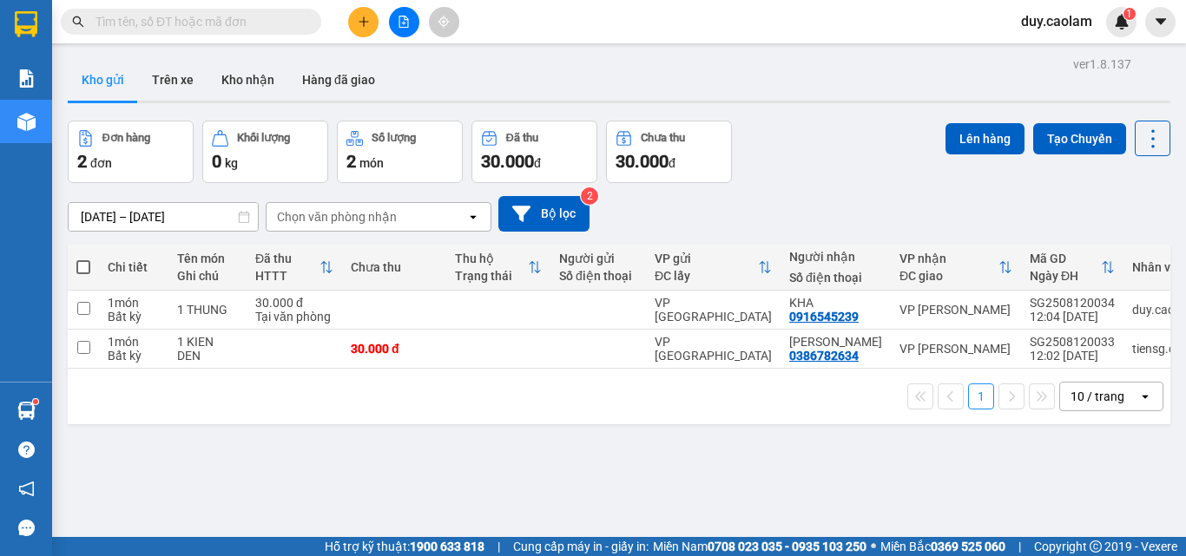
click at [359, 20] on icon "plus" at bounding box center [364, 22] width 12 height 12
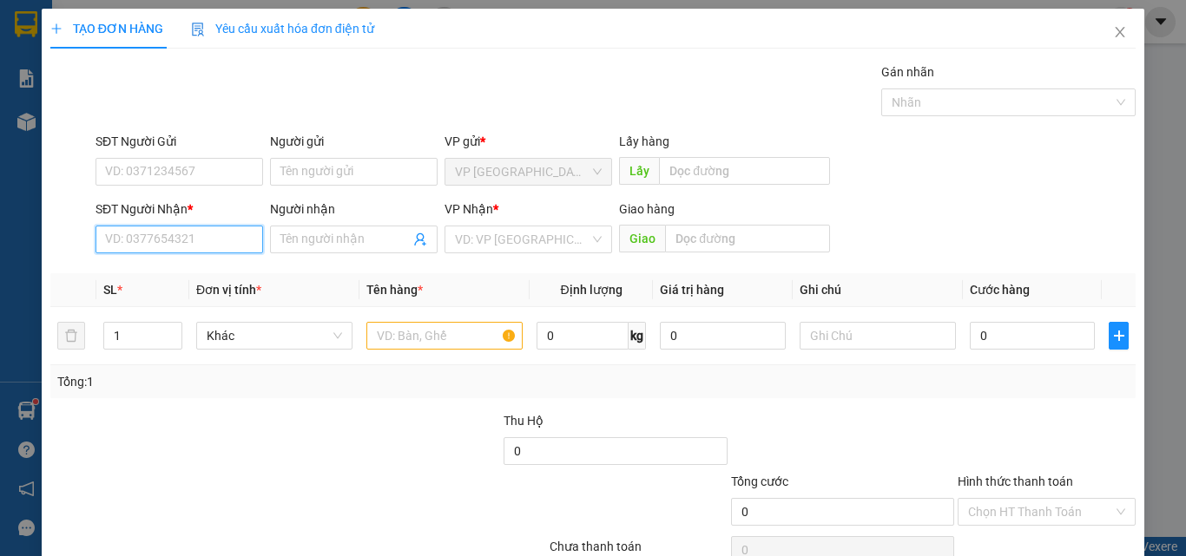
click at [184, 245] on input "SĐT Người Nhận *" at bounding box center [179, 240] width 168 height 28
click at [182, 240] on input "472" at bounding box center [179, 240] width 168 height 28
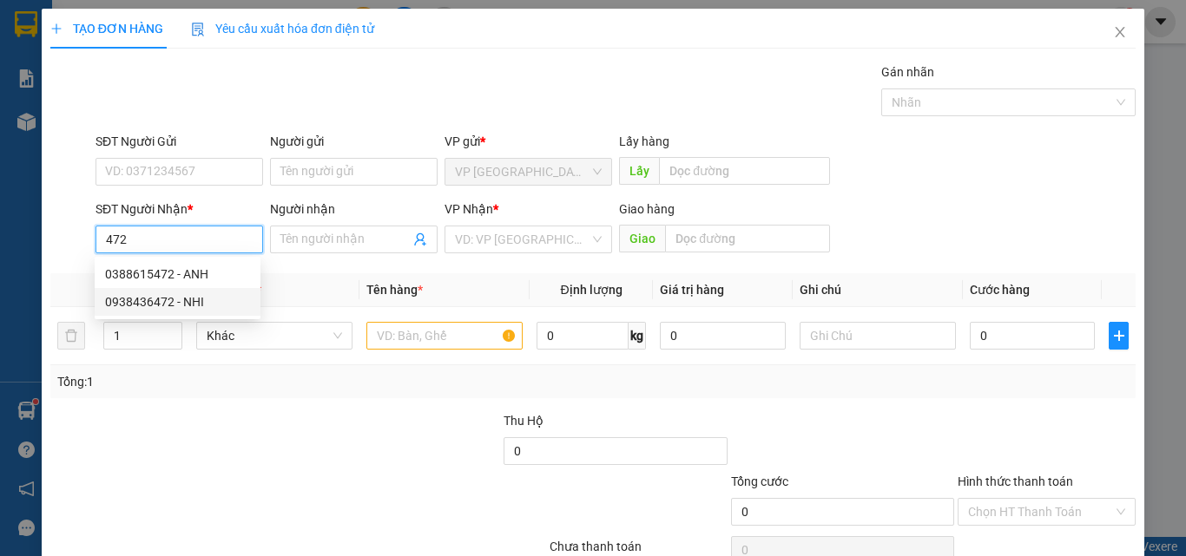
click at [162, 306] on div "0938436472 - NHI" at bounding box center [177, 302] width 145 height 19
type input "0938436472"
type input "NHI"
type input "Km 29"
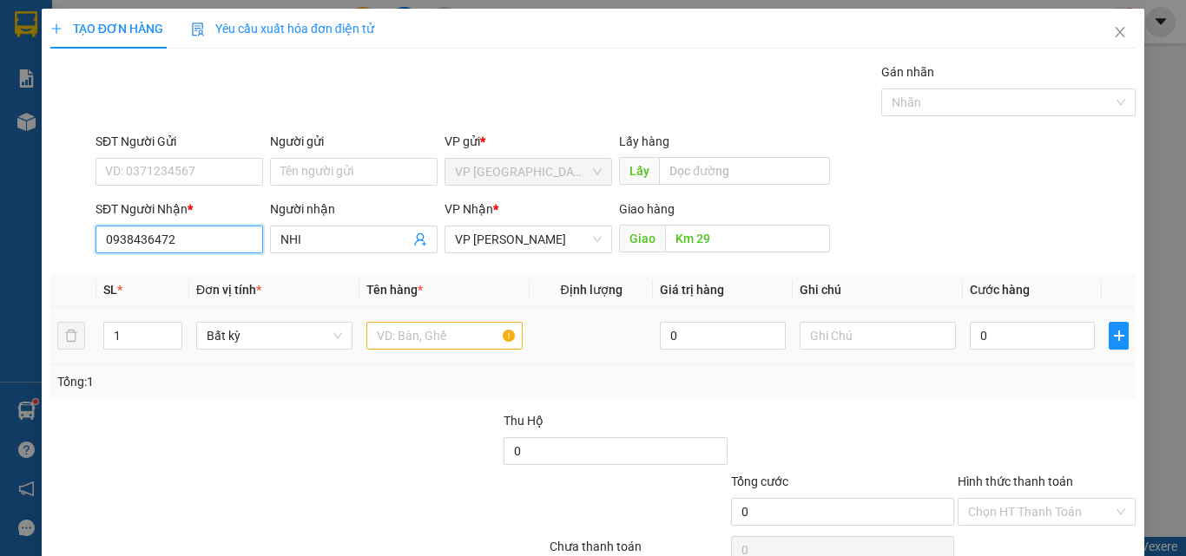
type input "0938436472"
click at [452, 335] on input "text" at bounding box center [444, 336] width 156 height 28
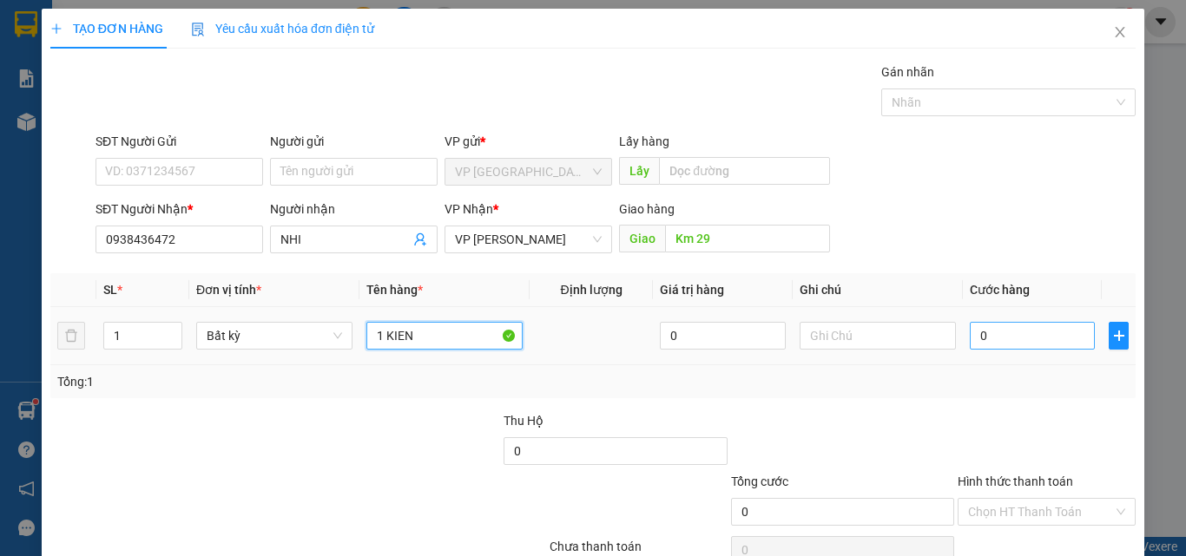
type input "1 KIEN"
click at [988, 328] on input "0" at bounding box center [1032, 336] width 125 height 28
type input "4"
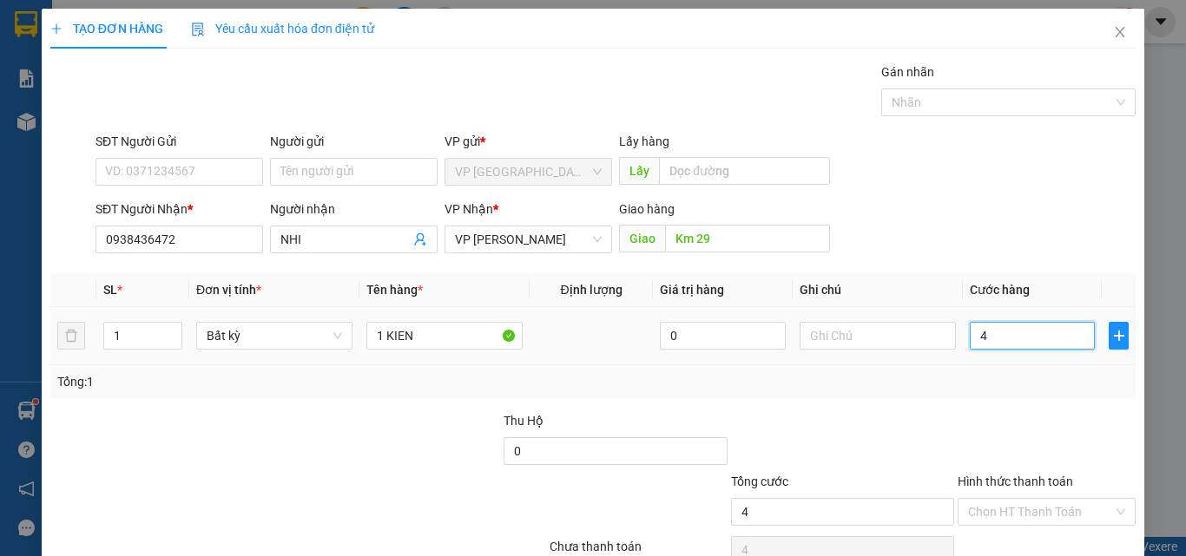
type input "40"
type input "400"
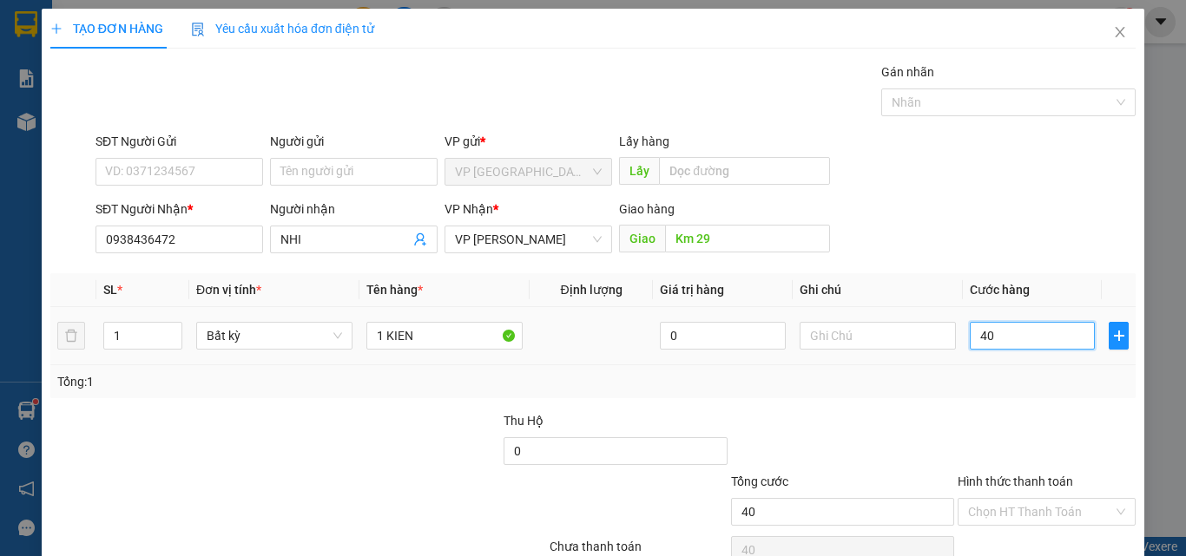
type input "400"
type input "4.000"
type input "40.000"
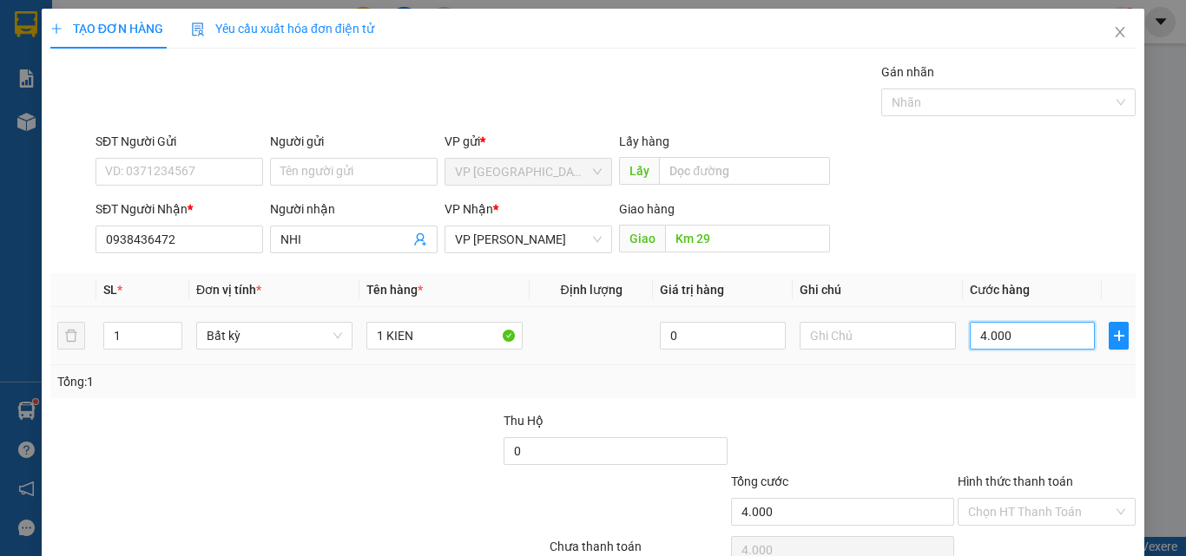
type input "40.000"
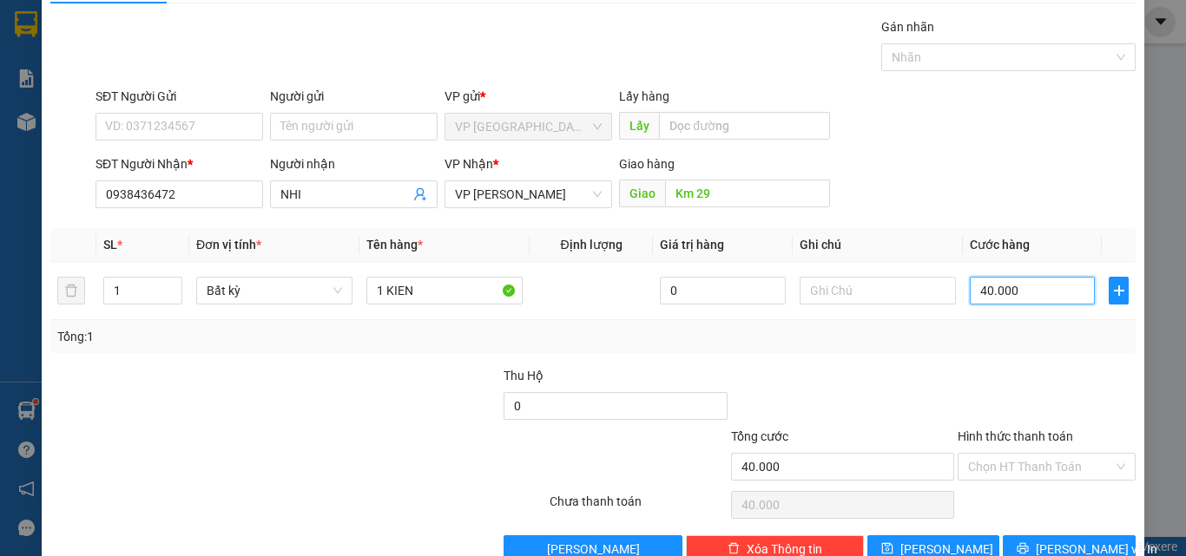
scroll to position [86, 0]
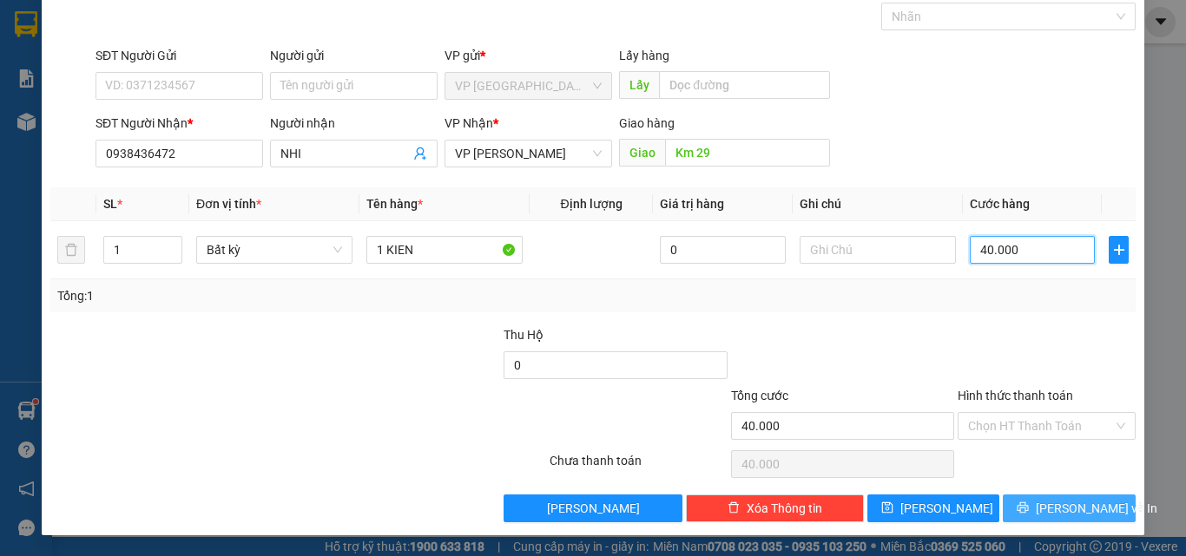
type input "40.000"
click at [1031, 499] on button "[PERSON_NAME] và In" at bounding box center [1069, 509] width 133 height 28
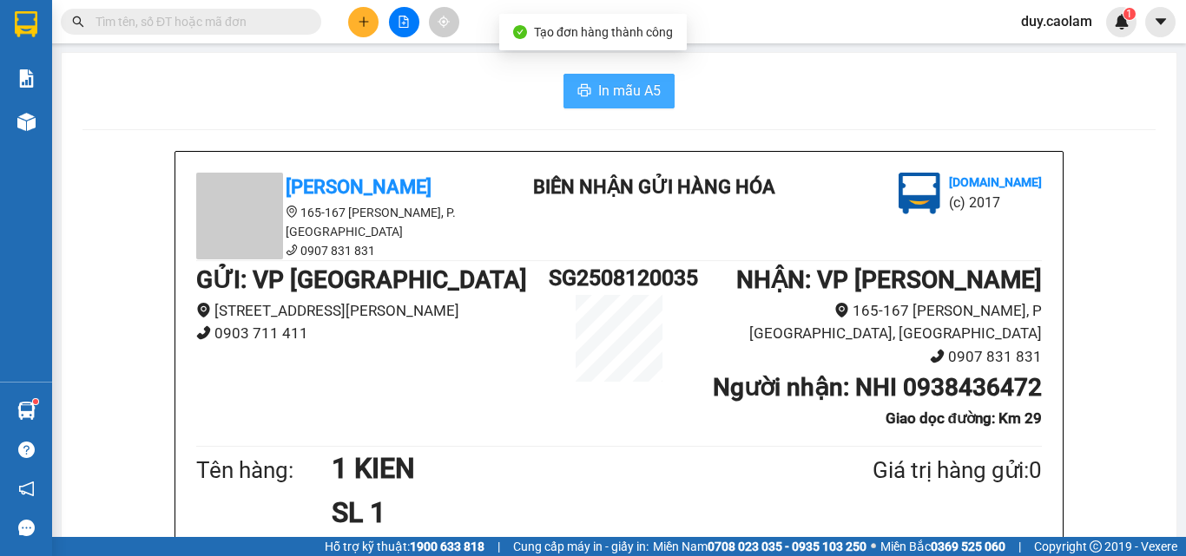
click at [642, 100] on span "In mẫu A5" at bounding box center [629, 91] width 63 height 22
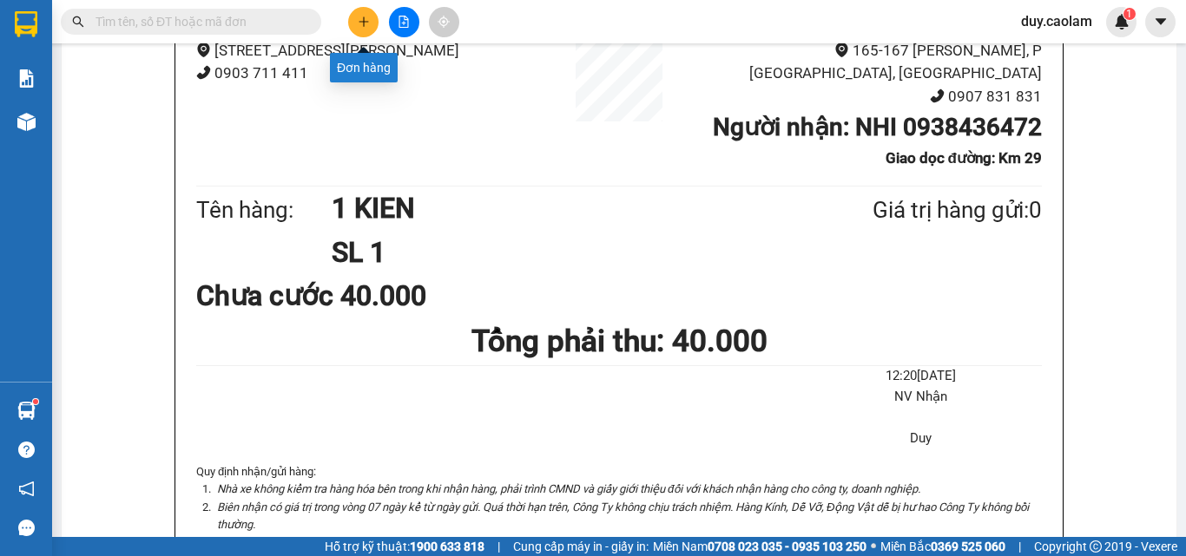
click at [358, 26] on icon "plus" at bounding box center [364, 22] width 12 height 12
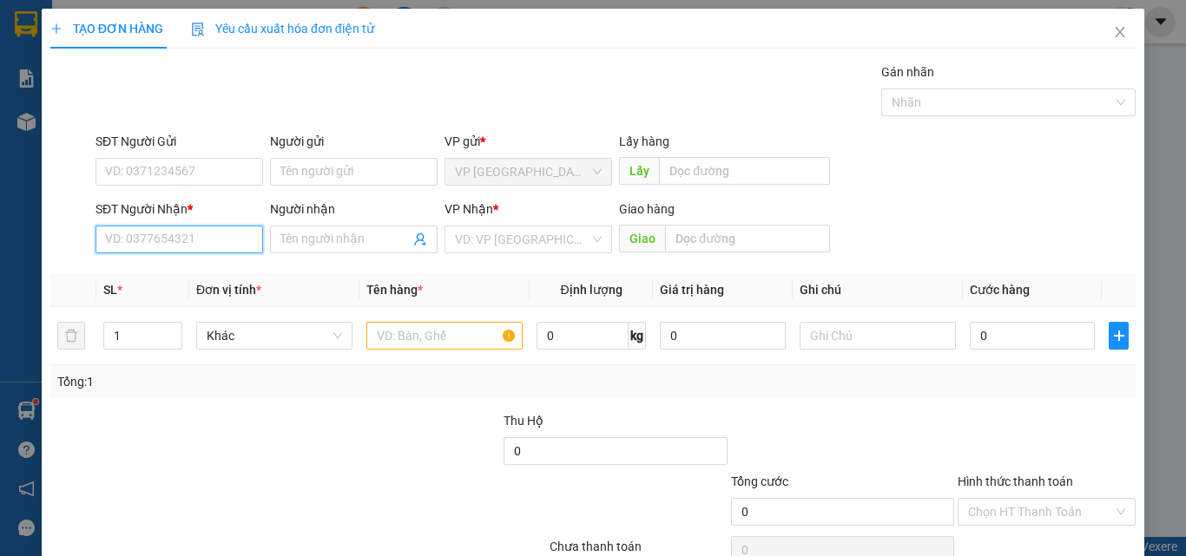
click at [159, 250] on input "SĐT Người Nhận *" at bounding box center [179, 240] width 168 height 28
drag, startPoint x: 190, startPoint y: 272, endPoint x: 429, endPoint y: 286, distance: 239.1
click at [191, 272] on div "0904424283 - MAN" at bounding box center [177, 274] width 145 height 19
type input "0904424283"
type input "MAN"
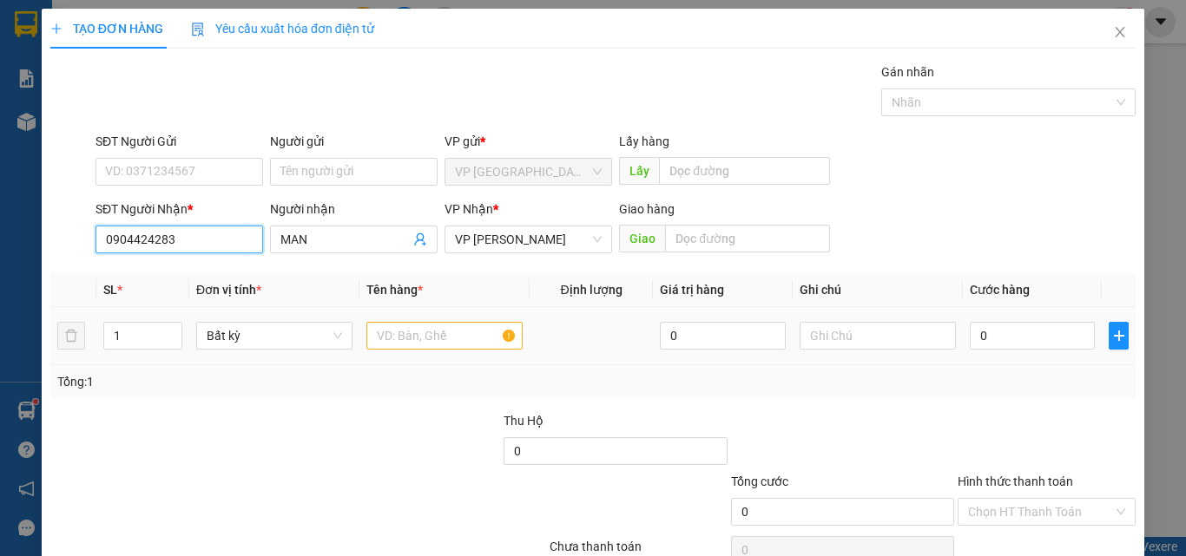
type input "0904424283"
click at [438, 332] on input "text" at bounding box center [444, 336] width 156 height 28
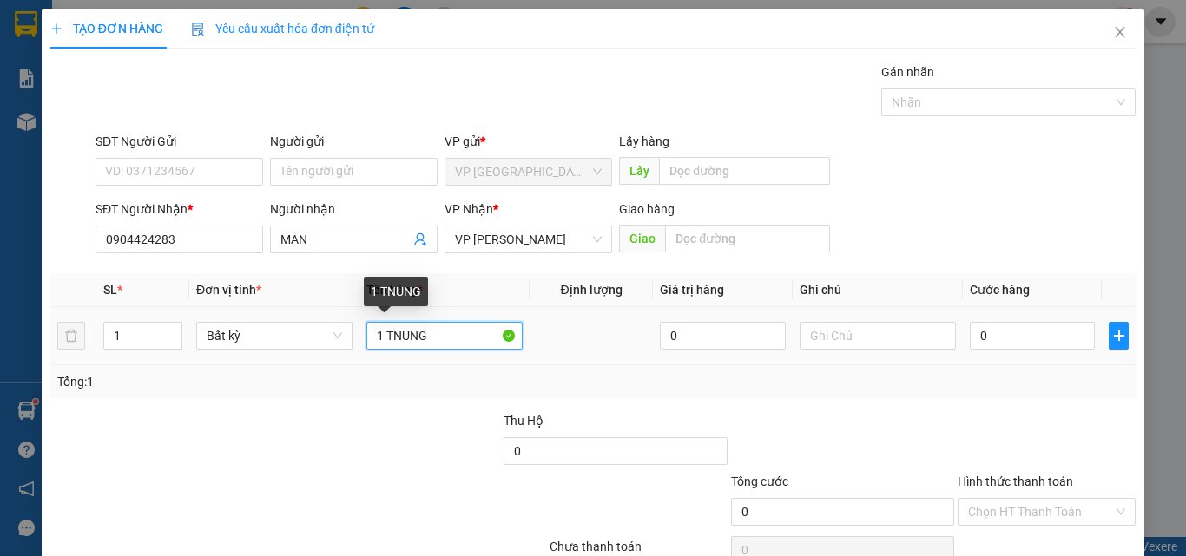
click at [398, 335] on input "1 TNUNG" at bounding box center [444, 336] width 156 height 28
type input "1 THUNG"
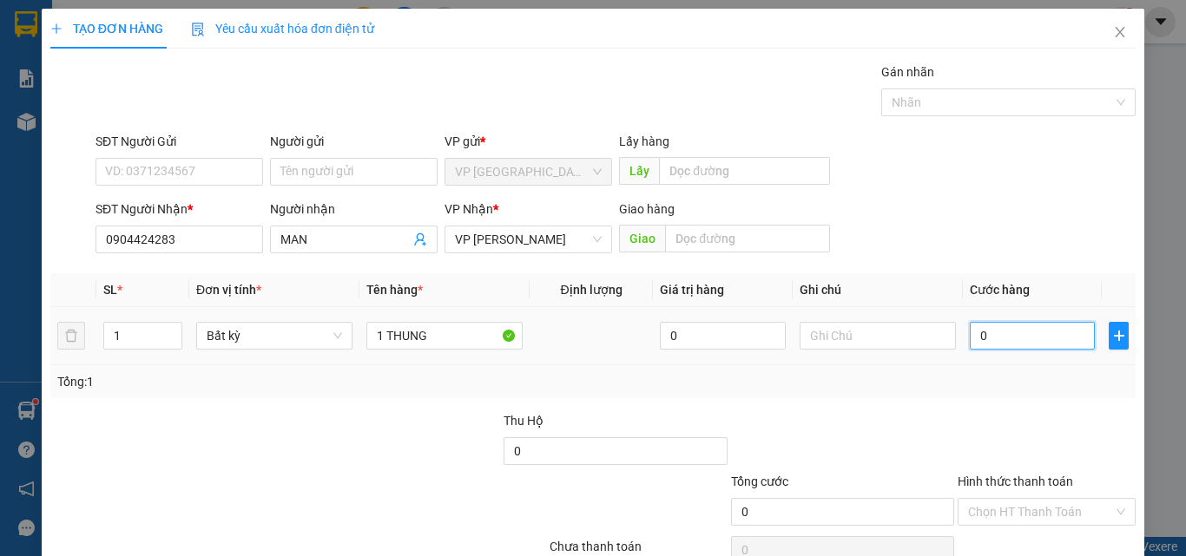
click at [1009, 337] on input "0" at bounding box center [1032, 336] width 125 height 28
type input "4"
type input "40"
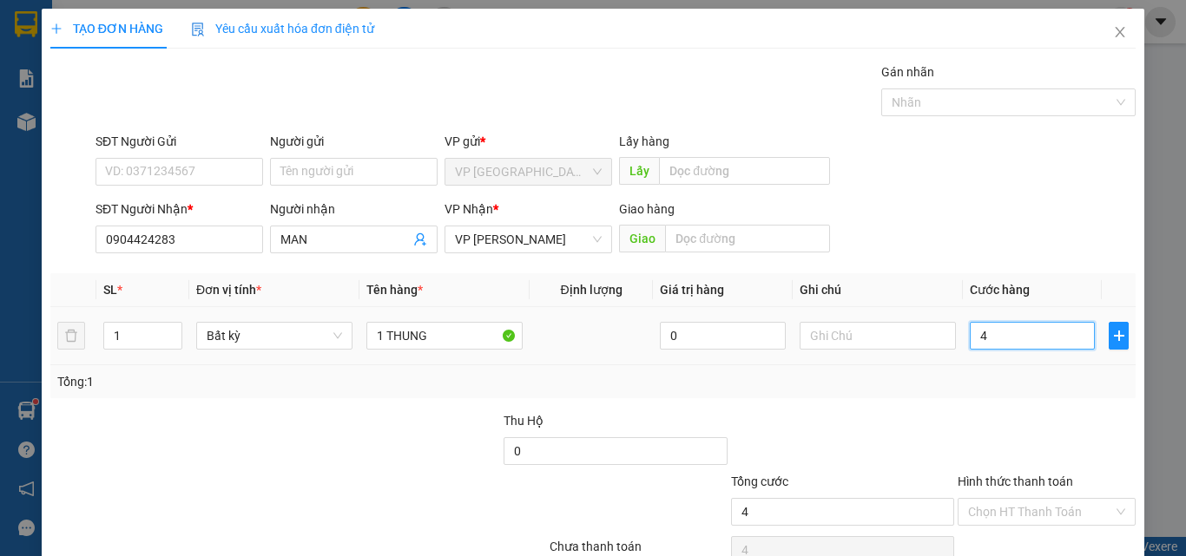
type input "40"
type input "400"
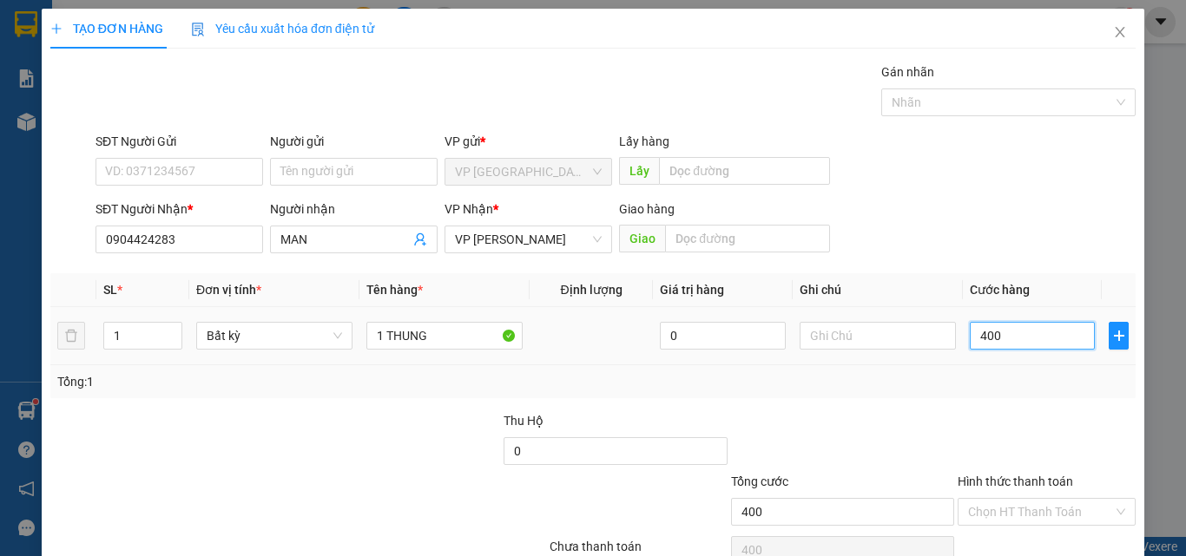
type input "4.000"
type input "40.000"
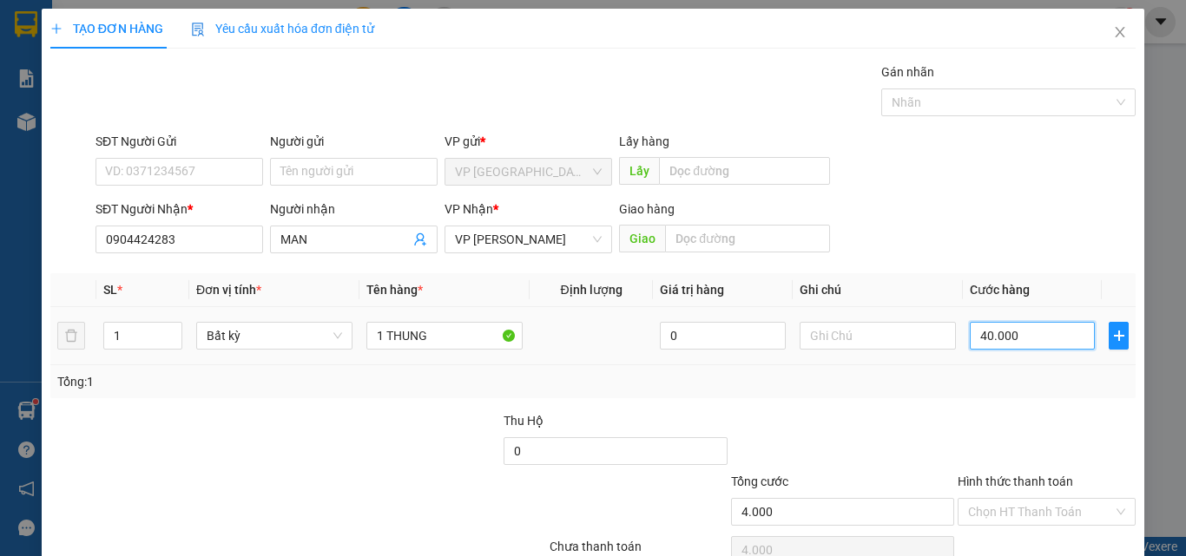
type input "40.000"
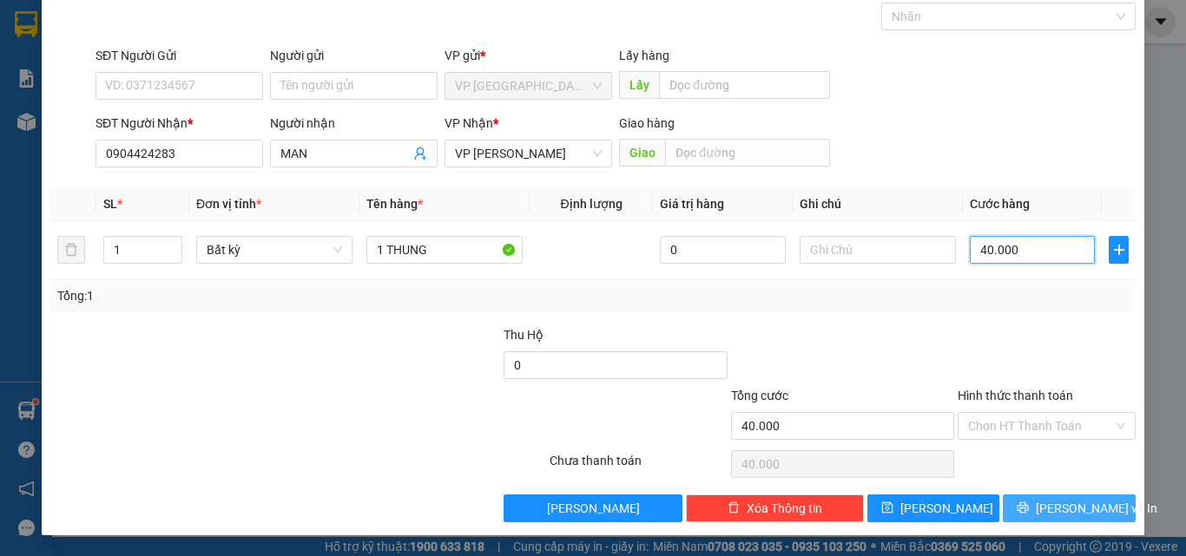
type input "40.000"
click at [1047, 513] on span "[PERSON_NAME] và In" at bounding box center [1097, 508] width 122 height 19
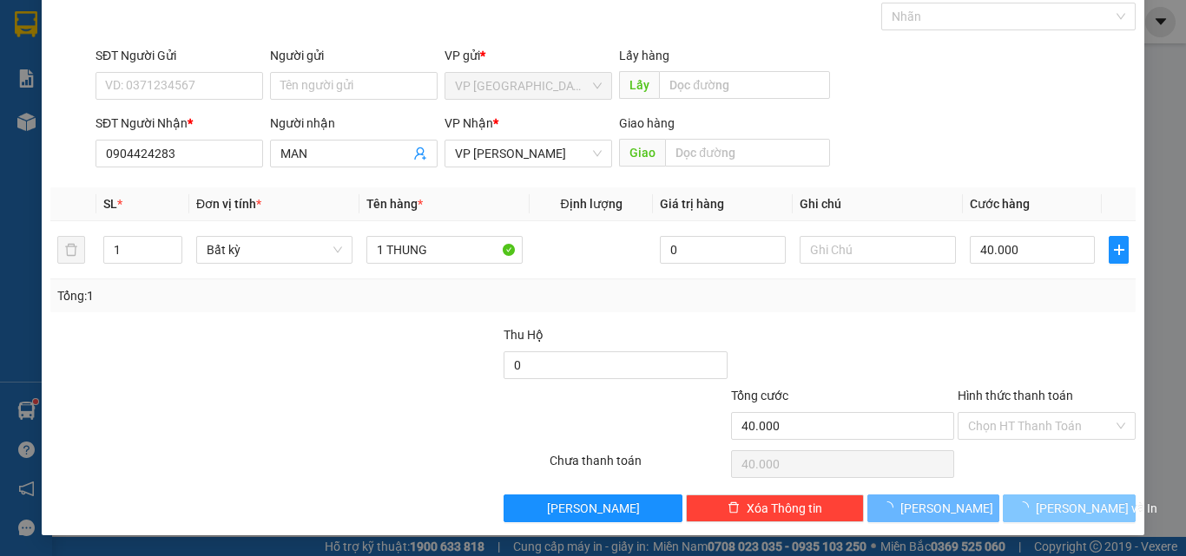
scroll to position [30, 0]
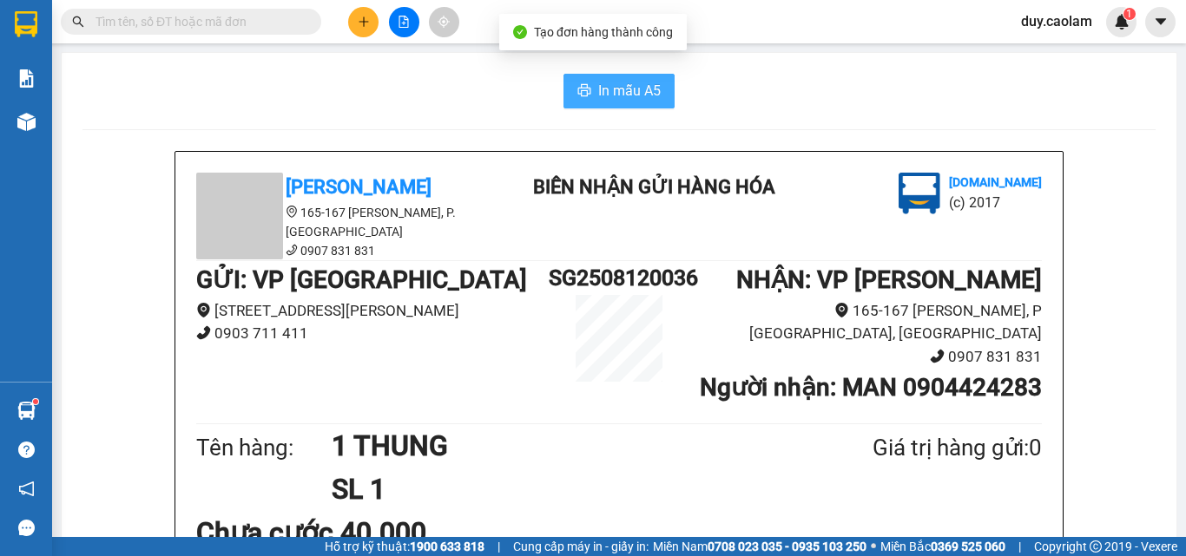
click at [627, 94] on span "In mẫu A5" at bounding box center [629, 91] width 63 height 22
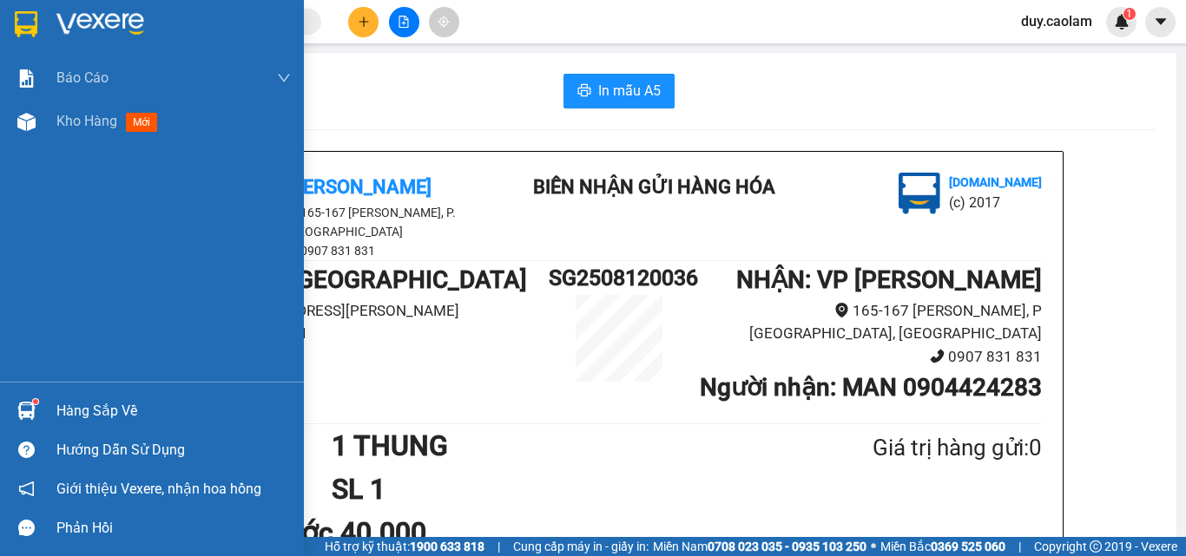
click at [41, 138] on div "Kho hàng mới" at bounding box center [152, 121] width 304 height 43
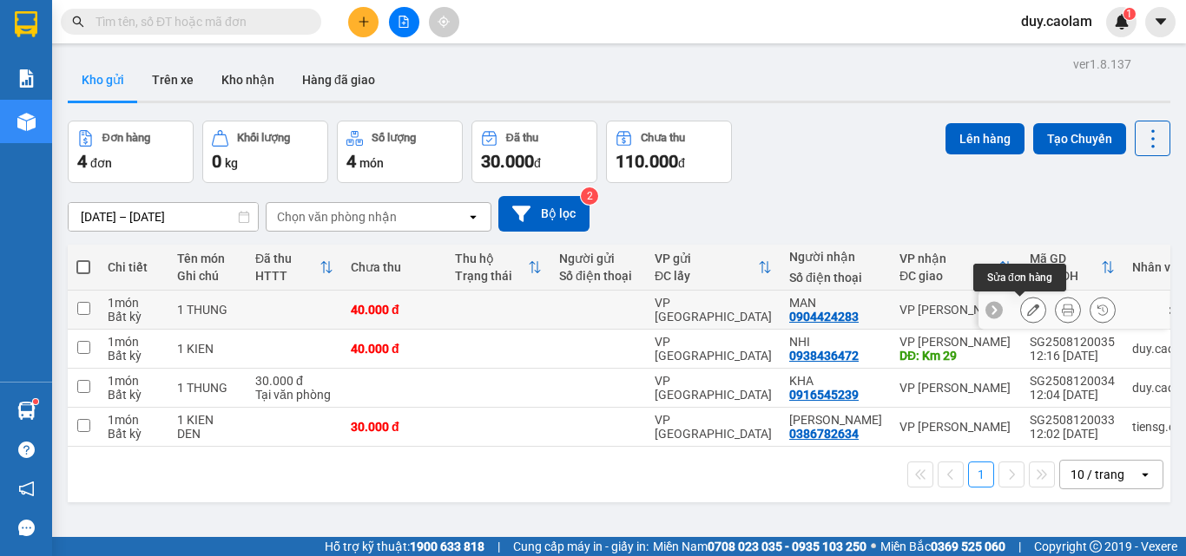
click at [1027, 306] on icon at bounding box center [1033, 310] width 12 height 12
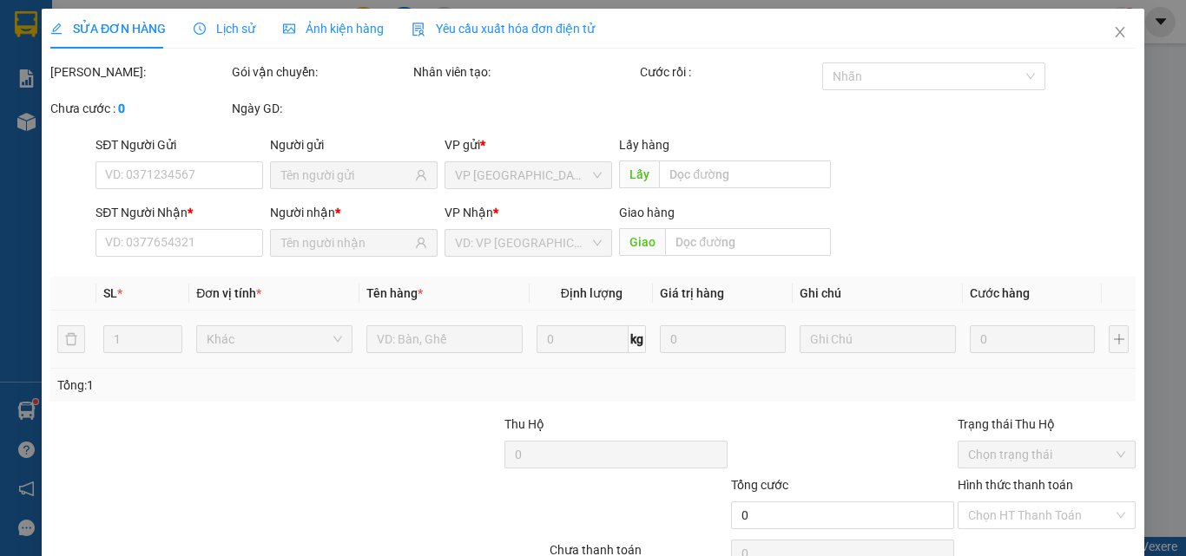
type input "0904424283"
type input "40.000"
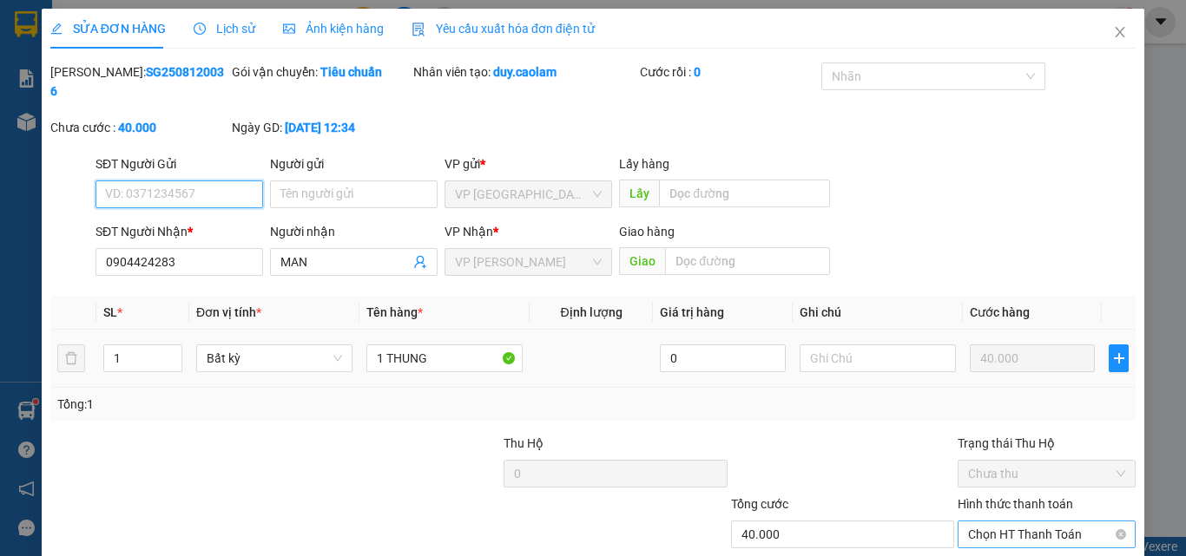
scroll to position [81, 0]
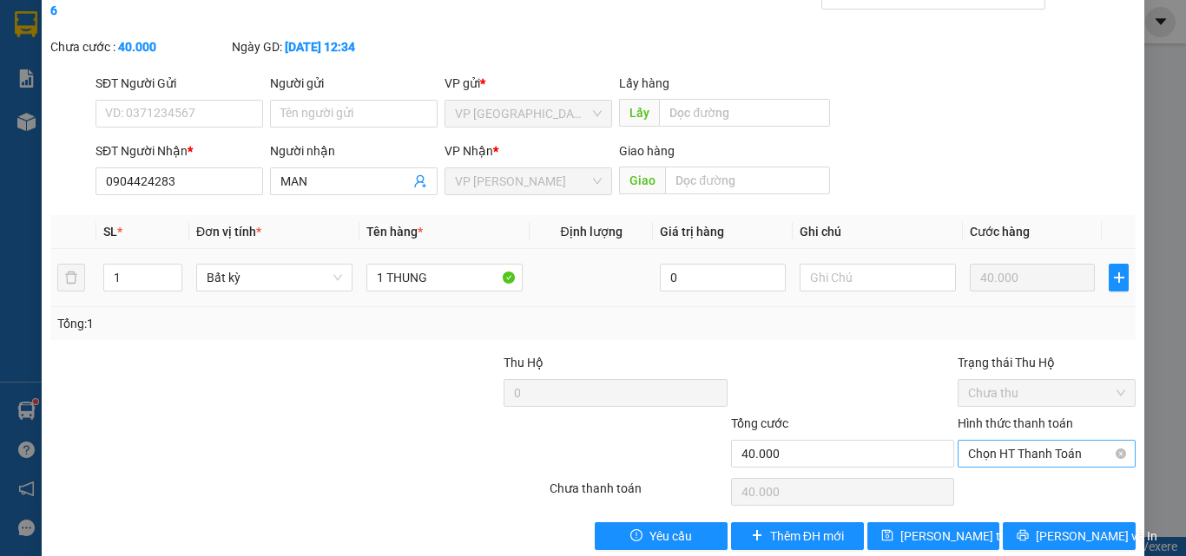
drag, startPoint x: 1032, startPoint y: 399, endPoint x: 1021, endPoint y: 431, distance: 33.2
click at [1032, 417] on label "Hình thức thanh toán" at bounding box center [1015, 424] width 115 height 14
click at [1032, 441] on input "Hình thức thanh toán" at bounding box center [1040, 454] width 145 height 26
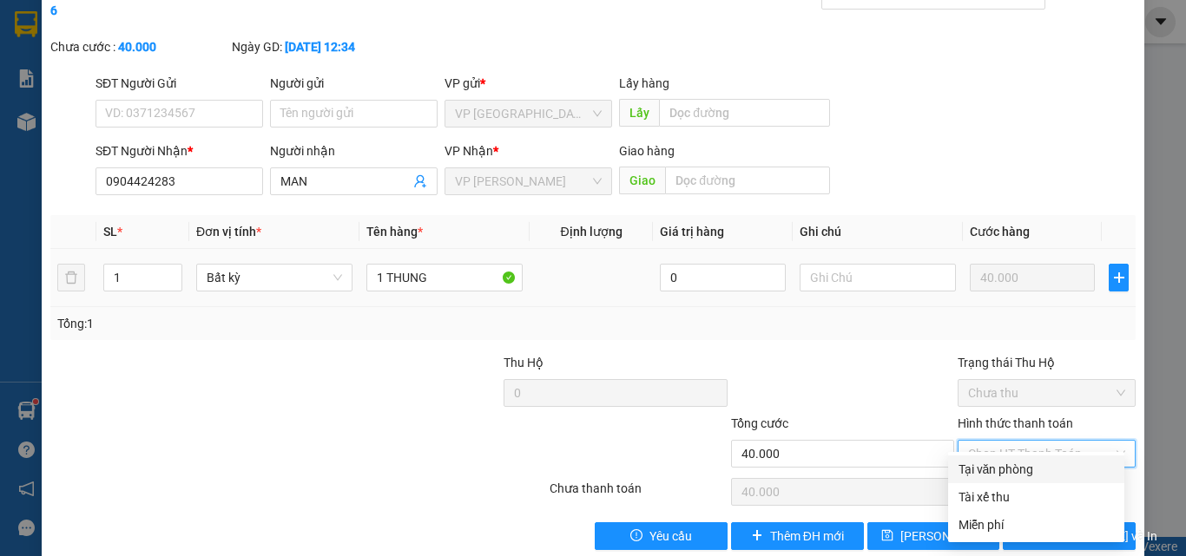
click at [1016, 471] on div "Tại văn phòng" at bounding box center [1035, 469] width 155 height 19
type input "0"
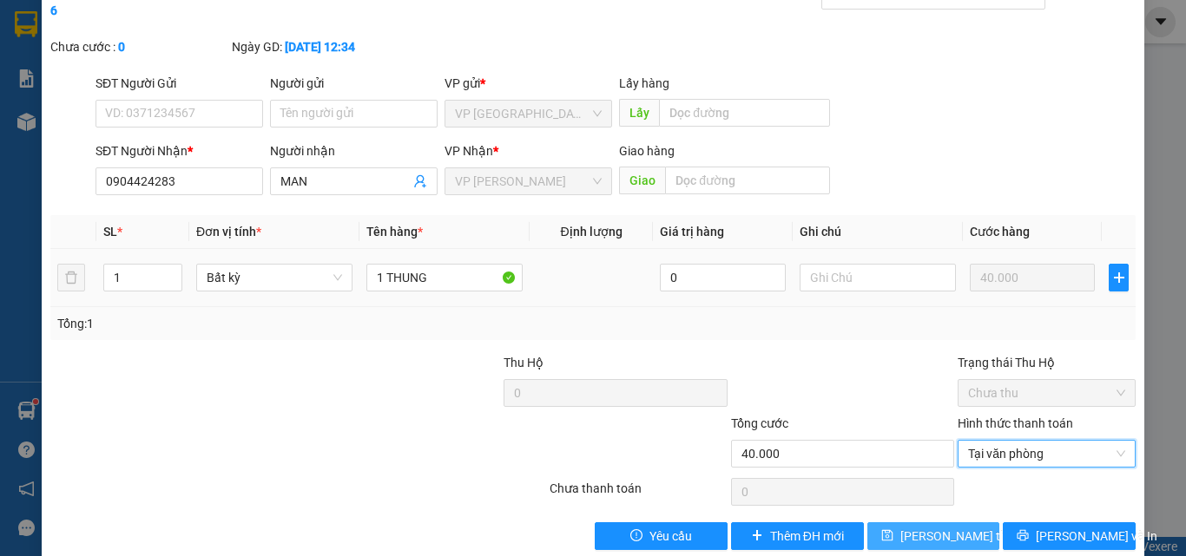
click at [933, 527] on span "[PERSON_NAME] thay đổi" at bounding box center [969, 536] width 139 height 19
